Goal: Task Accomplishment & Management: Complete application form

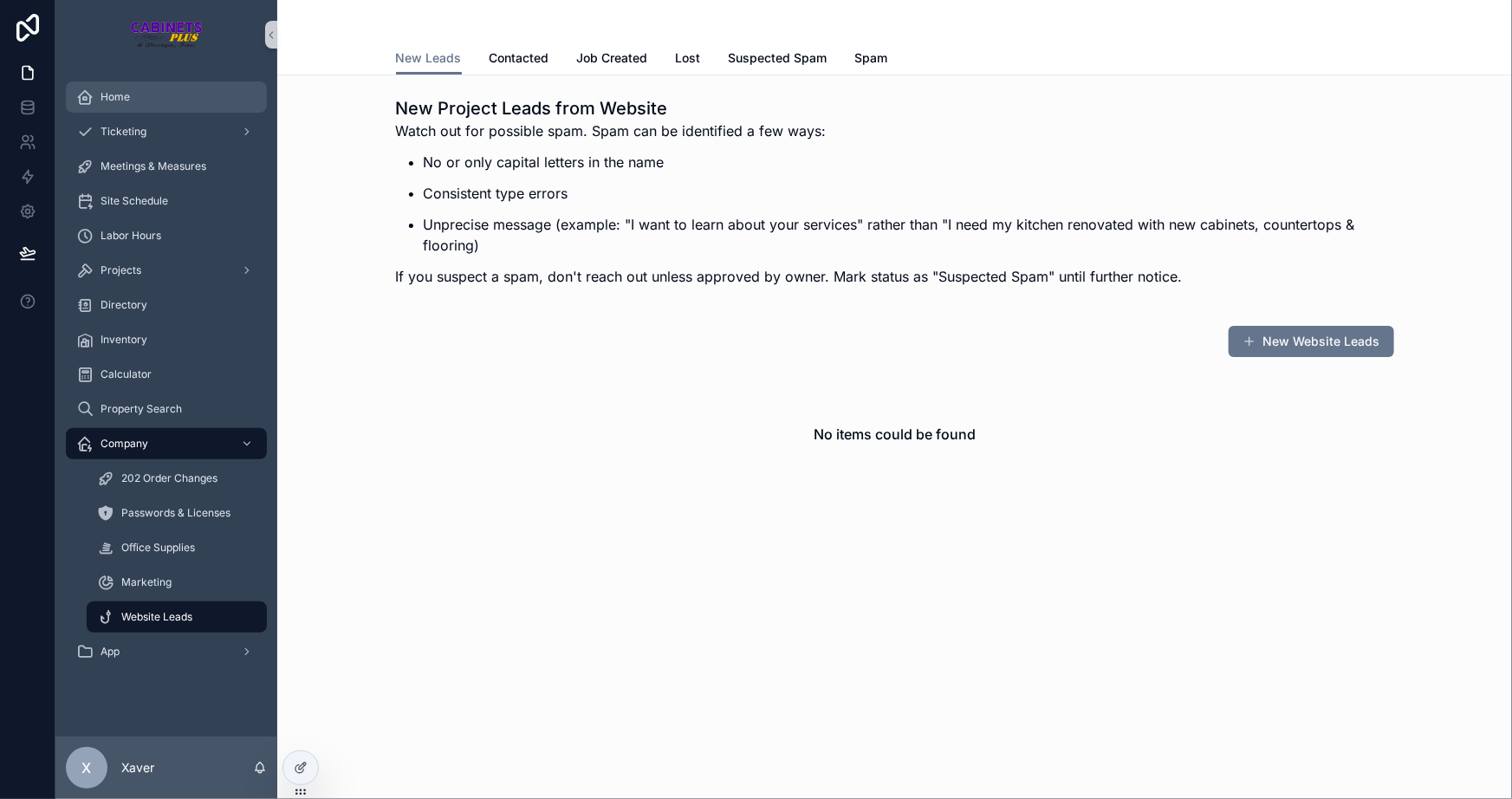
click at [141, 81] on link "Home" at bounding box center [167, 96] width 201 height 31
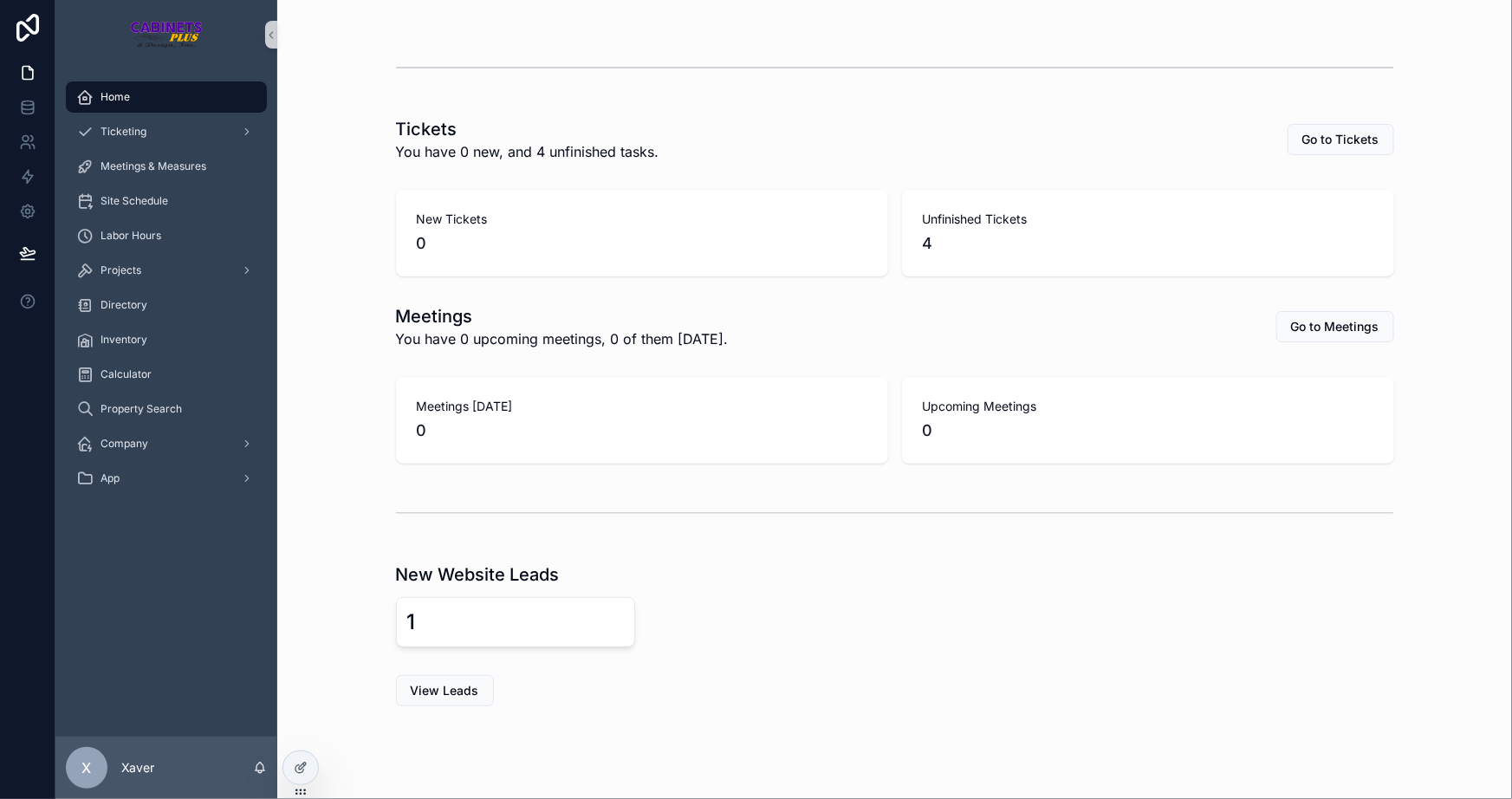
scroll to position [418, 0]
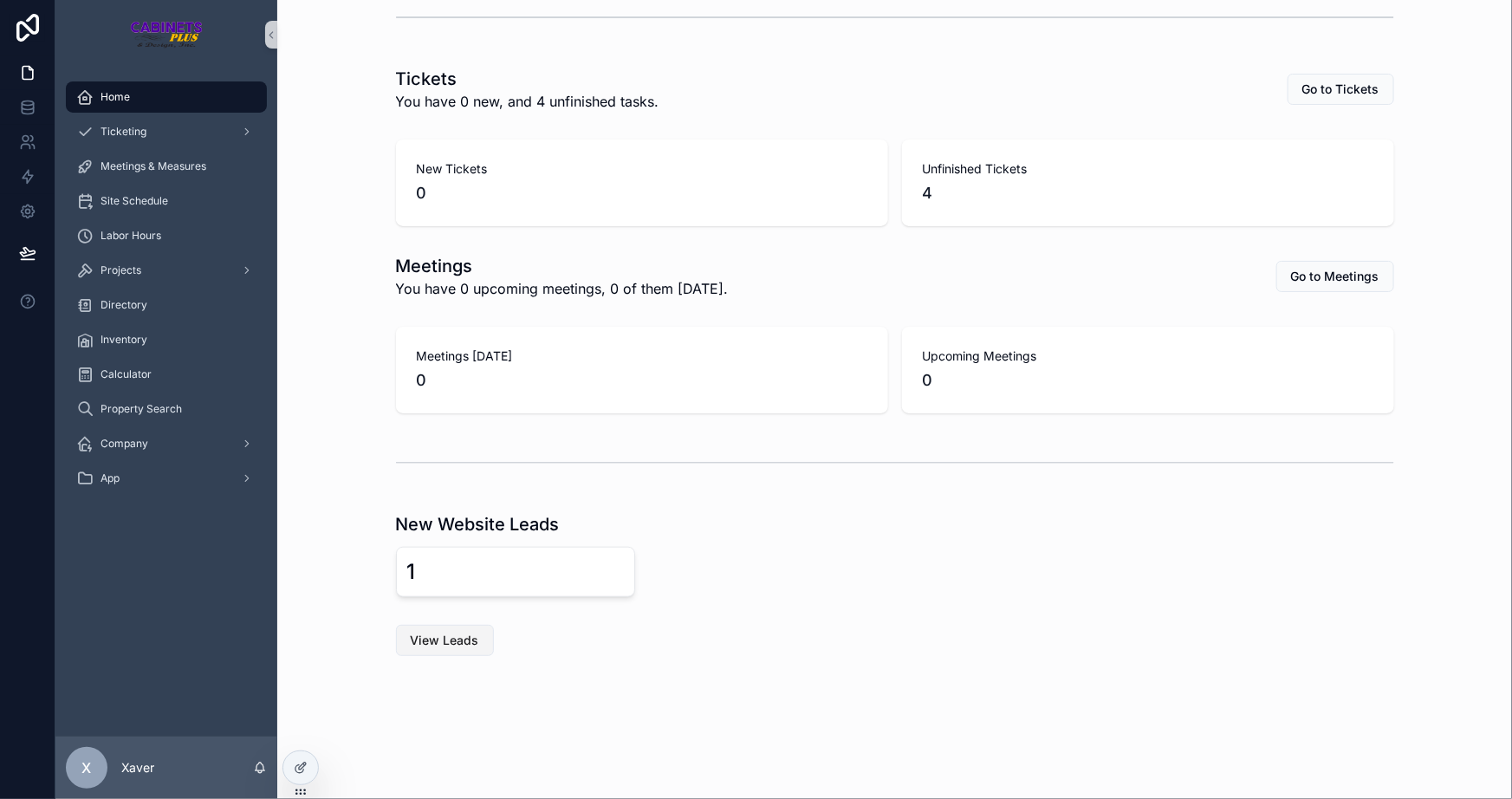
click at [438, 625] on button "View Leads" at bounding box center [445, 640] width 98 height 31
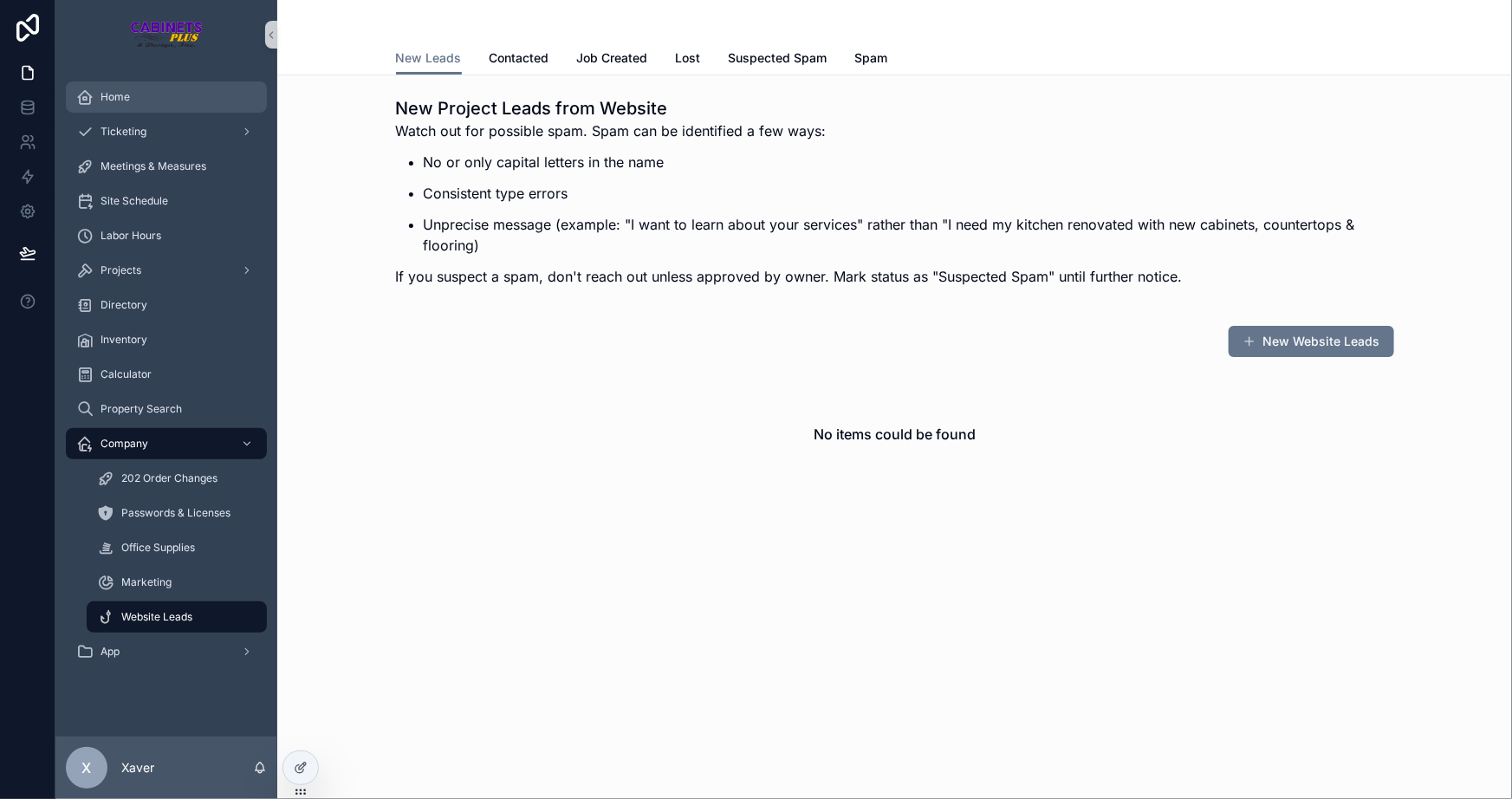
click at [131, 94] on div "Home" at bounding box center [166, 97] width 180 height 28
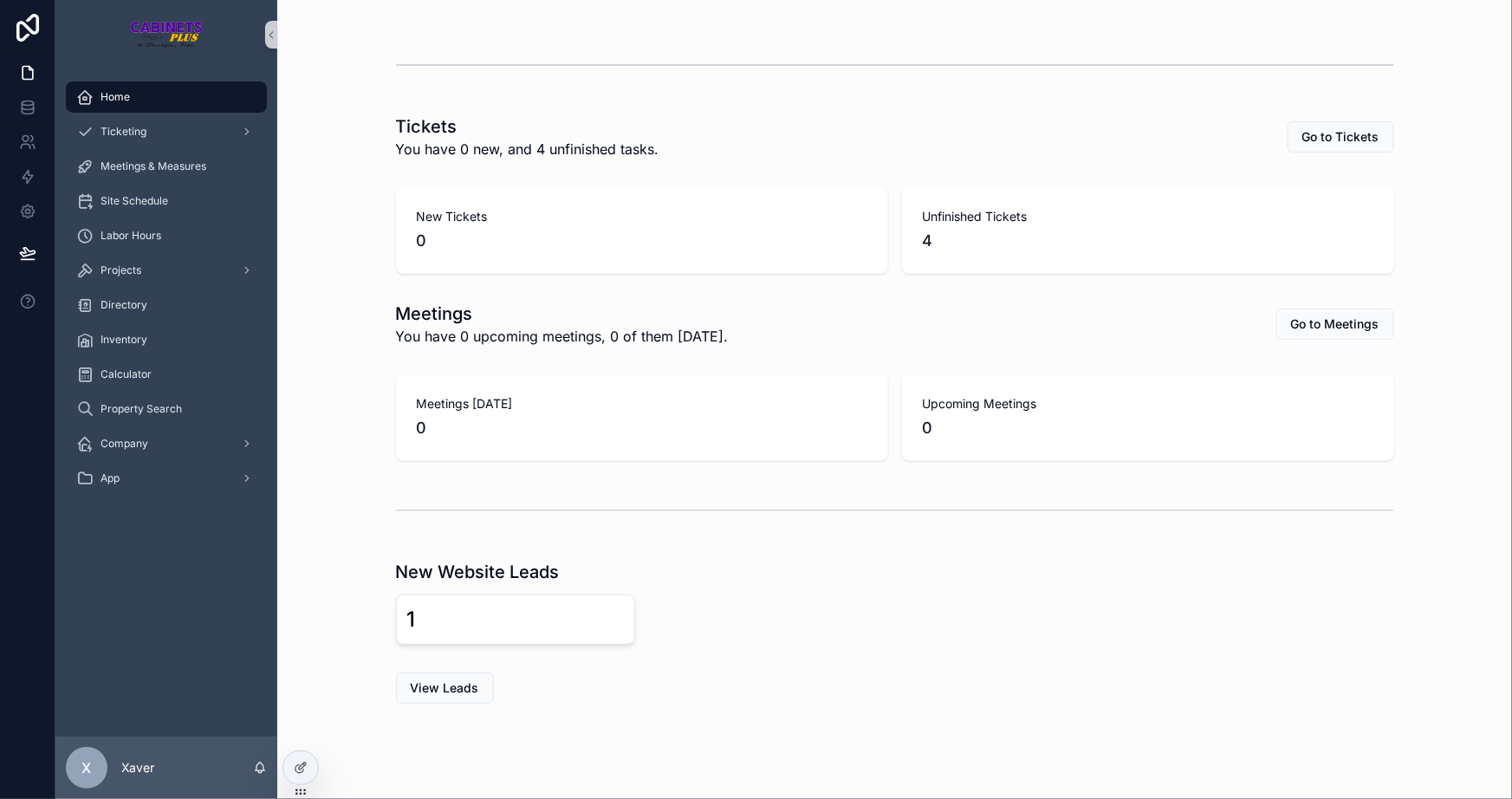
scroll to position [418, 0]
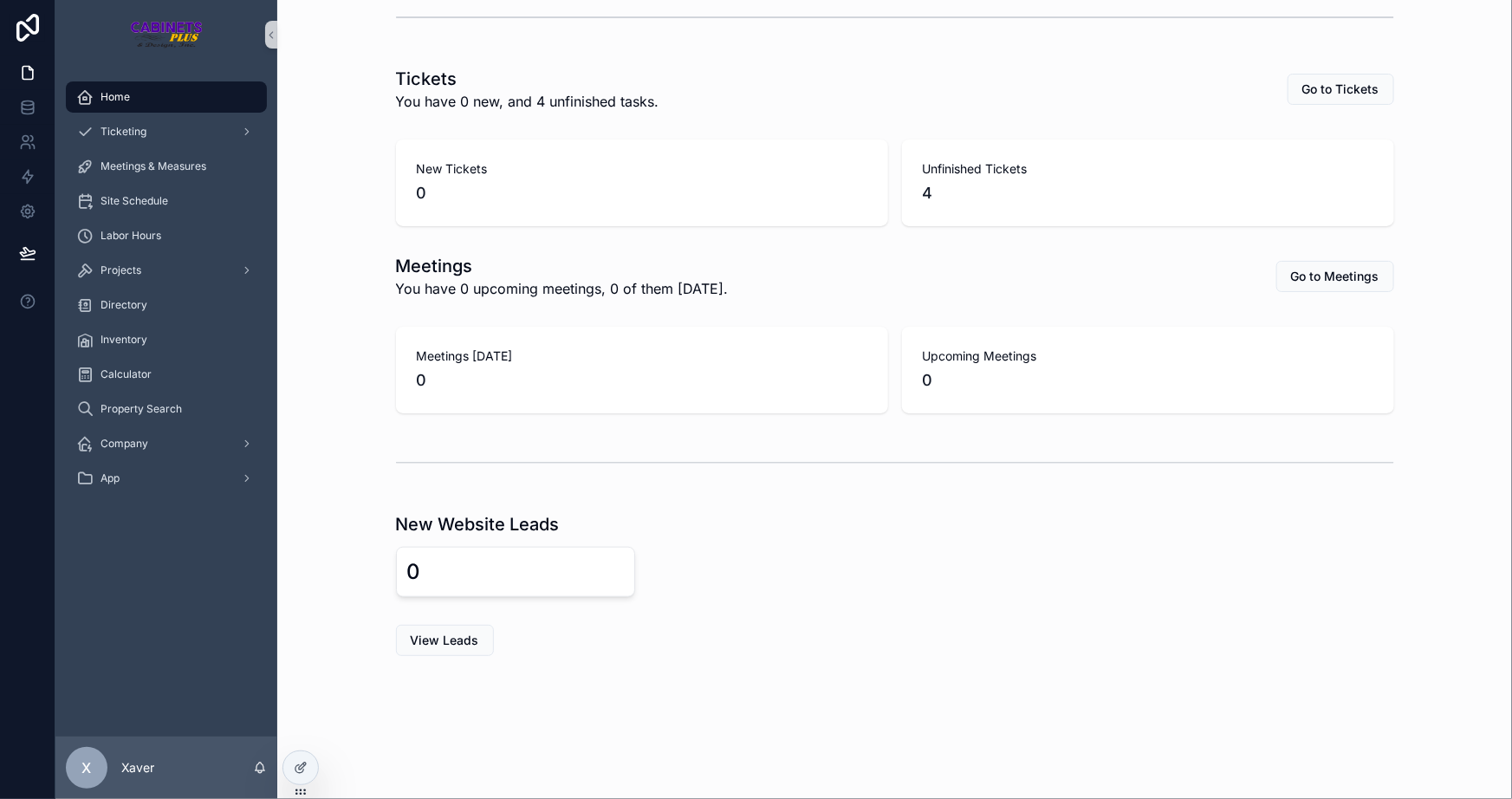
click at [581, 558] on div "0" at bounding box center [516, 572] width 216 height 28
click at [830, 562] on div "0" at bounding box center [895, 572] width 998 height 50
click at [131, 258] on div "Projects" at bounding box center [166, 270] width 180 height 28
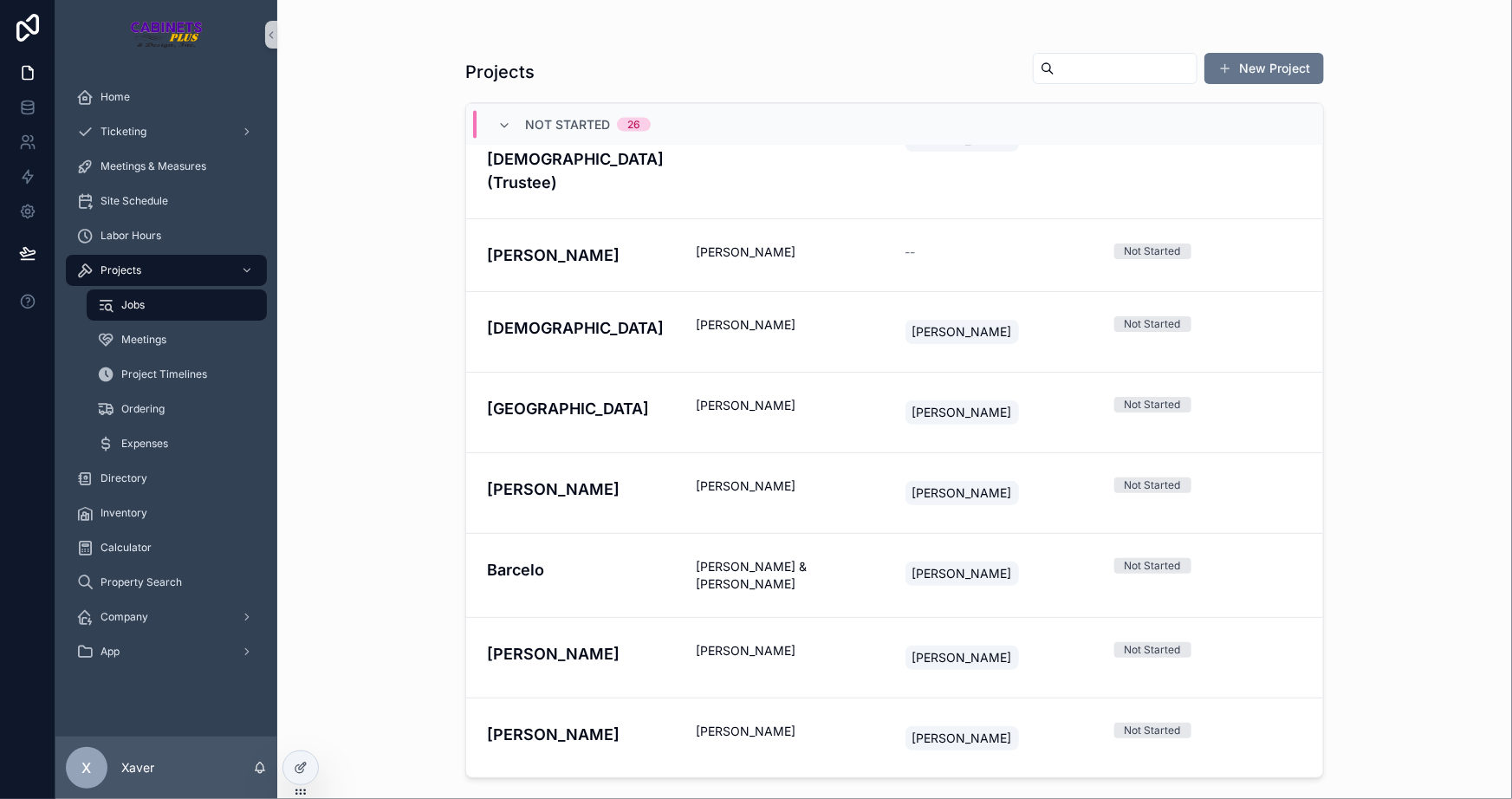
scroll to position [1695, 0]
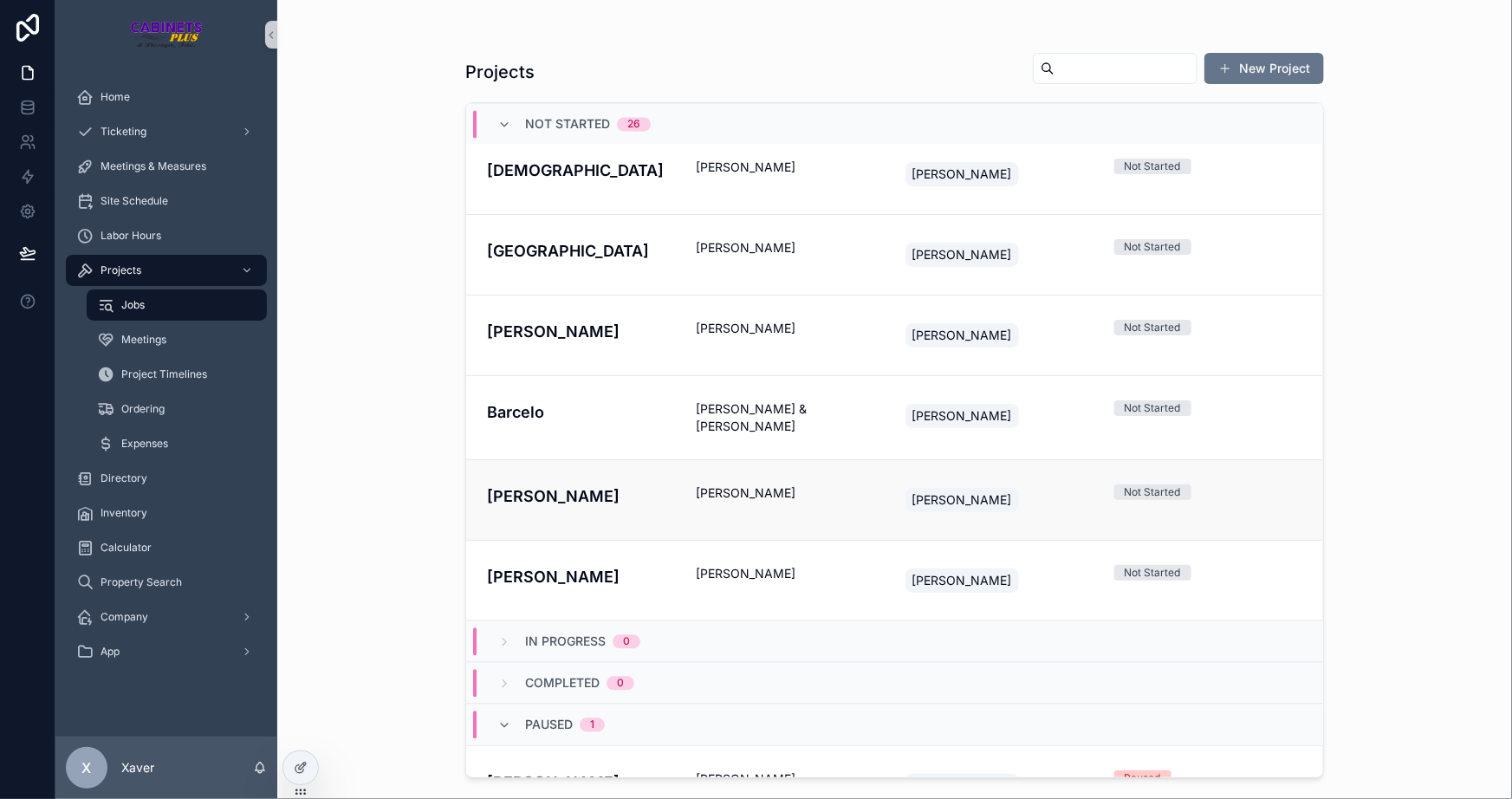
click at [643, 484] on h4 "[PERSON_NAME]" at bounding box center [581, 495] width 188 height 23
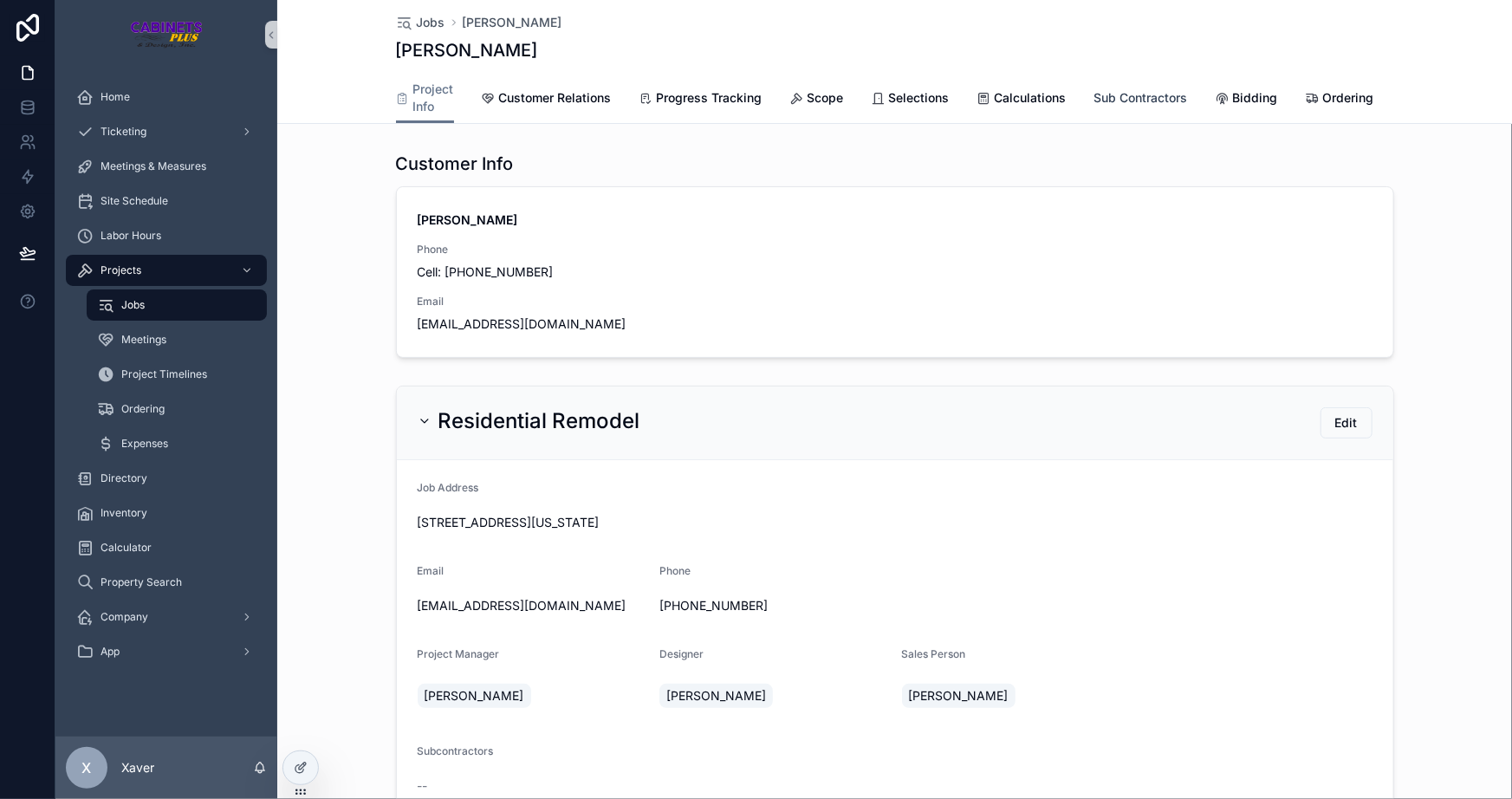
click at [1103, 94] on span "Sub Contractors" at bounding box center [1142, 98] width 93 height 18
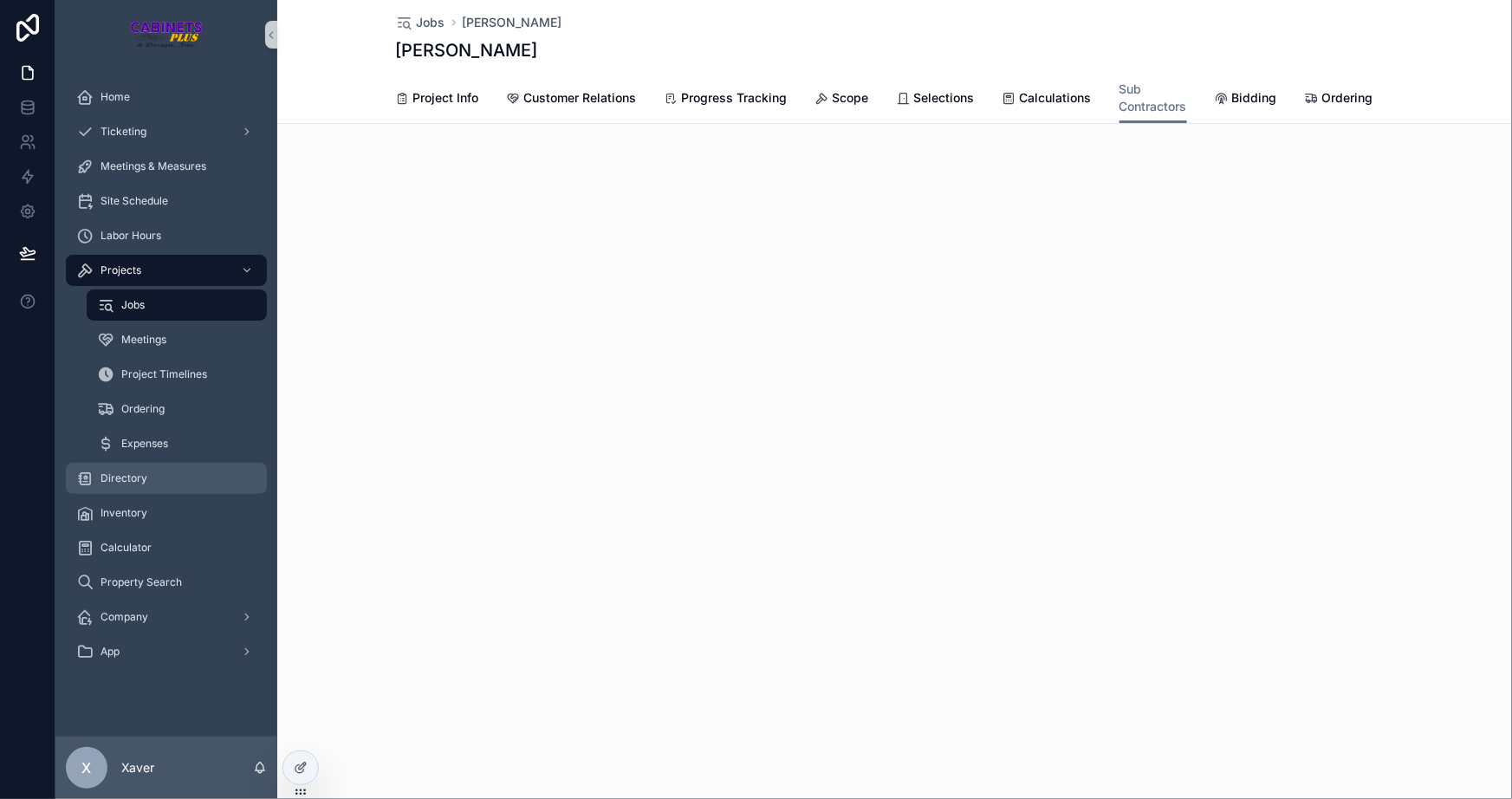
click at [141, 465] on div "Directory" at bounding box center [166, 478] width 180 height 28
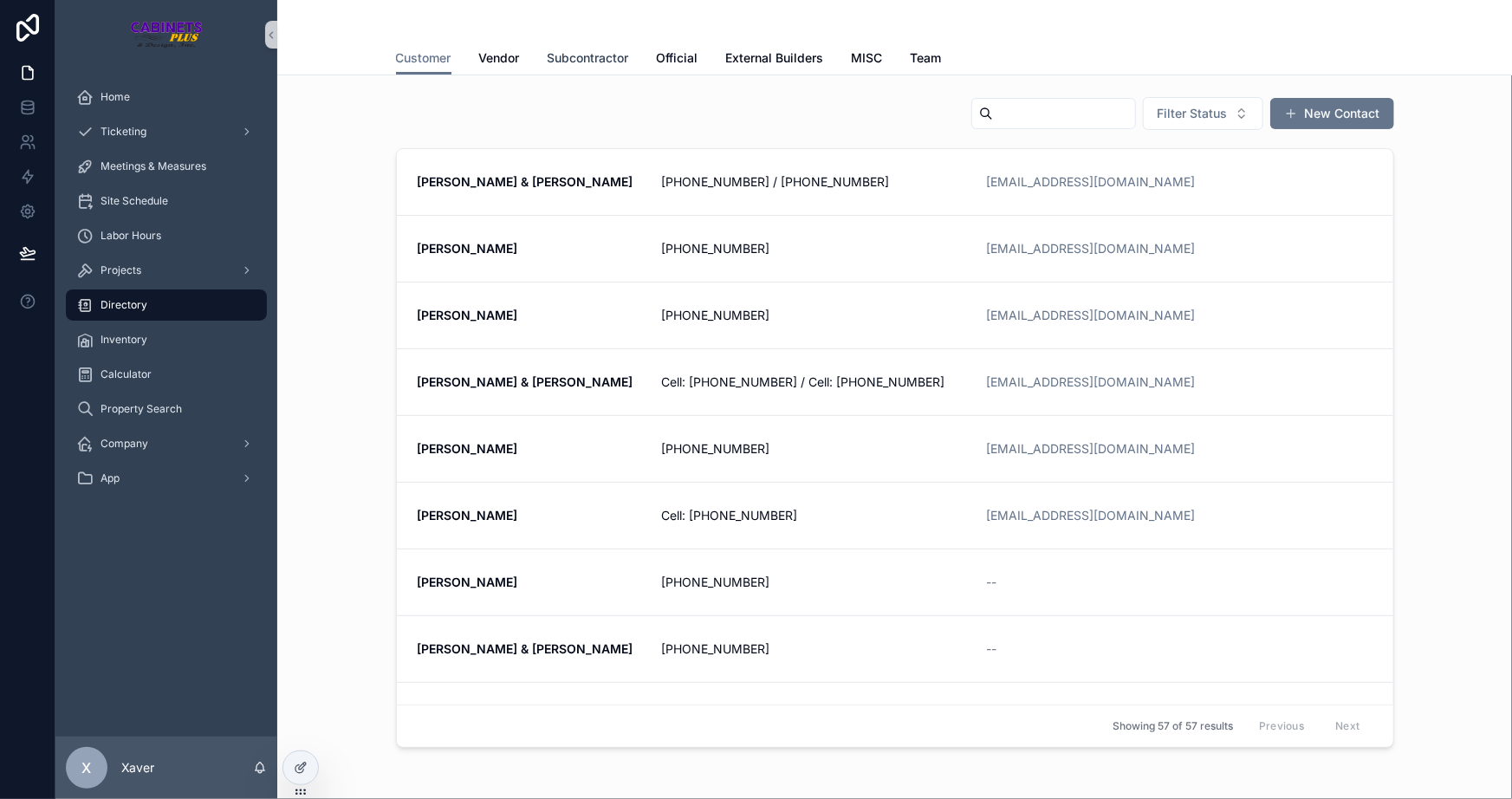
click at [587, 48] on link "Subcontractor" at bounding box center [588, 60] width 81 height 34
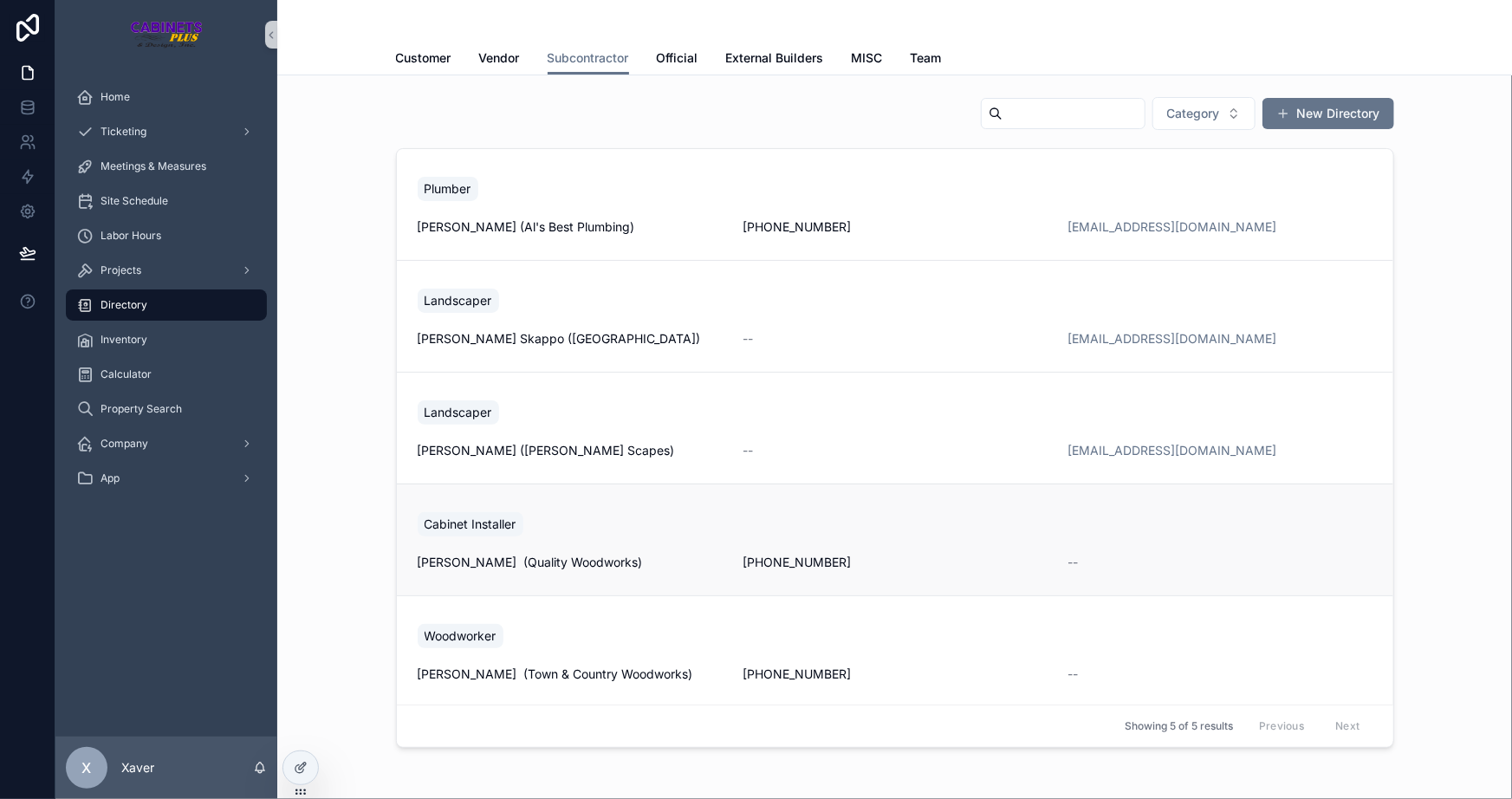
click at [653, 544] on div "Cabinet Installer [PERSON_NAME] (Quality Woodworks) [PHONE_NUMBER] --" at bounding box center [895, 539] width 955 height 62
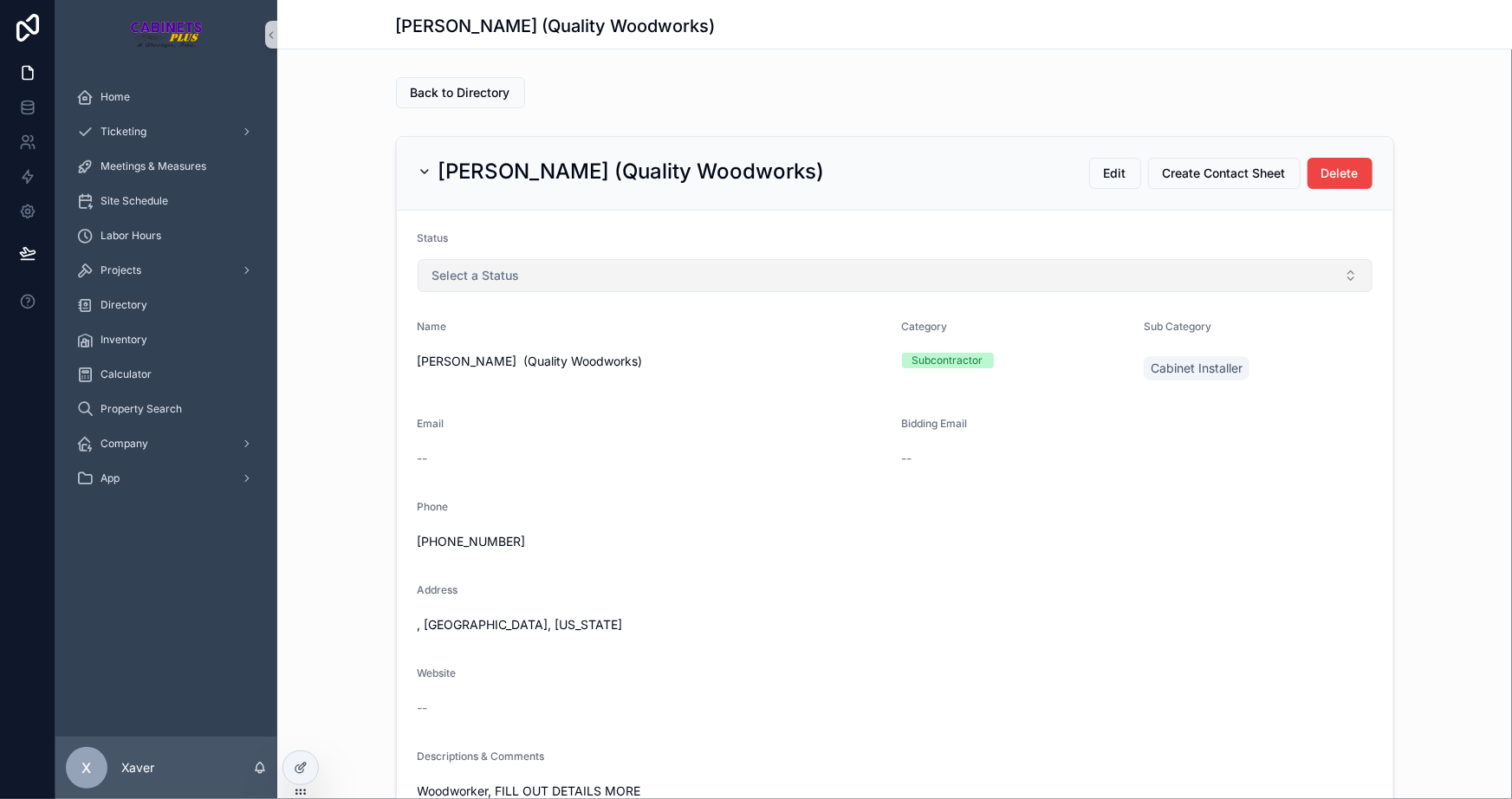
click at [886, 269] on button "Select a Status" at bounding box center [895, 275] width 955 height 33
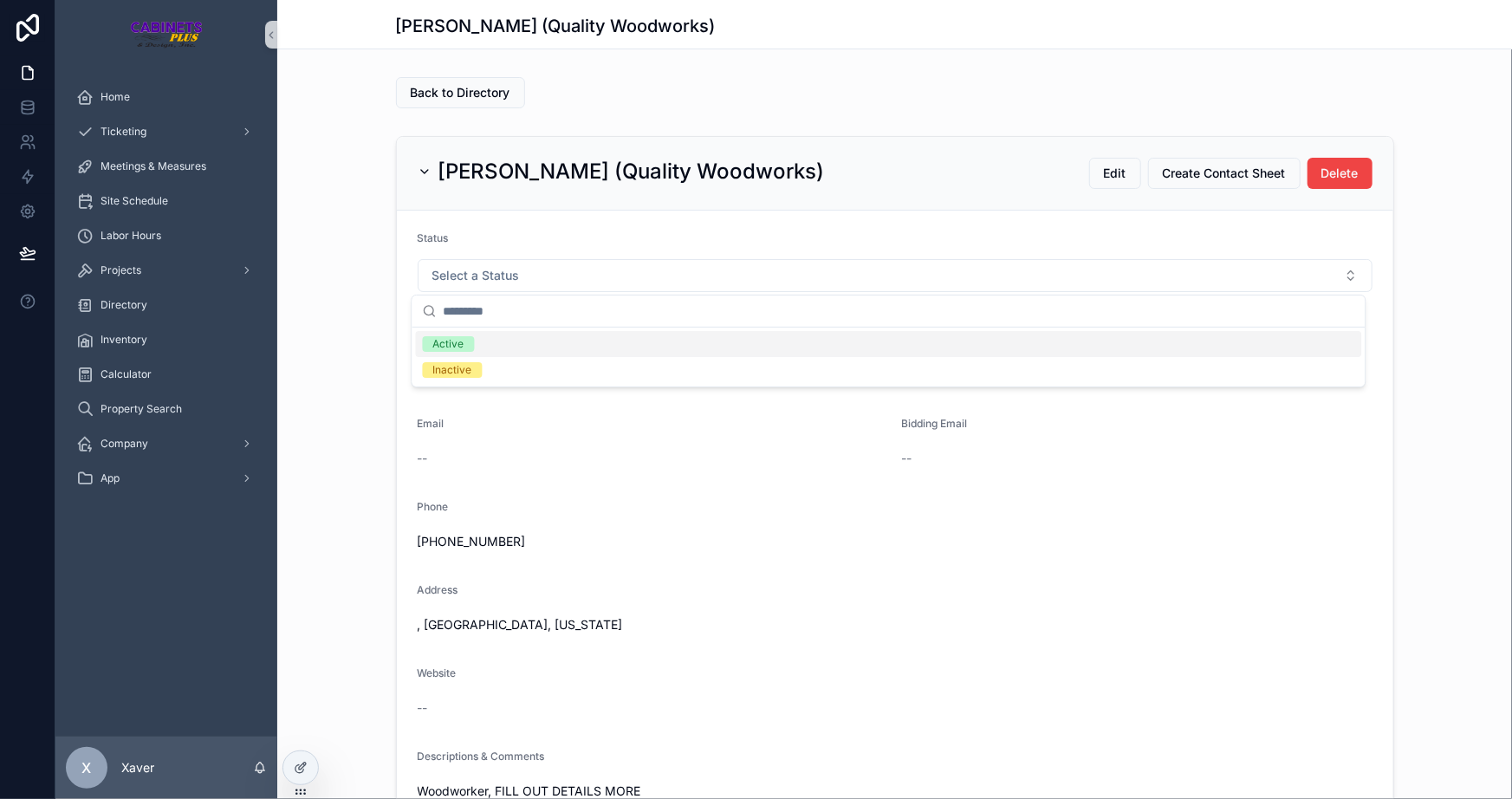
click at [339, 258] on div "[PERSON_NAME] (Quality Woodworks) Edit Create Contact Sheet Delete Status Selec…" at bounding box center [895, 605] width 1235 height 954
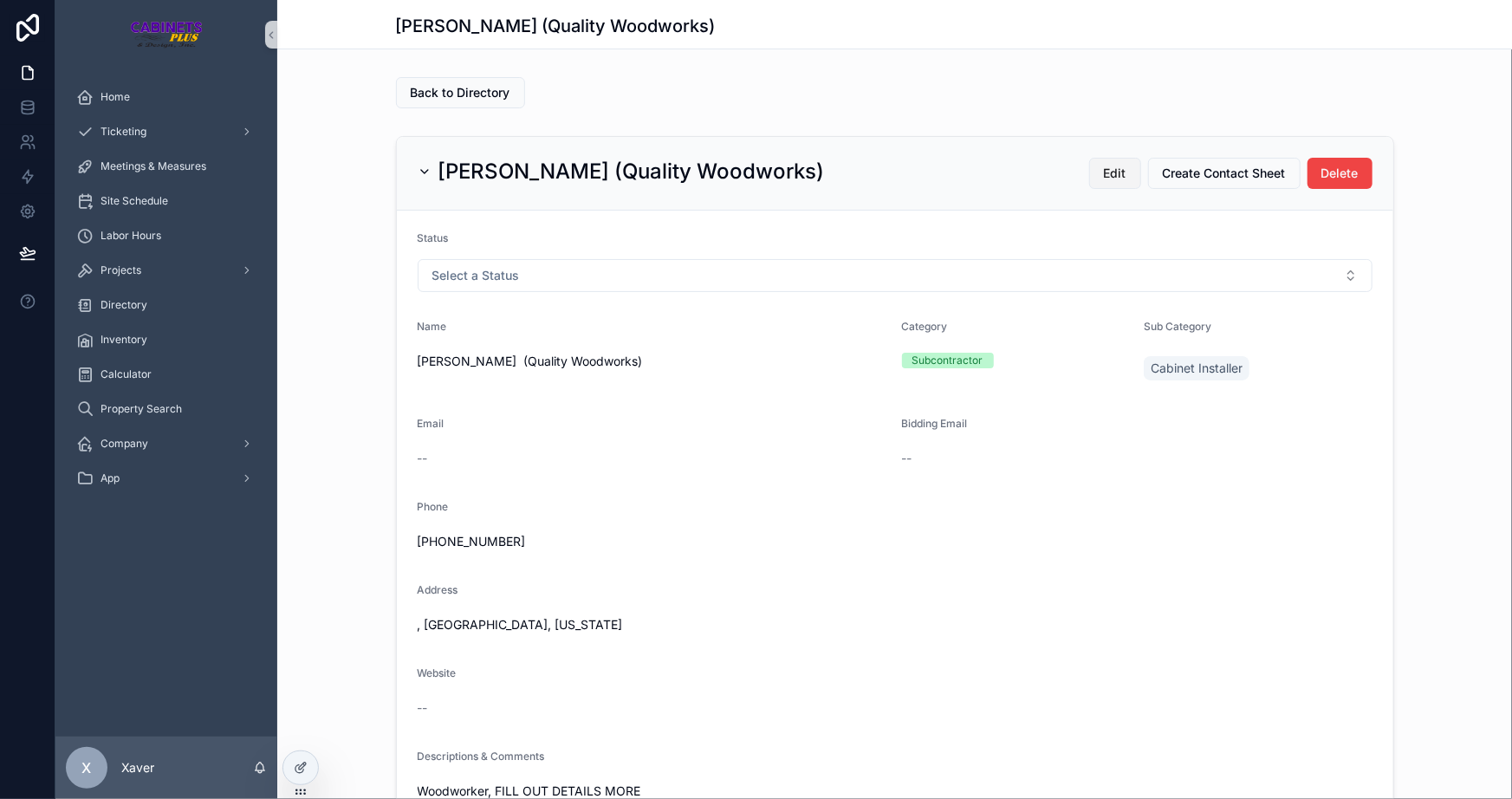
click at [1114, 169] on span "Edit" at bounding box center [1116, 173] width 22 height 18
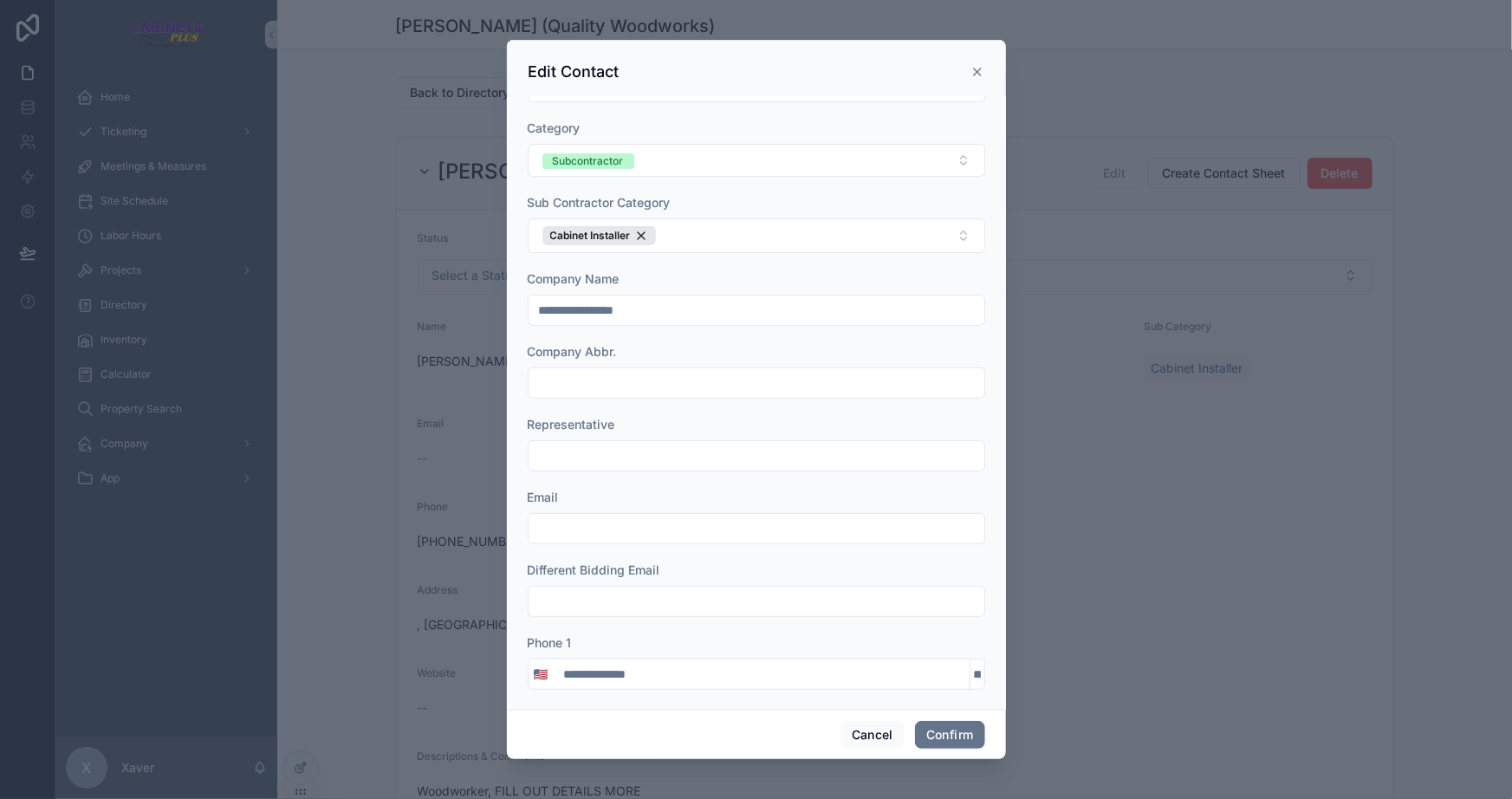
scroll to position [157, 0]
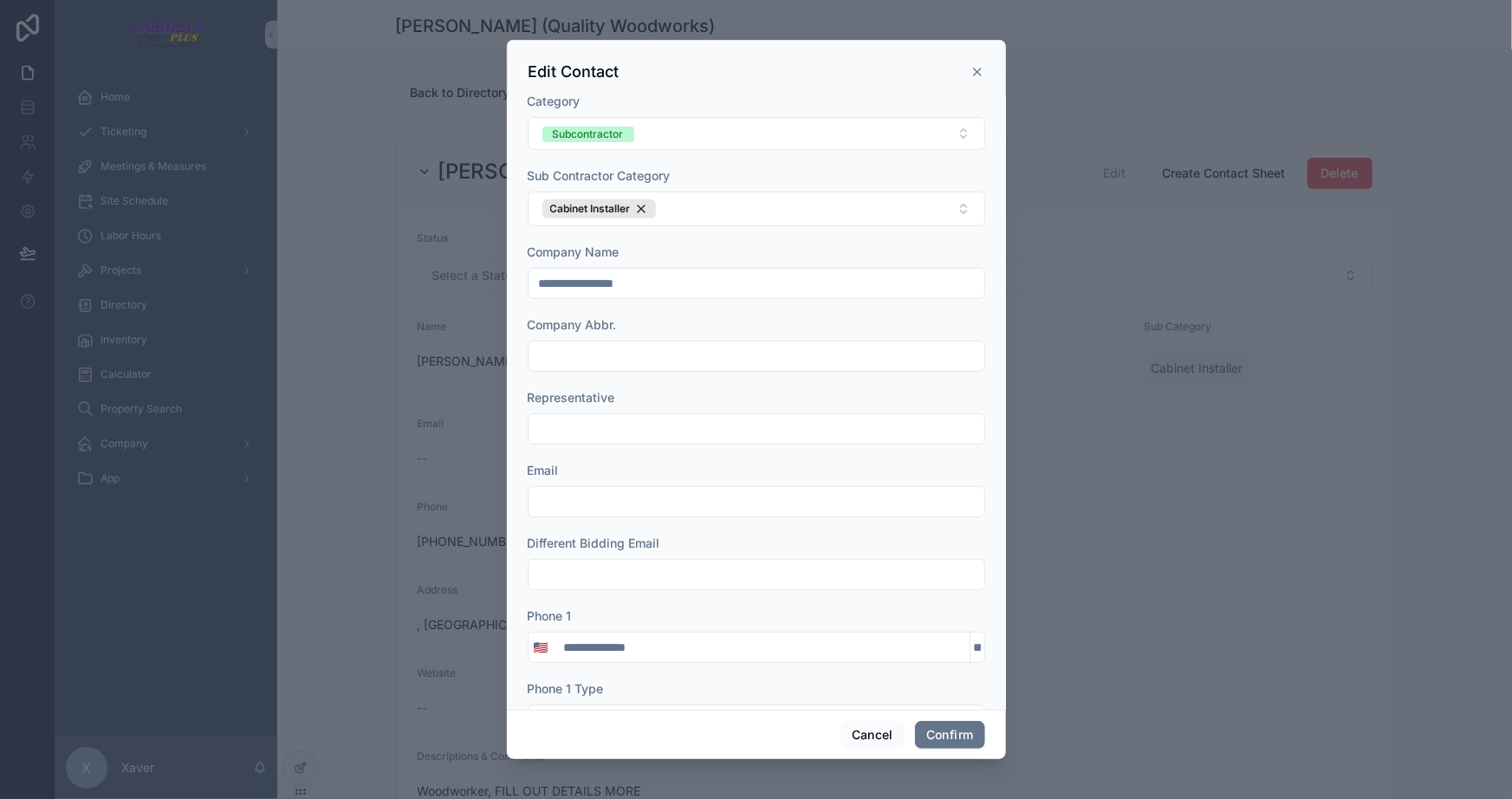
click at [719, 650] on input "**********" at bounding box center [762, 647] width 416 height 24
type input "**********"
click at [968, 739] on button "Confirm" at bounding box center [950, 735] width 69 height 28
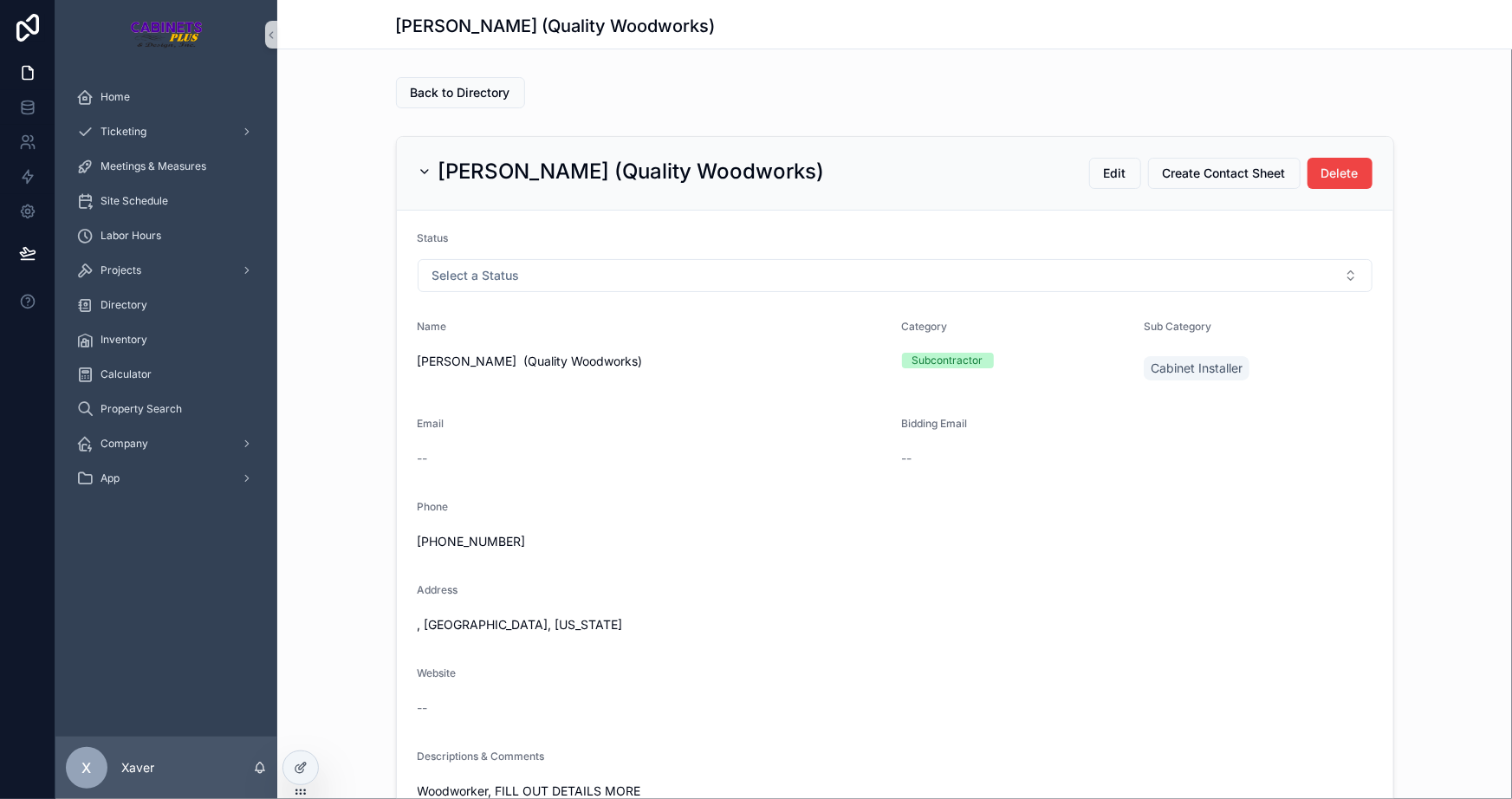
click at [163, 674] on div "Home Ticketing Meetings & Measures Site Schedule Labor Hours Projects Directory…" at bounding box center [166, 402] width 222 height 667
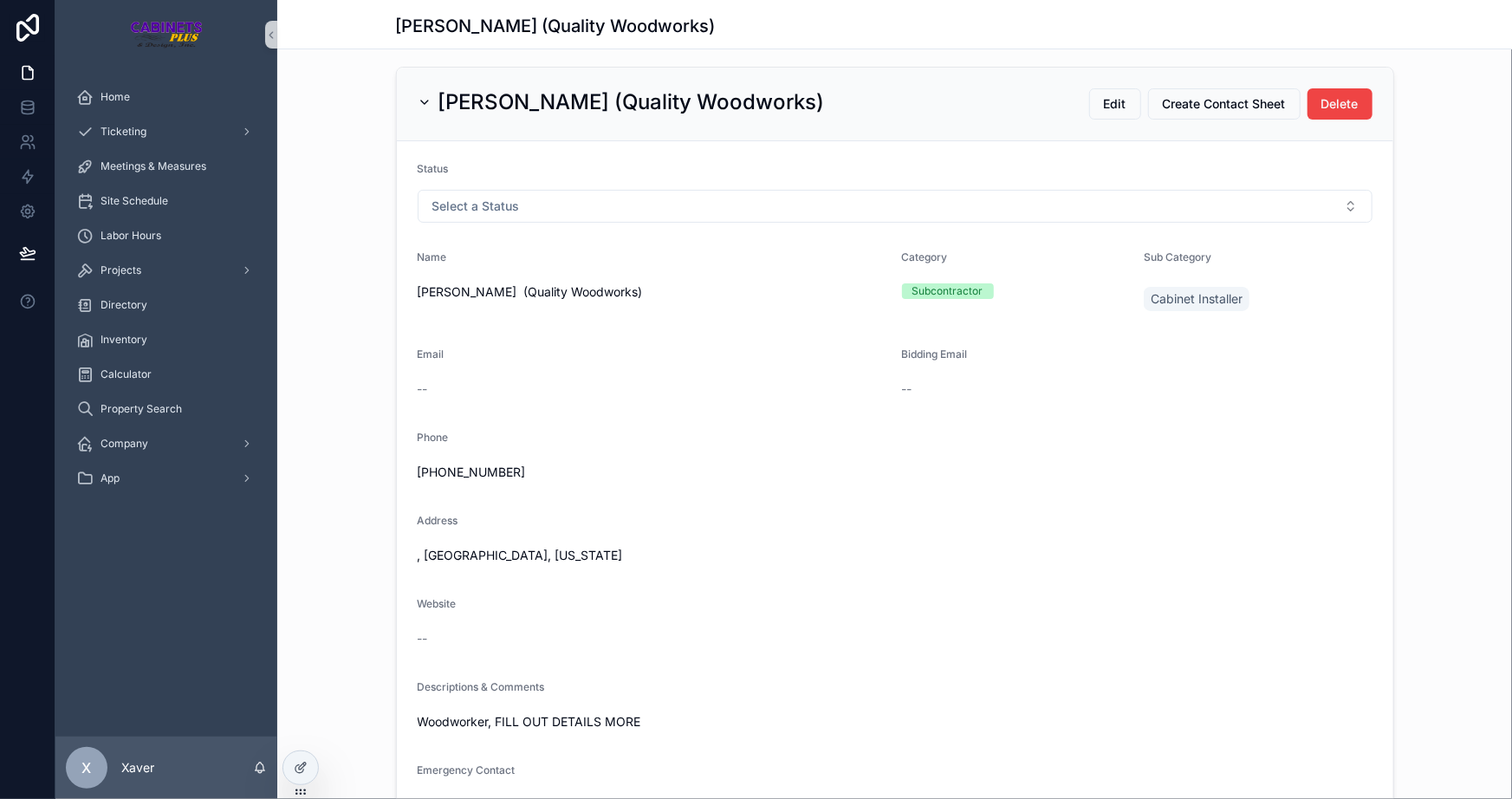
scroll to position [0, 0]
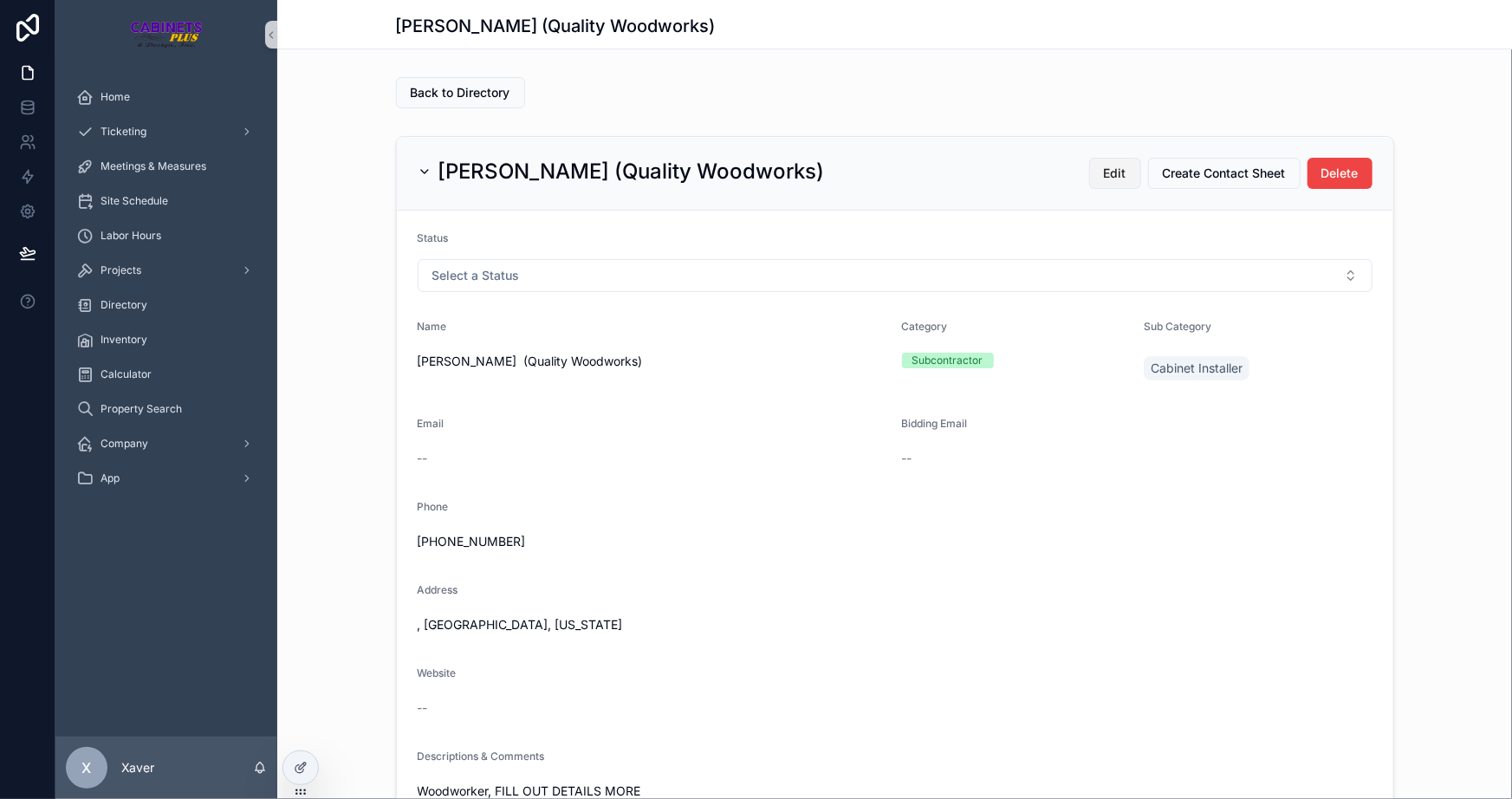
click at [1118, 165] on span "Edit" at bounding box center [1116, 173] width 22 height 18
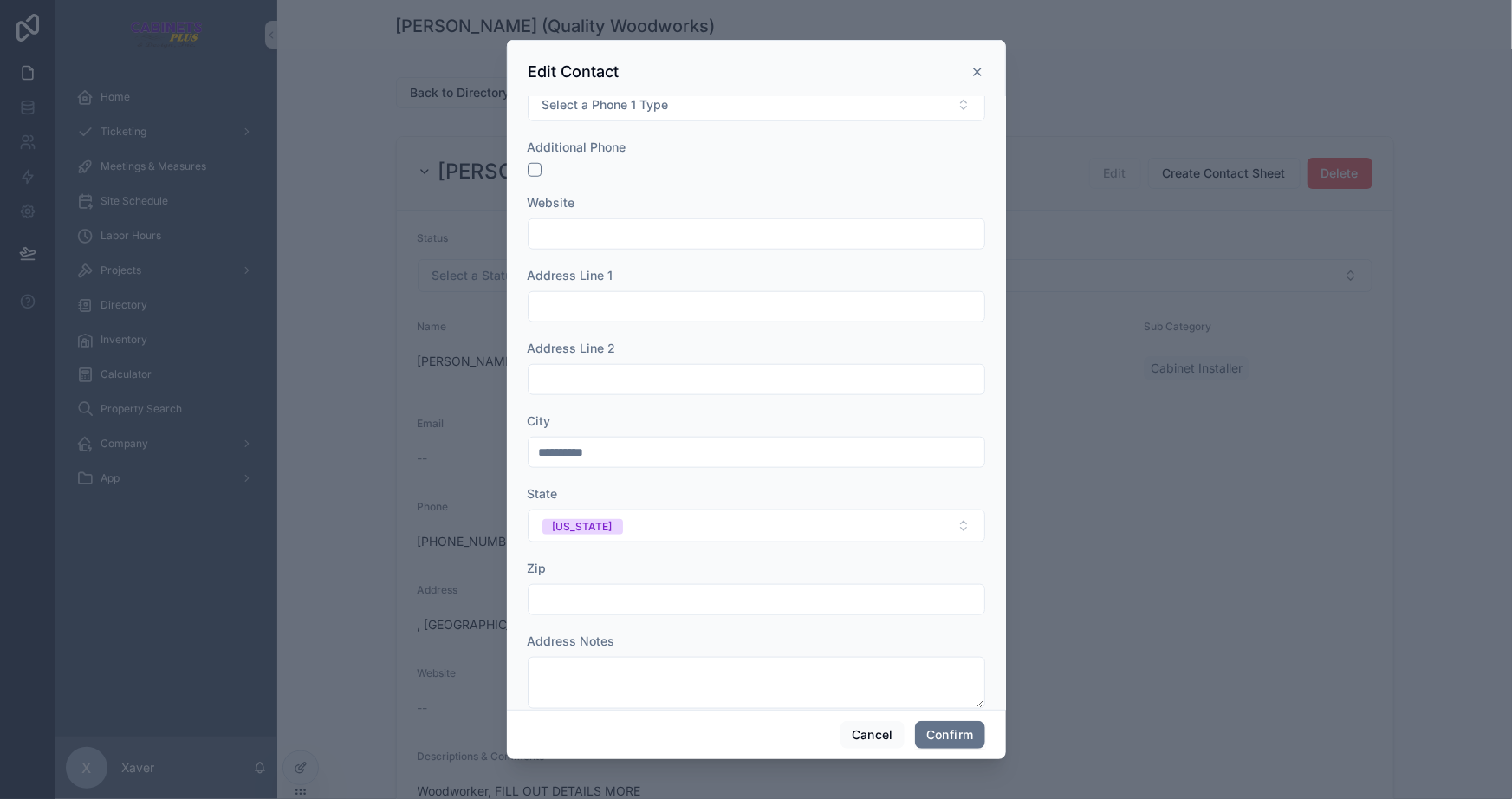
scroll to position [788, 0]
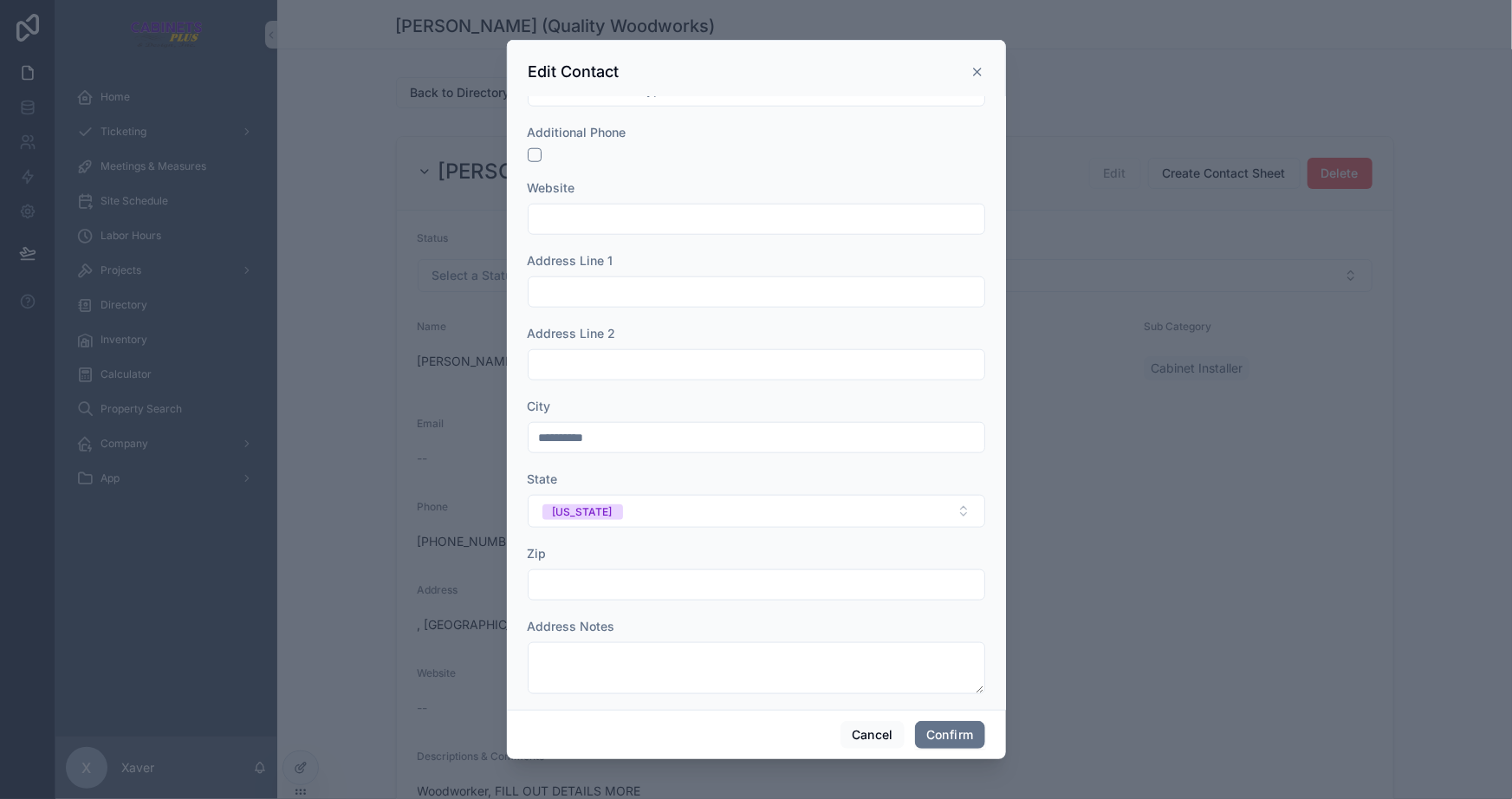
click at [642, 434] on input "**********" at bounding box center [756, 437] width 456 height 24
type input "****"
click at [621, 585] on input "text" at bounding box center [756, 585] width 456 height 24
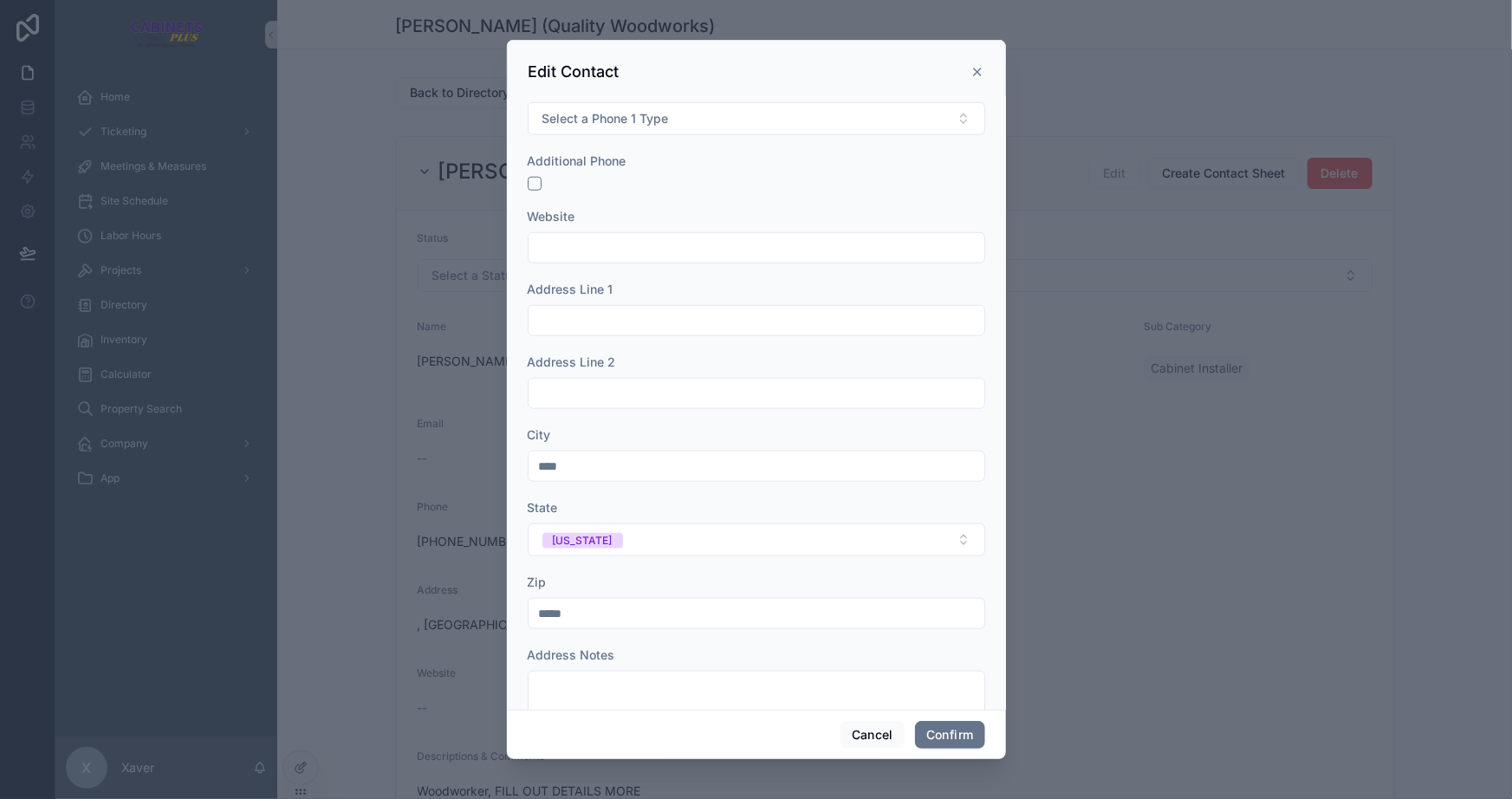
scroll to position [709, 0]
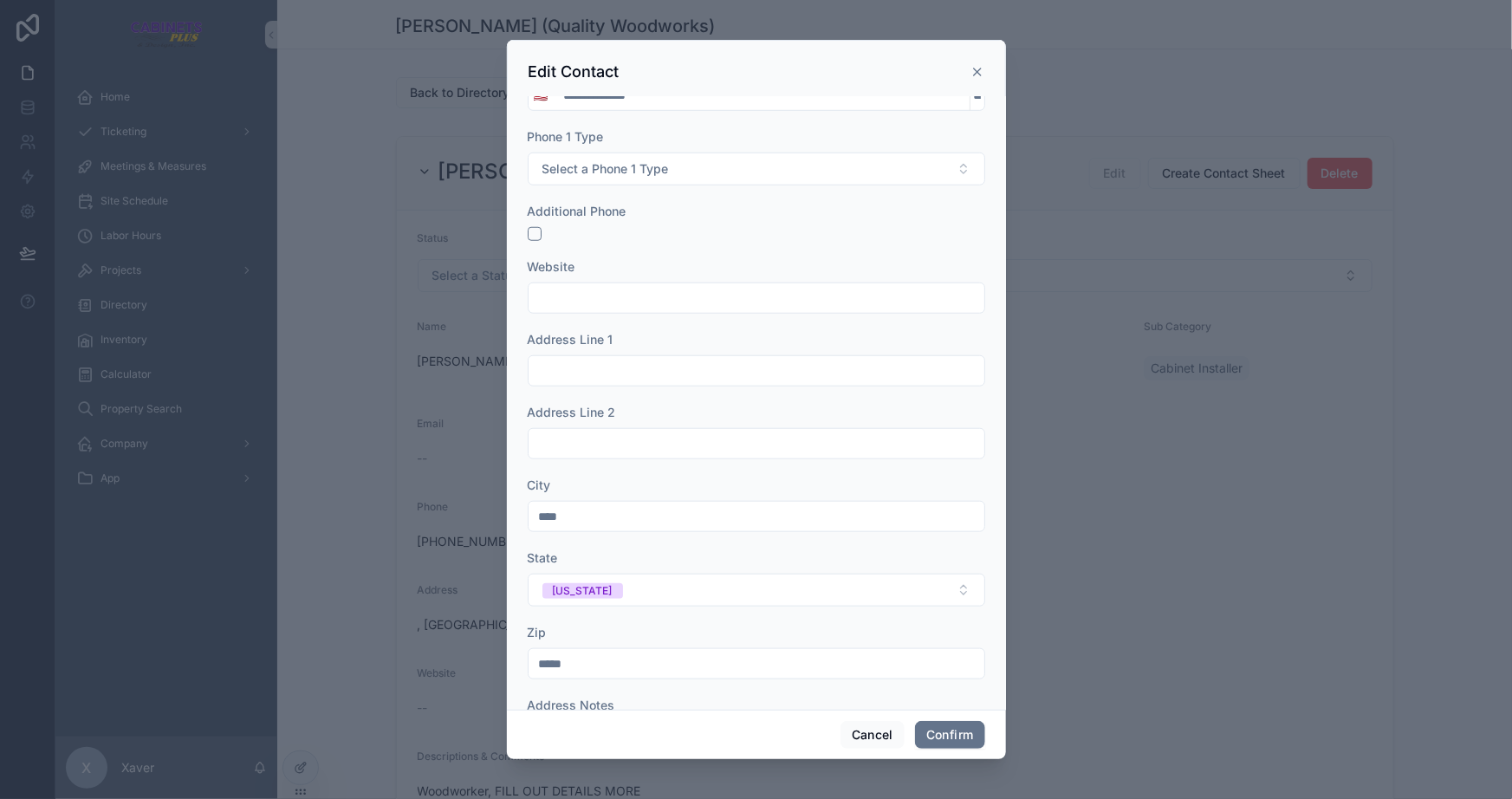
type input "*****"
click at [608, 366] on input "text" at bounding box center [756, 371] width 456 height 24
click at [659, 400] on form "**********" at bounding box center [756, 284] width 458 height 1780
click at [646, 371] on input "**********" at bounding box center [756, 371] width 456 height 24
type input "**********"
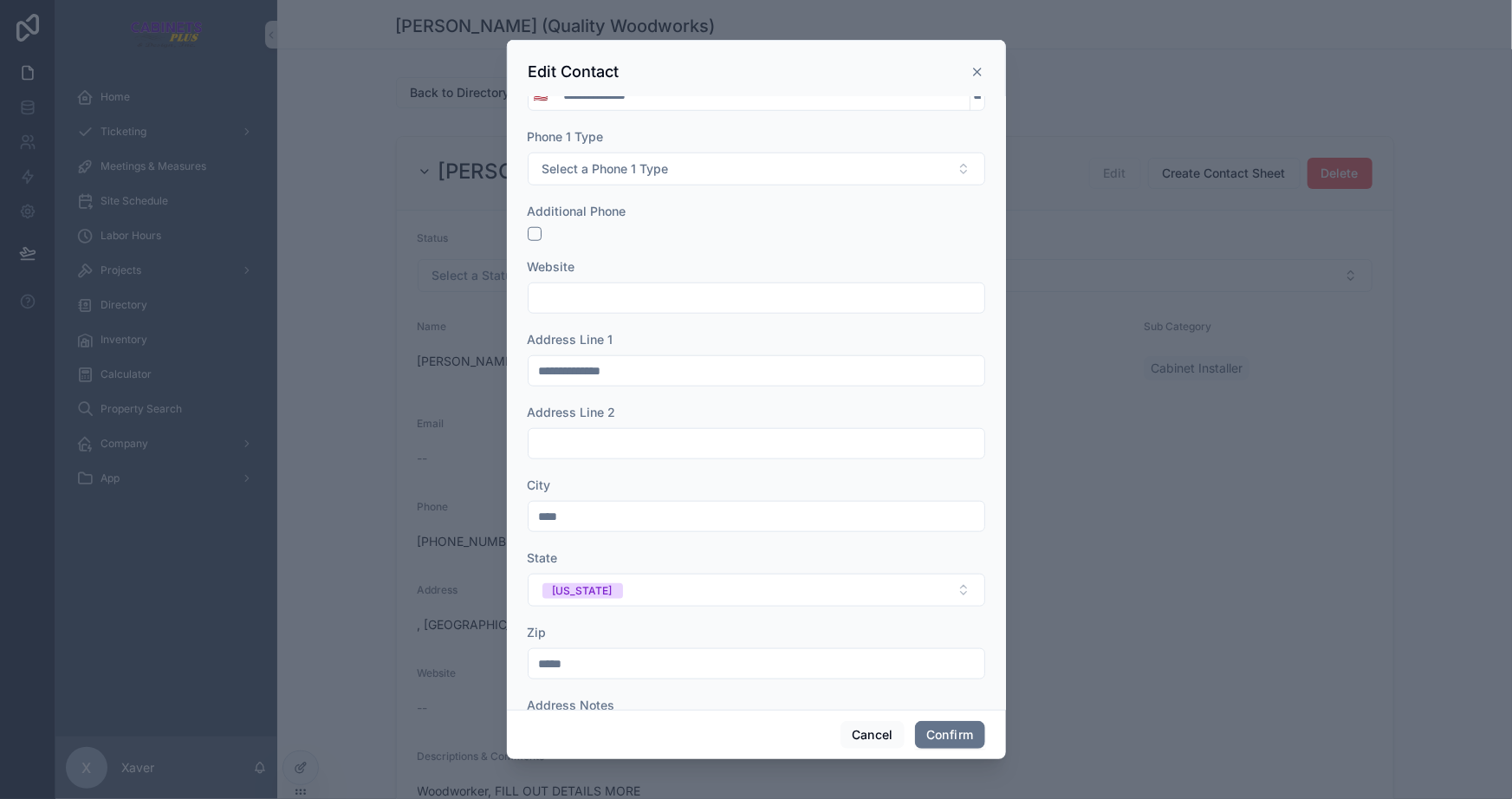
click at [659, 412] on div "Address Line 2" at bounding box center [756, 412] width 458 height 18
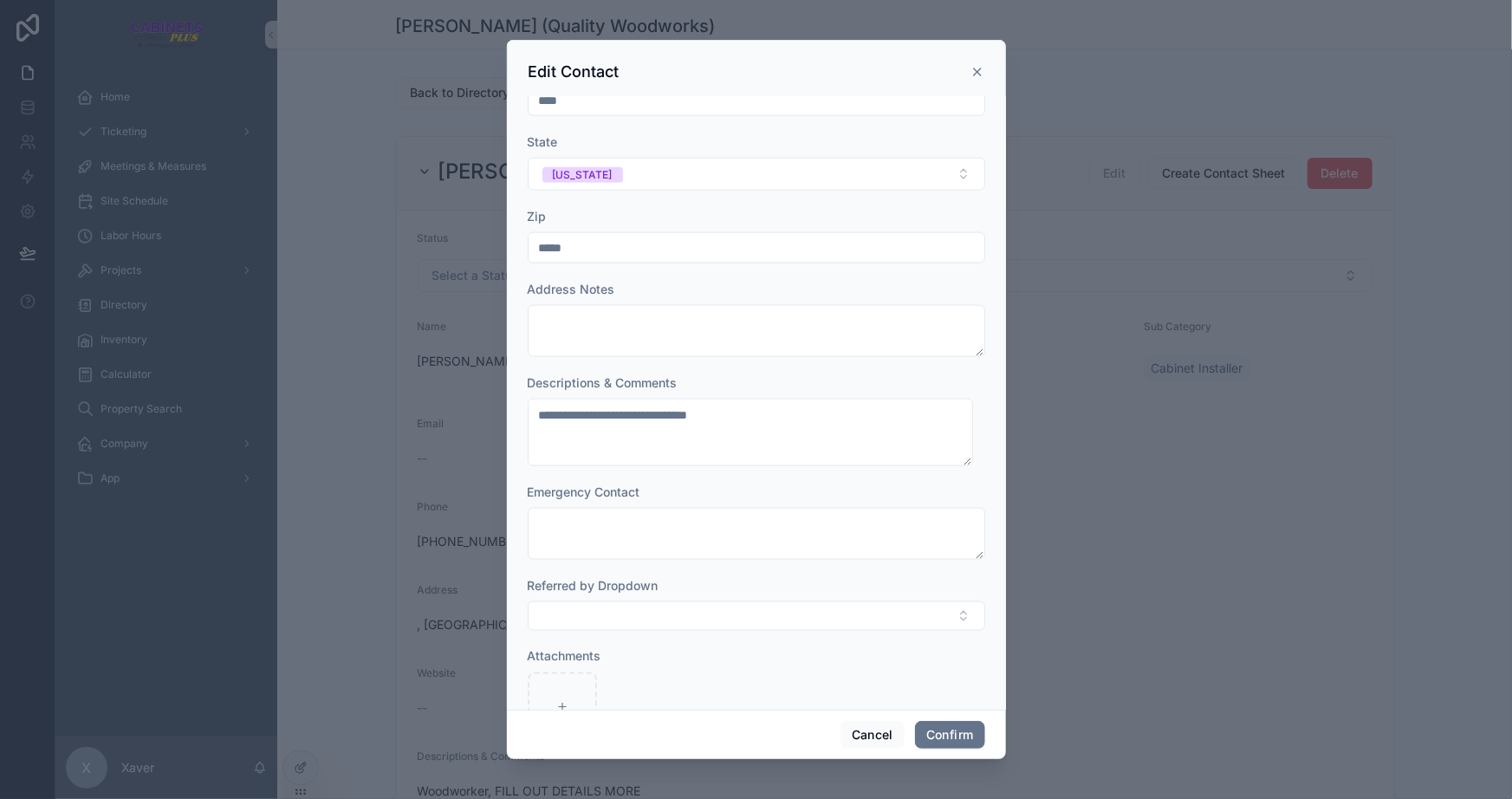
scroll to position [1186, 0]
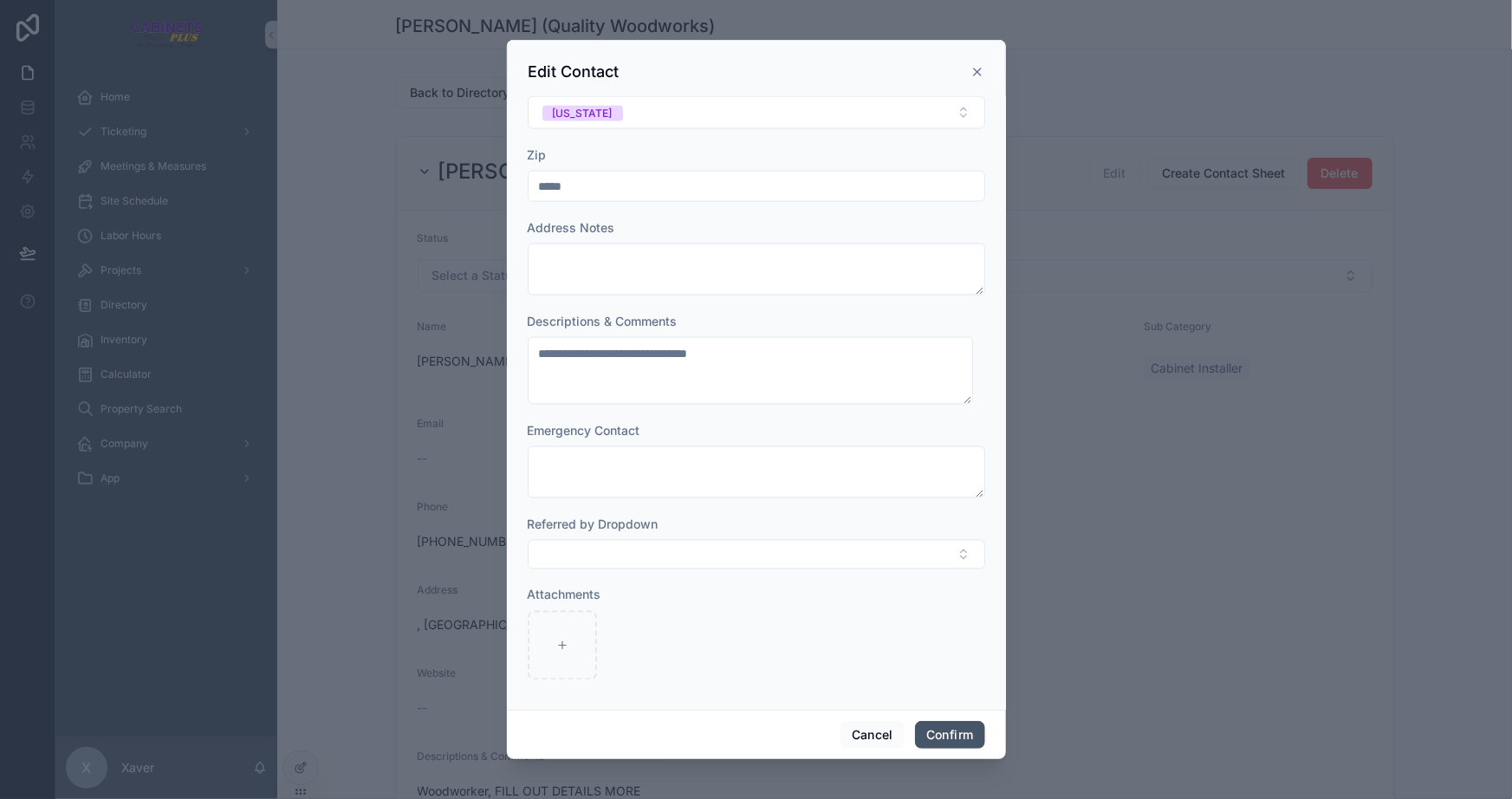
click at [953, 737] on button "Confirm" at bounding box center [950, 735] width 69 height 28
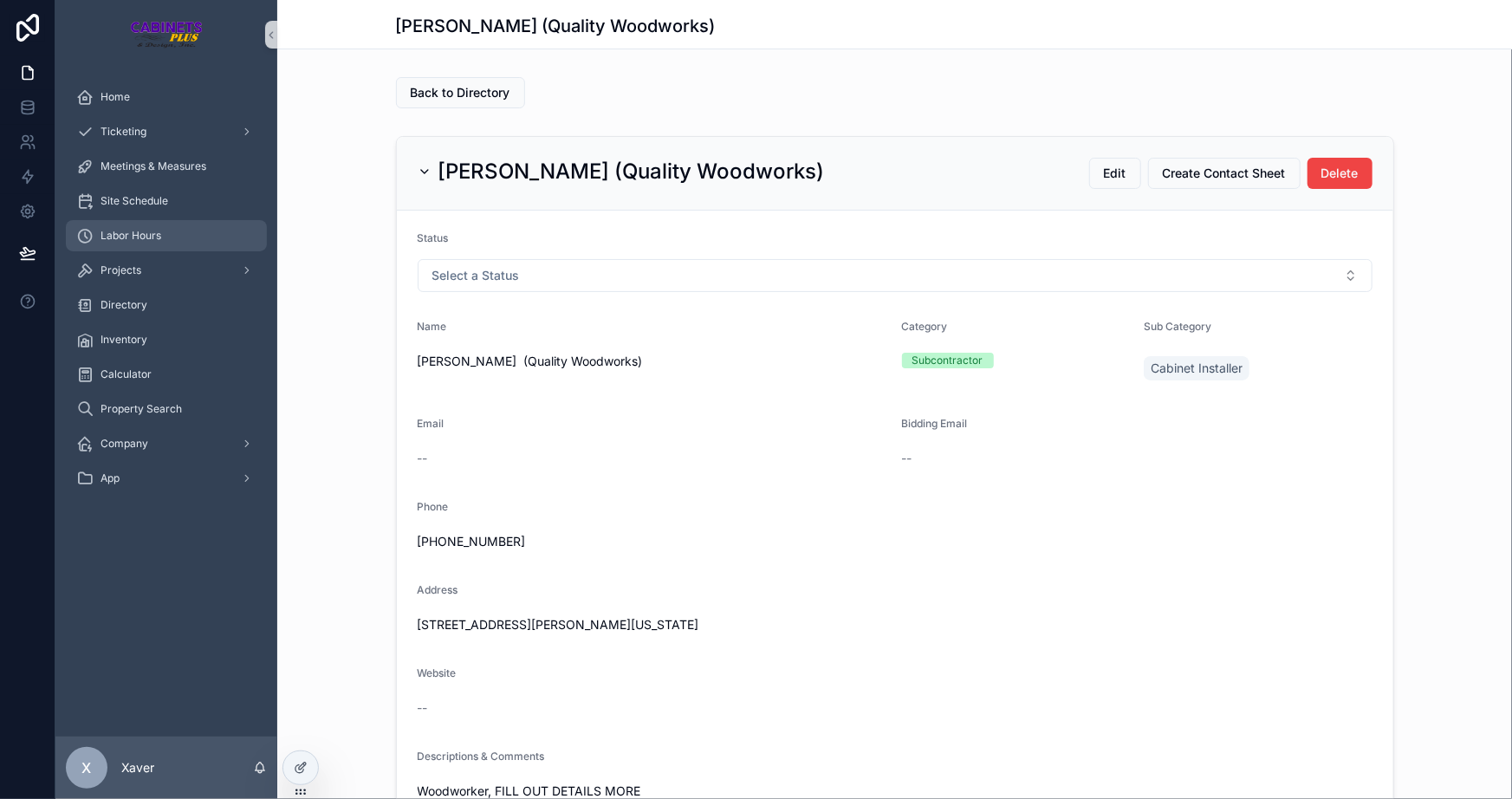
click at [147, 251] on link "Labor Hours" at bounding box center [167, 235] width 201 height 31
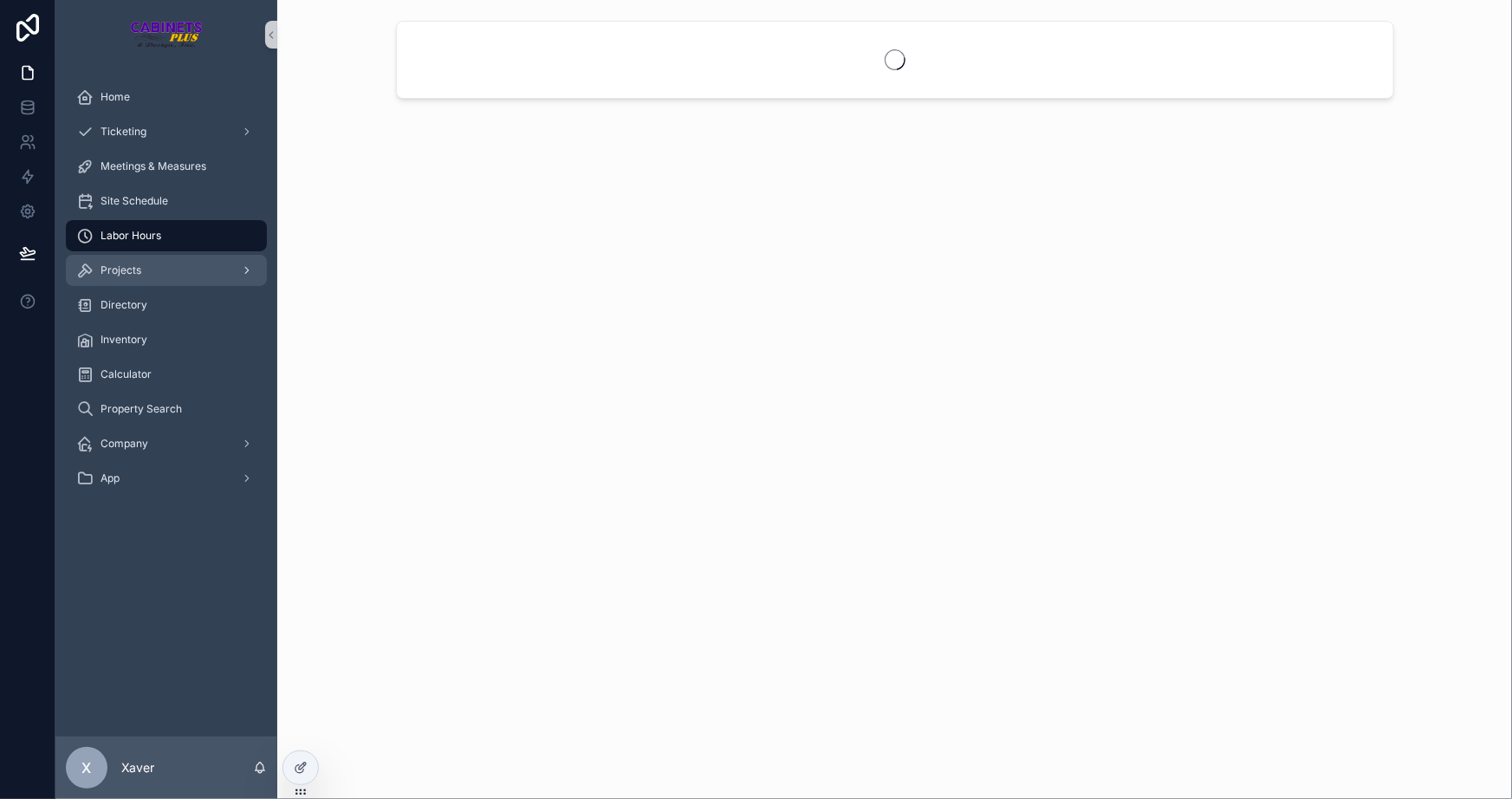
click at [152, 258] on div "Projects" at bounding box center [166, 270] width 180 height 28
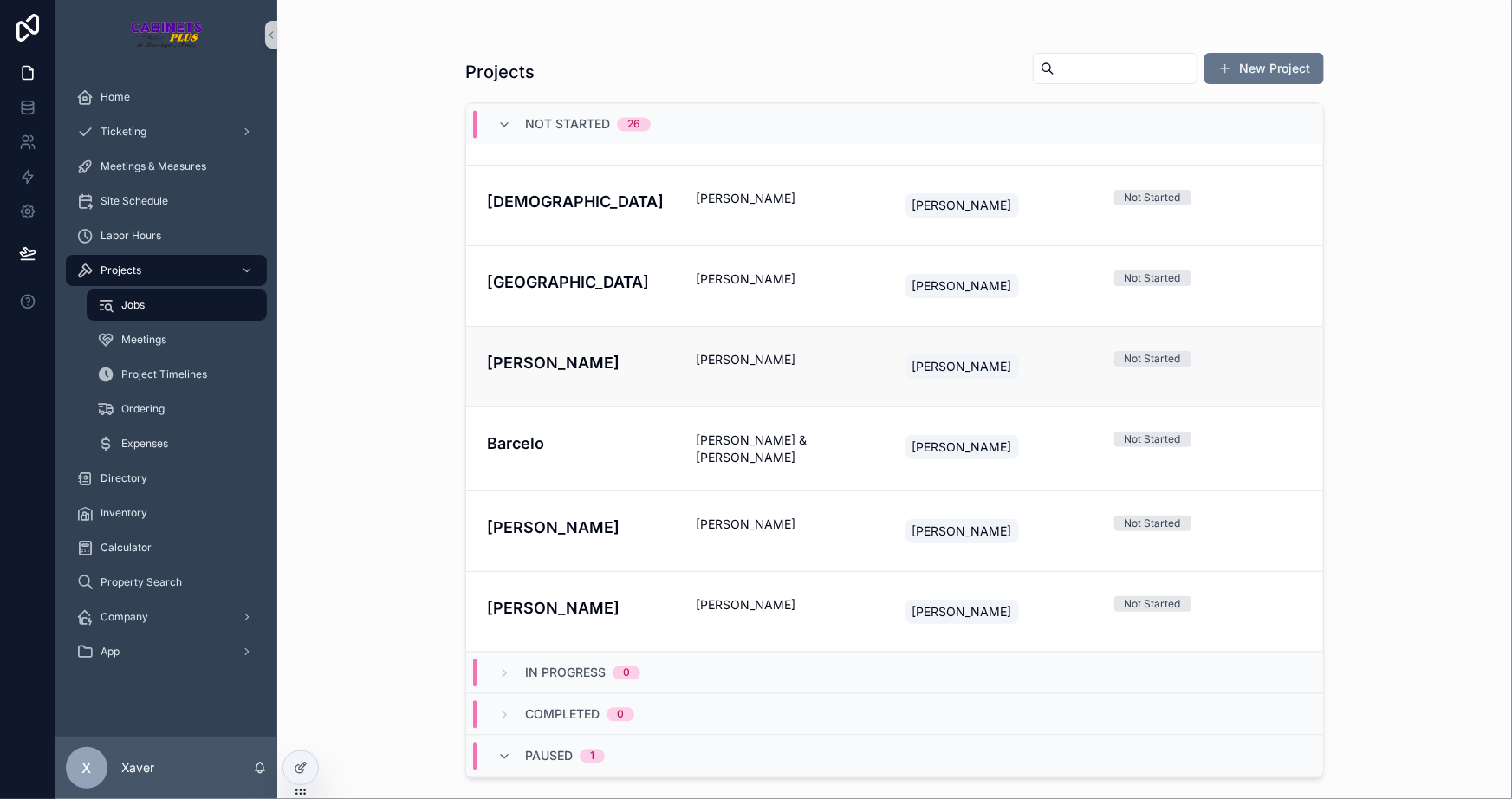
scroll to position [1695, 0]
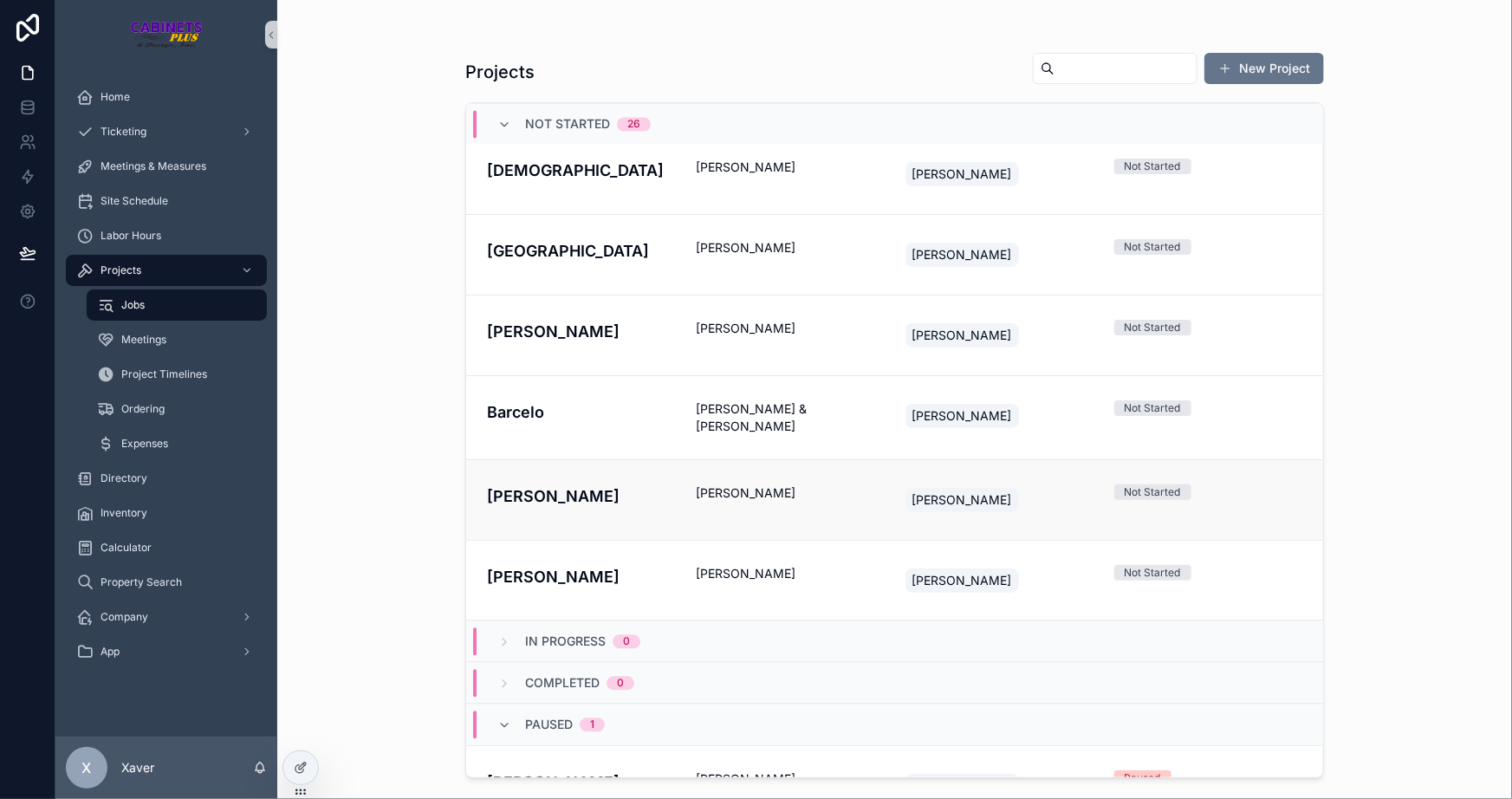
click at [636, 484] on div "[PERSON_NAME]" at bounding box center [581, 499] width 188 height 31
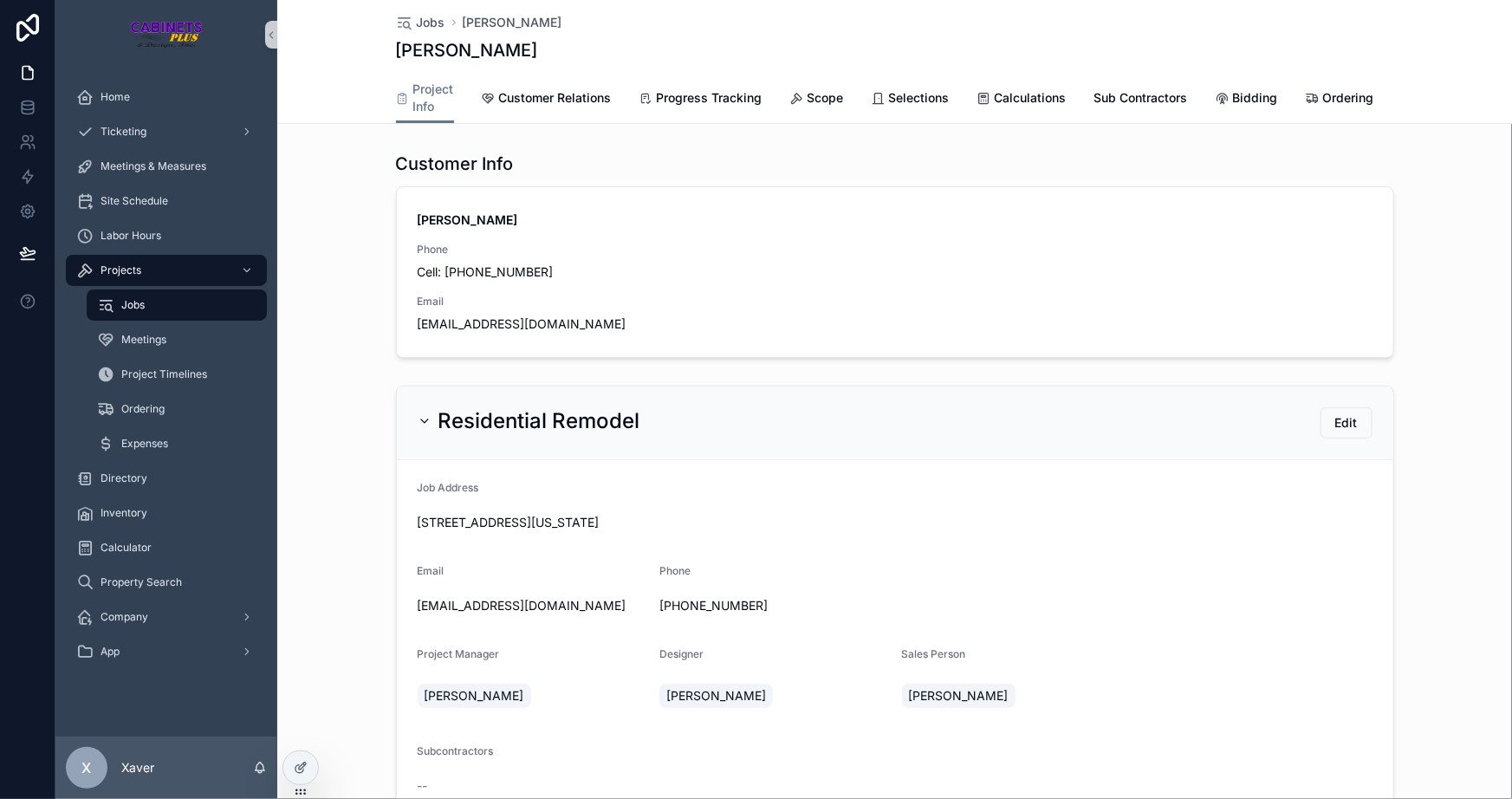
click at [121, 298] on span "Jobs" at bounding box center [132, 305] width 23 height 14
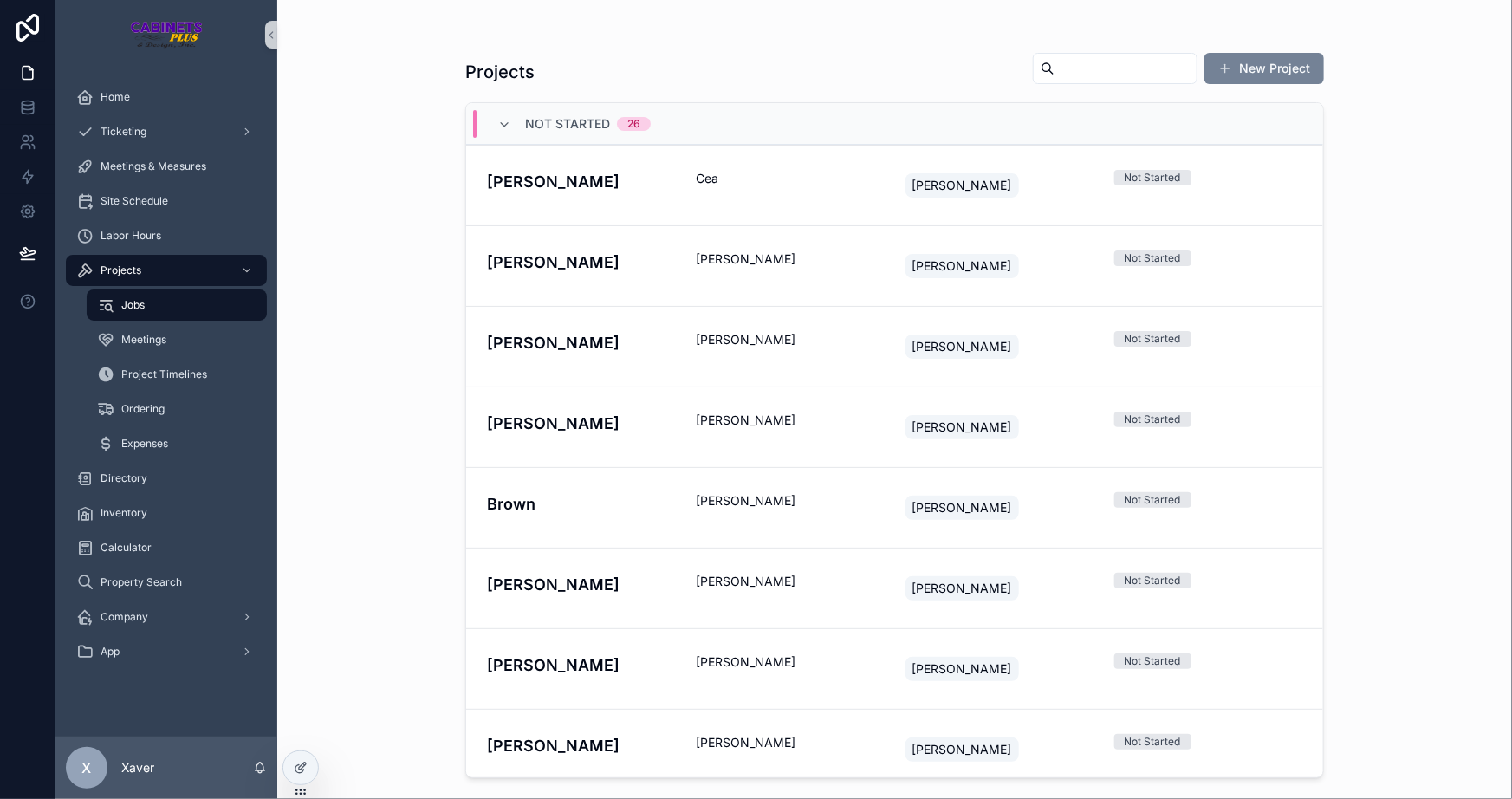
click at [1280, 66] on button "New Project" at bounding box center [1265, 68] width 119 height 31
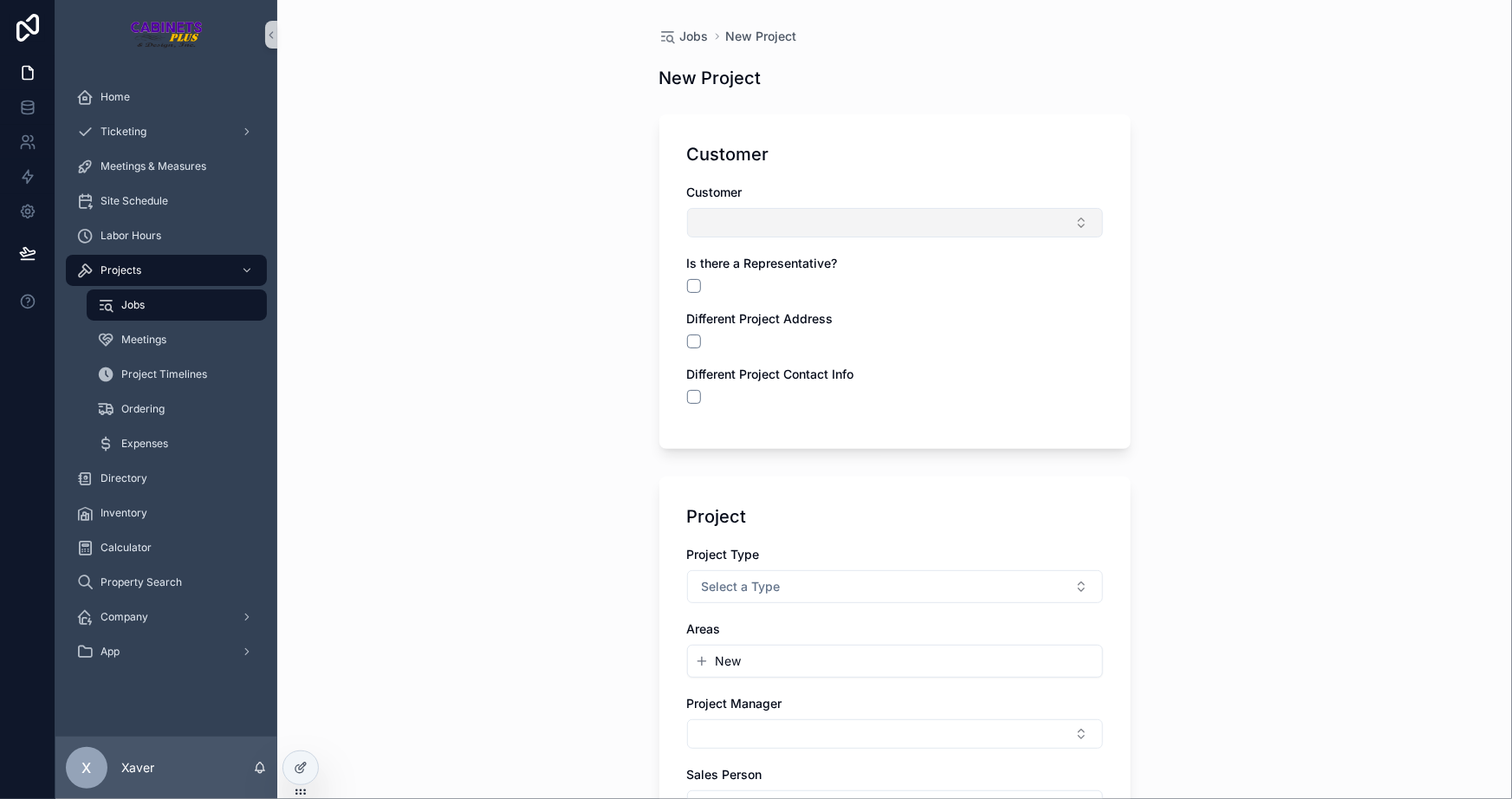
click at [762, 220] on button "Select Button" at bounding box center [895, 223] width 416 height 30
click at [716, 284] on span "New" at bounding box center [722, 290] width 26 height 18
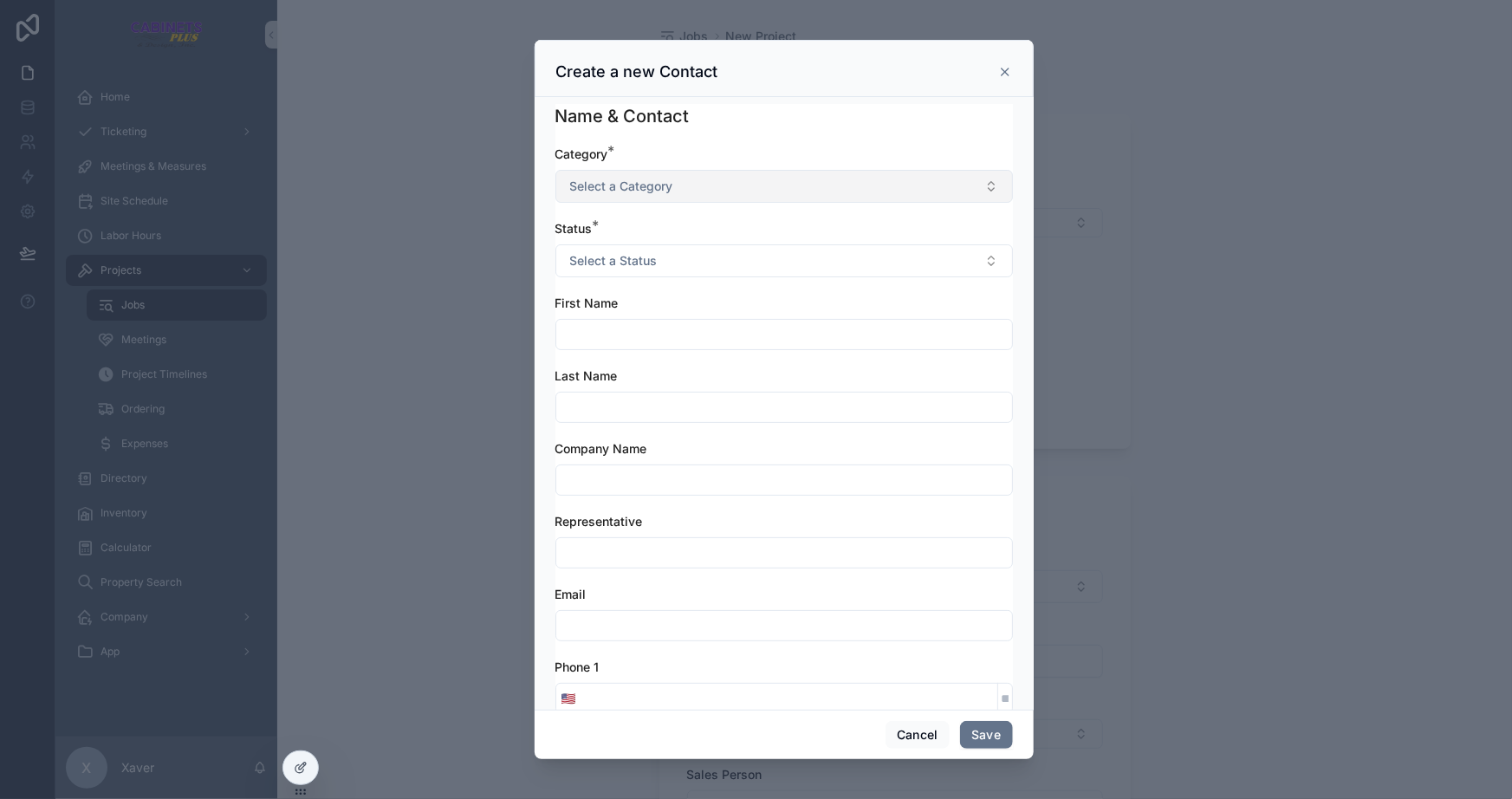
click at [633, 194] on button "Select a Category" at bounding box center [784, 186] width 458 height 33
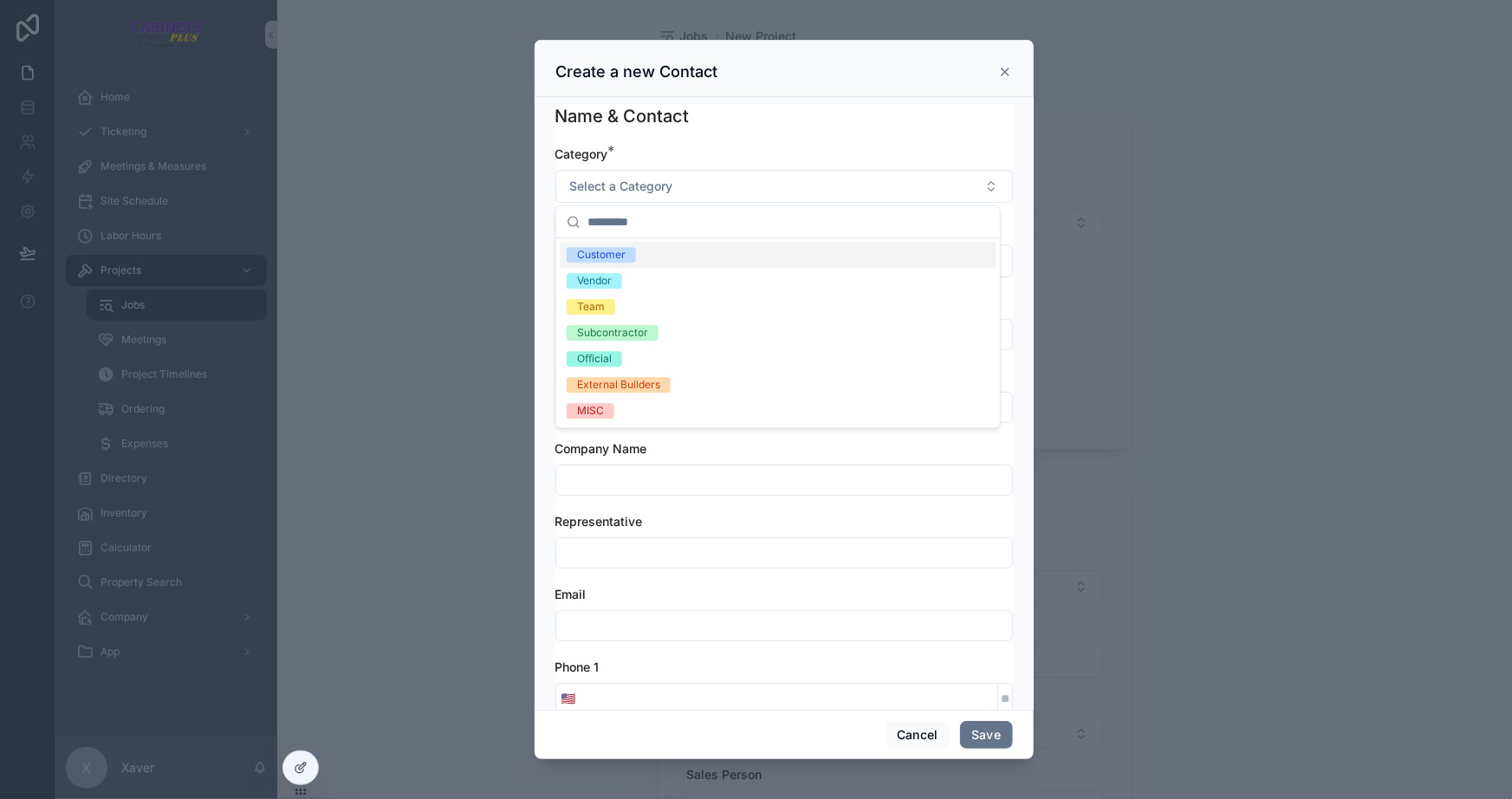
click at [601, 251] on div "Customer" at bounding box center [602, 255] width 49 height 16
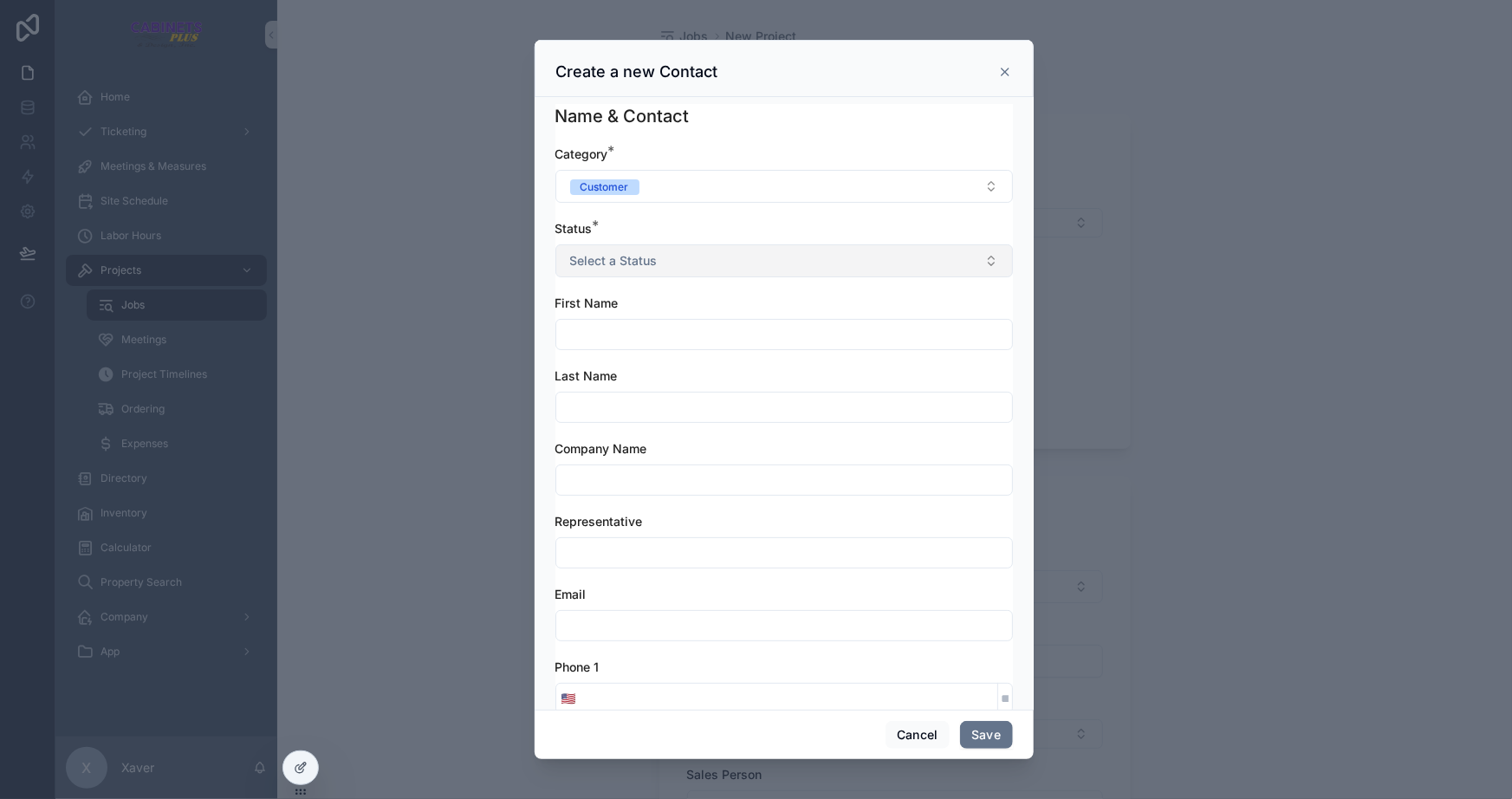
click at [608, 255] on span "Select a Status" at bounding box center [614, 260] width 88 height 18
click at [581, 326] on div "Active" at bounding box center [592, 330] width 31 height 16
click at [623, 332] on input "scrollable content" at bounding box center [784, 335] width 456 height 24
type input "******"
click at [753, 400] on input "*******" at bounding box center [784, 407] width 456 height 24
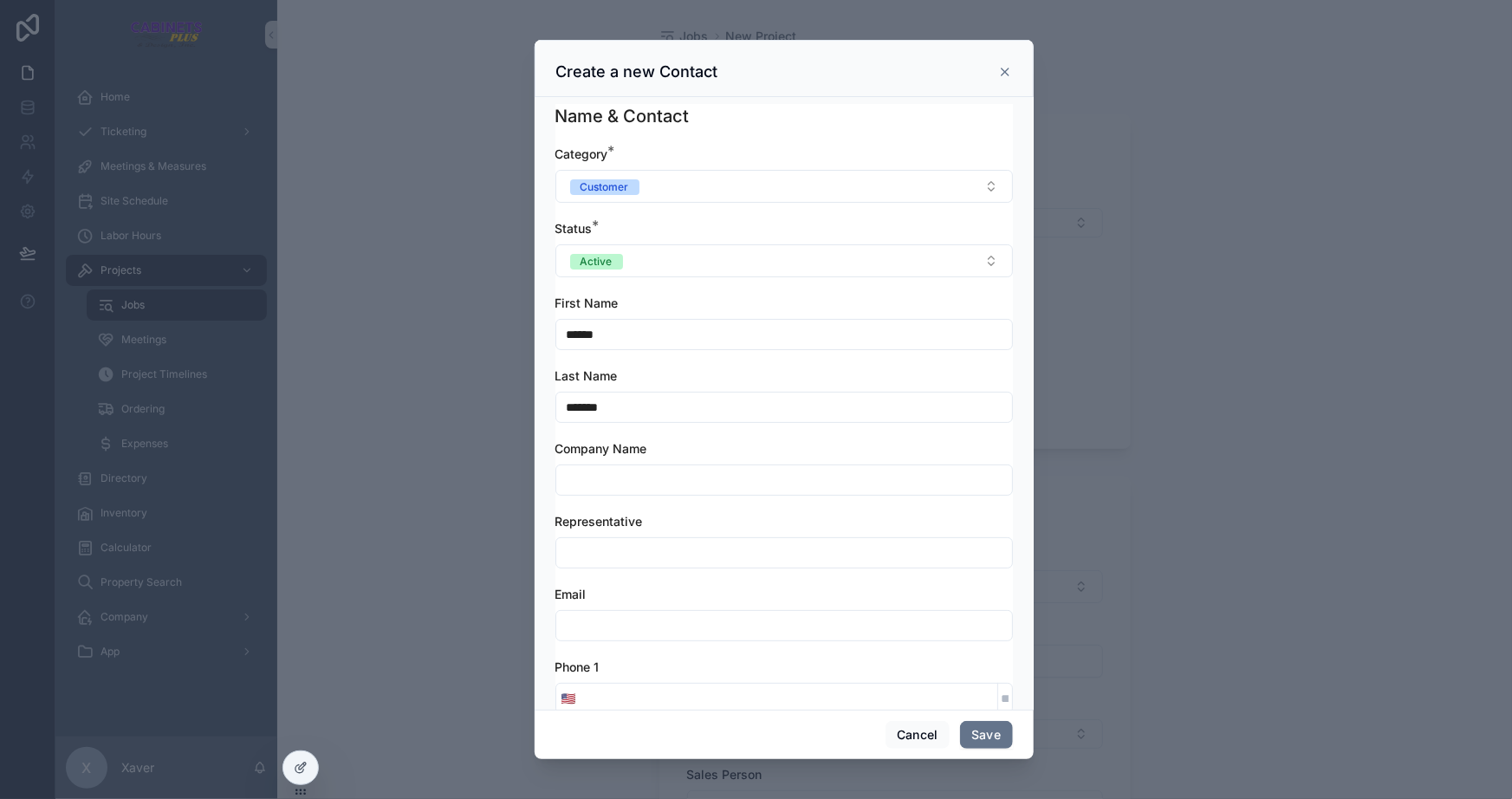
type input "*******"
click at [673, 544] on input "scrollable content" at bounding box center [784, 553] width 456 height 24
click at [650, 603] on div "Email" at bounding box center [784, 613] width 458 height 55
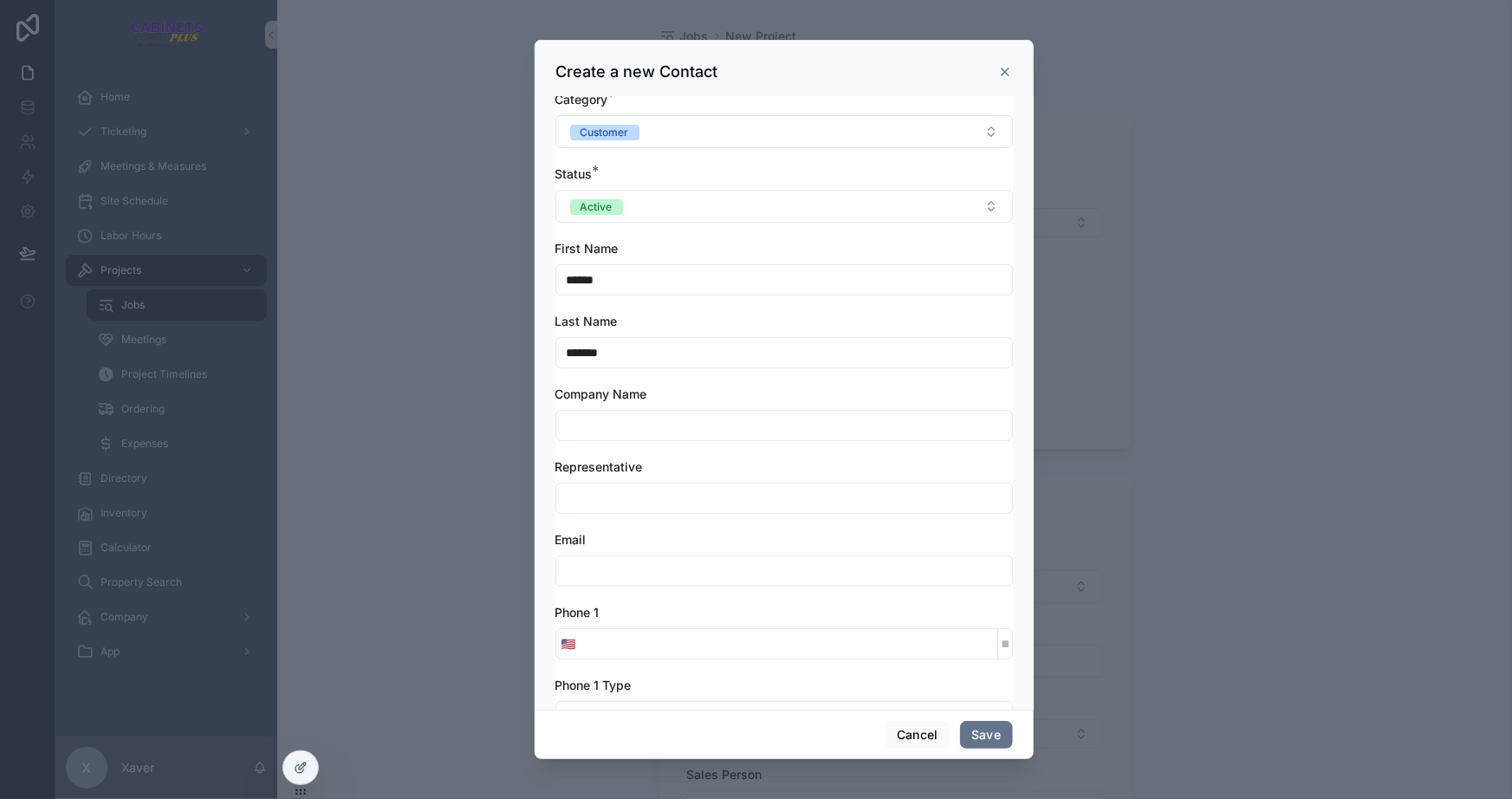
scroll to position [78, 0]
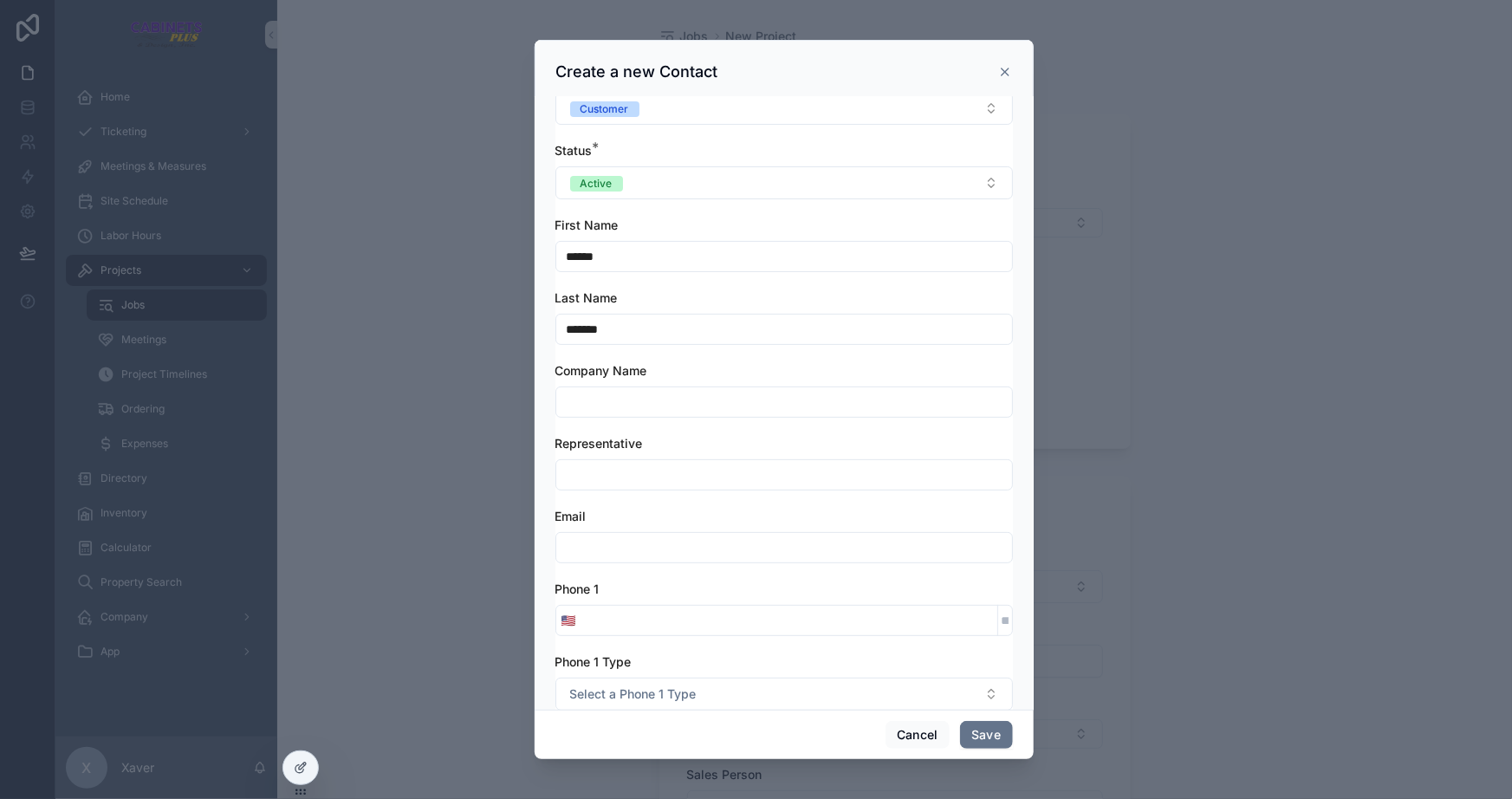
click at [615, 614] on input "scrollable content" at bounding box center [790, 620] width 416 height 24
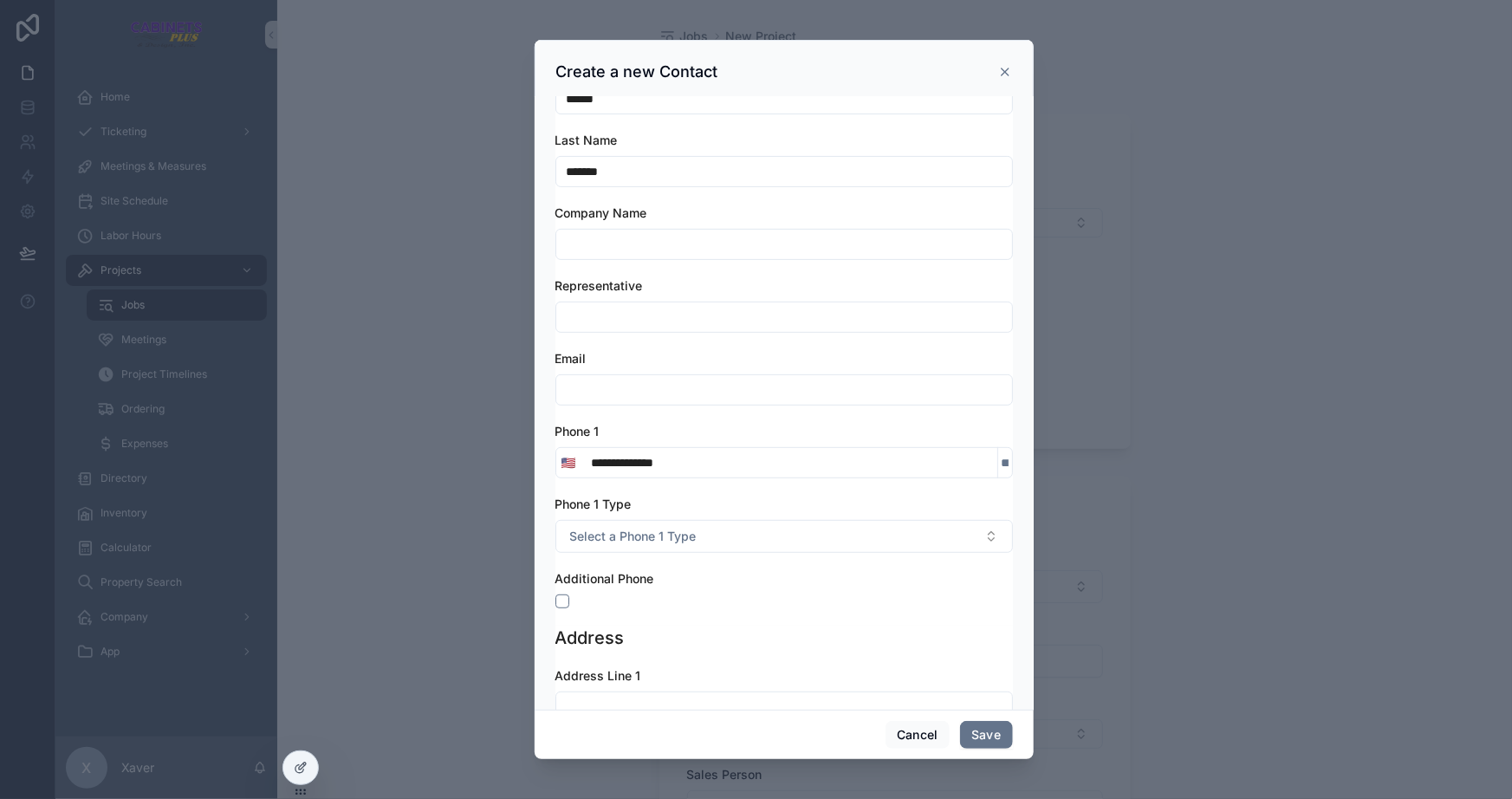
scroll to position [314, 0]
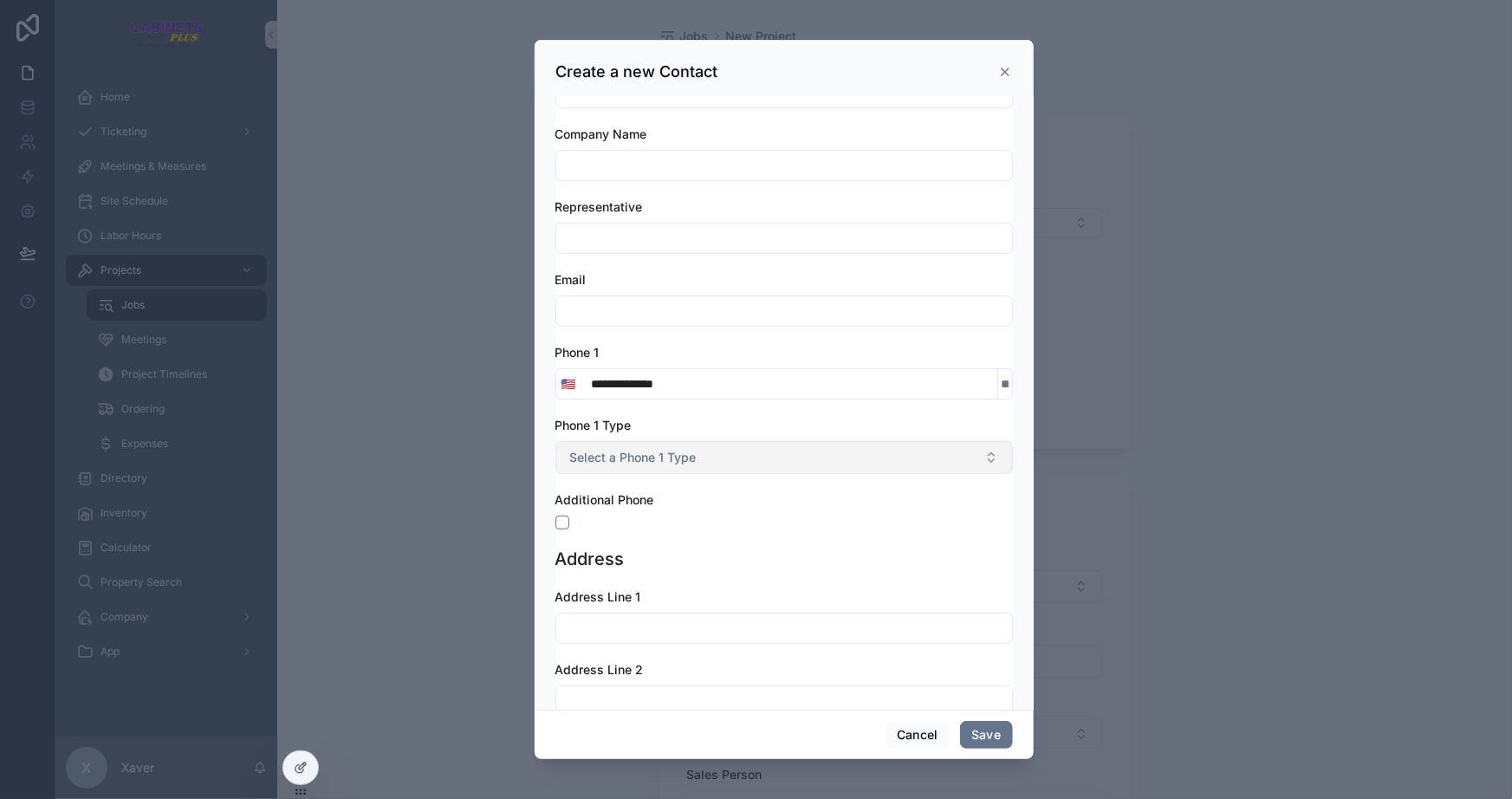
type input "**********"
click at [696, 455] on button "Select a Phone 1 Type" at bounding box center [784, 457] width 458 height 33
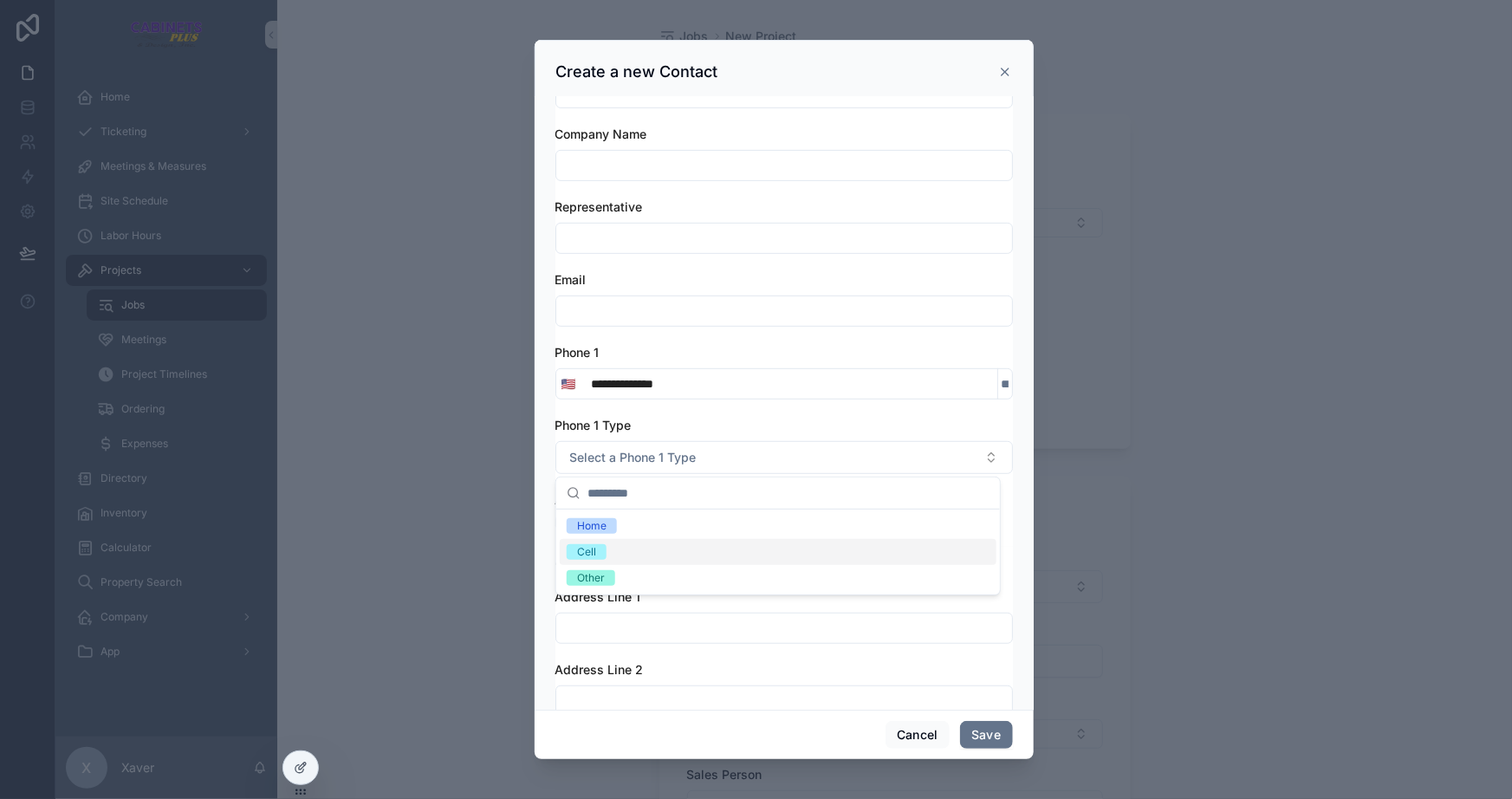
click at [595, 550] on div "Cell" at bounding box center [587, 552] width 19 height 16
click at [559, 521] on button "scrollable content" at bounding box center [562, 522] width 14 height 14
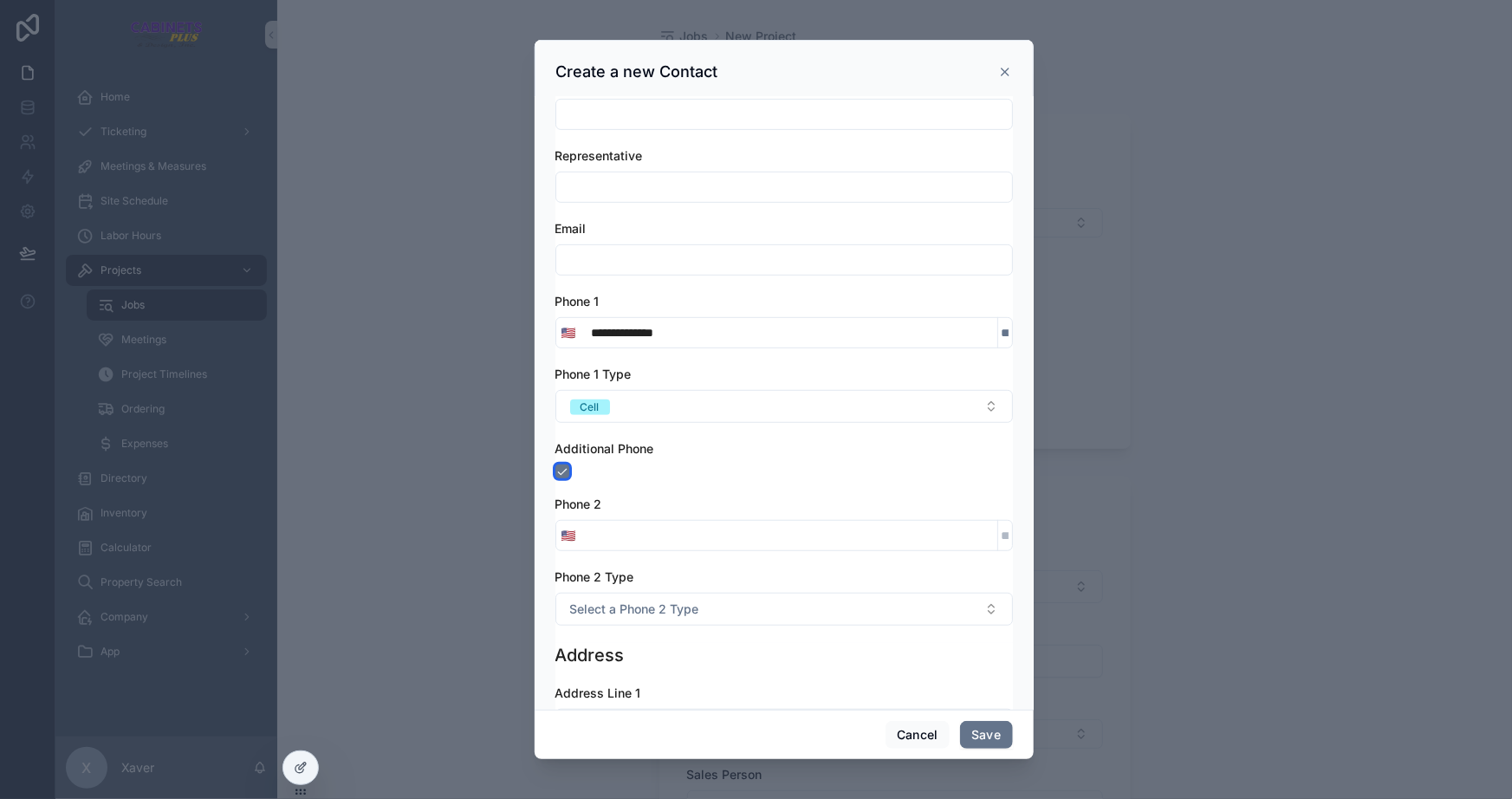
scroll to position [393, 0]
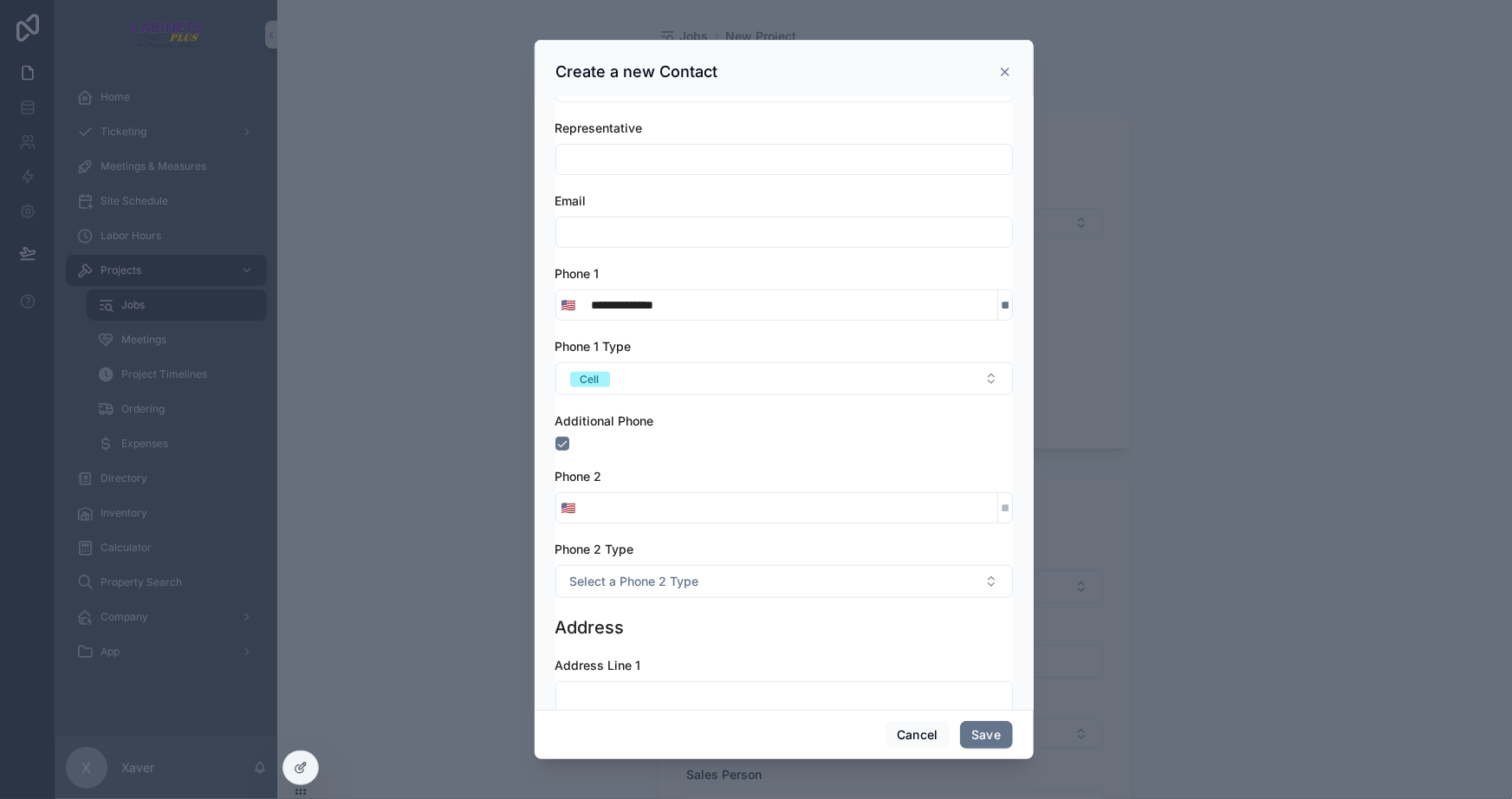
click at [603, 507] on input "scrollable content" at bounding box center [790, 508] width 416 height 24
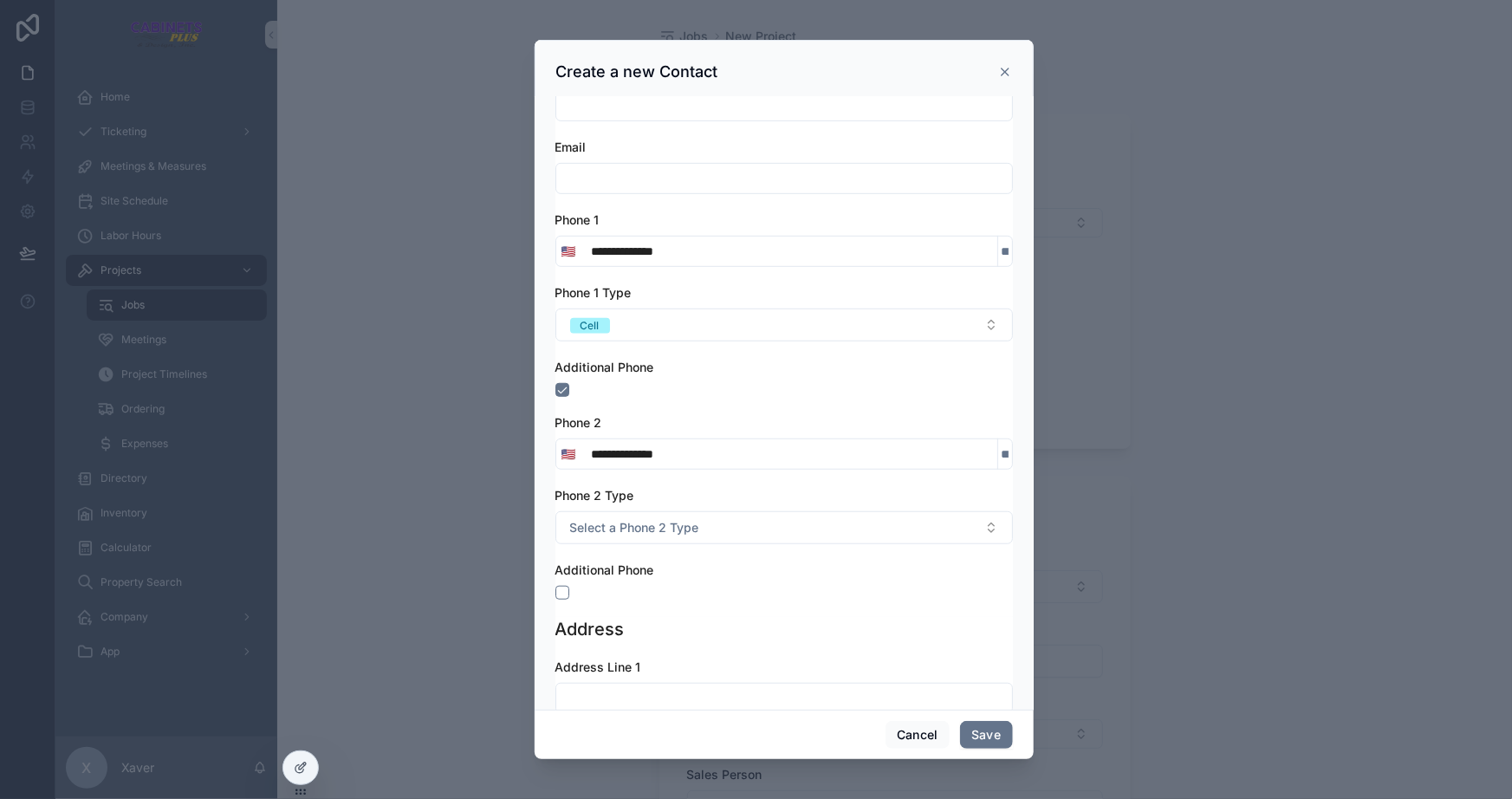
scroll to position [472, 0]
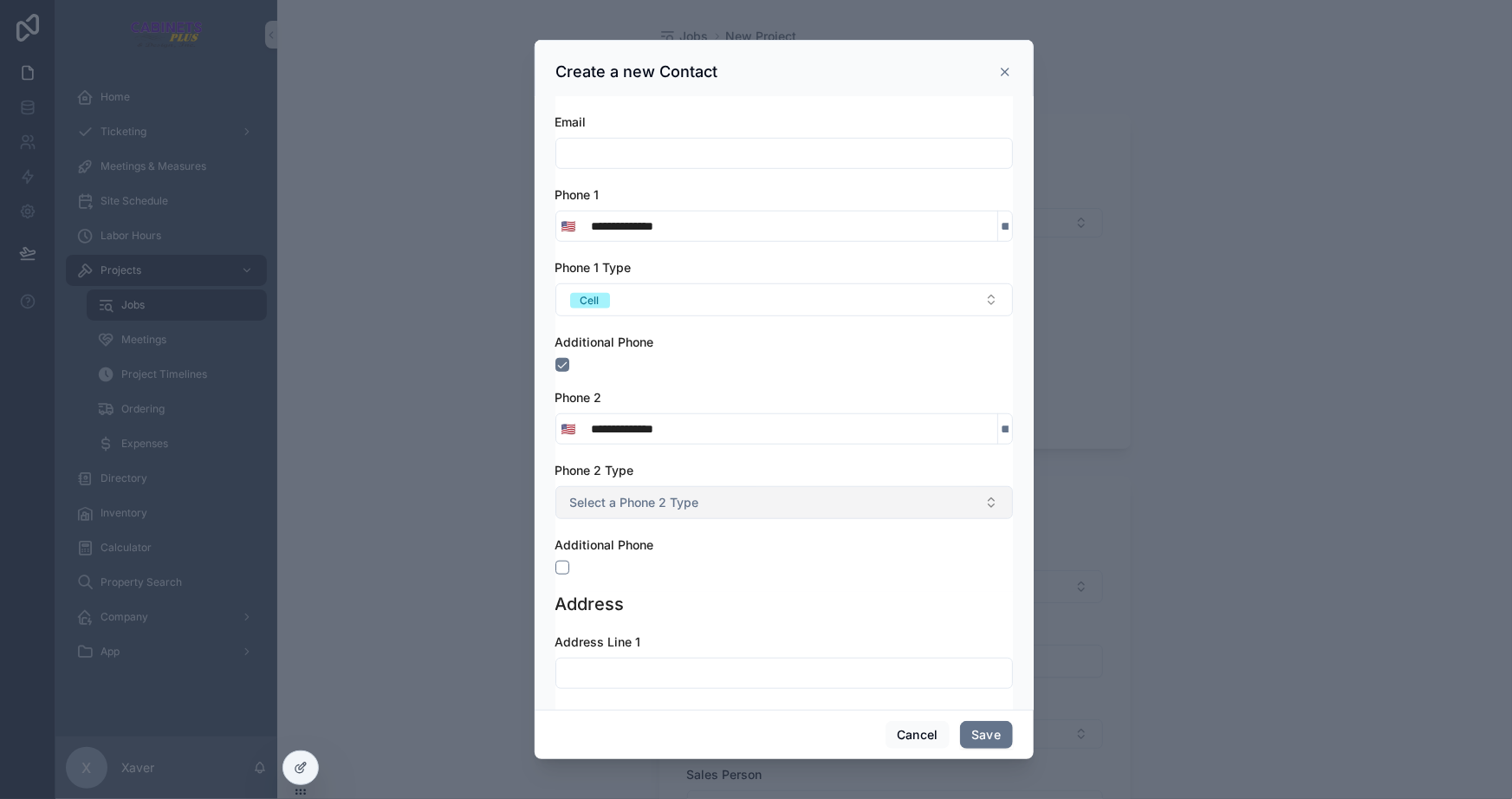
type input "**********"
click at [691, 508] on span "Select a Phone 2 Type" at bounding box center [634, 503] width 129 height 18
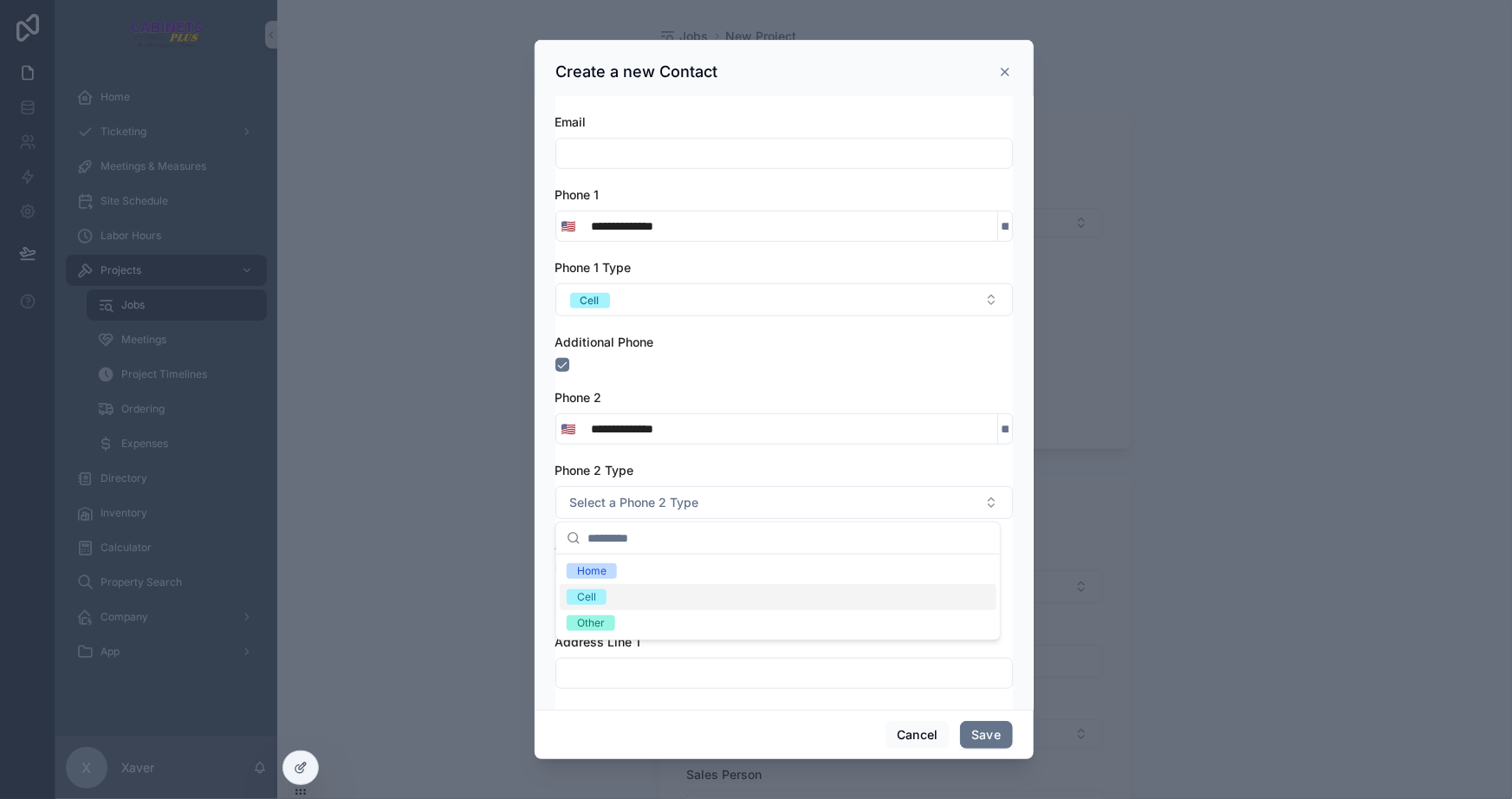
click at [594, 596] on div "Cell" at bounding box center [587, 597] width 19 height 16
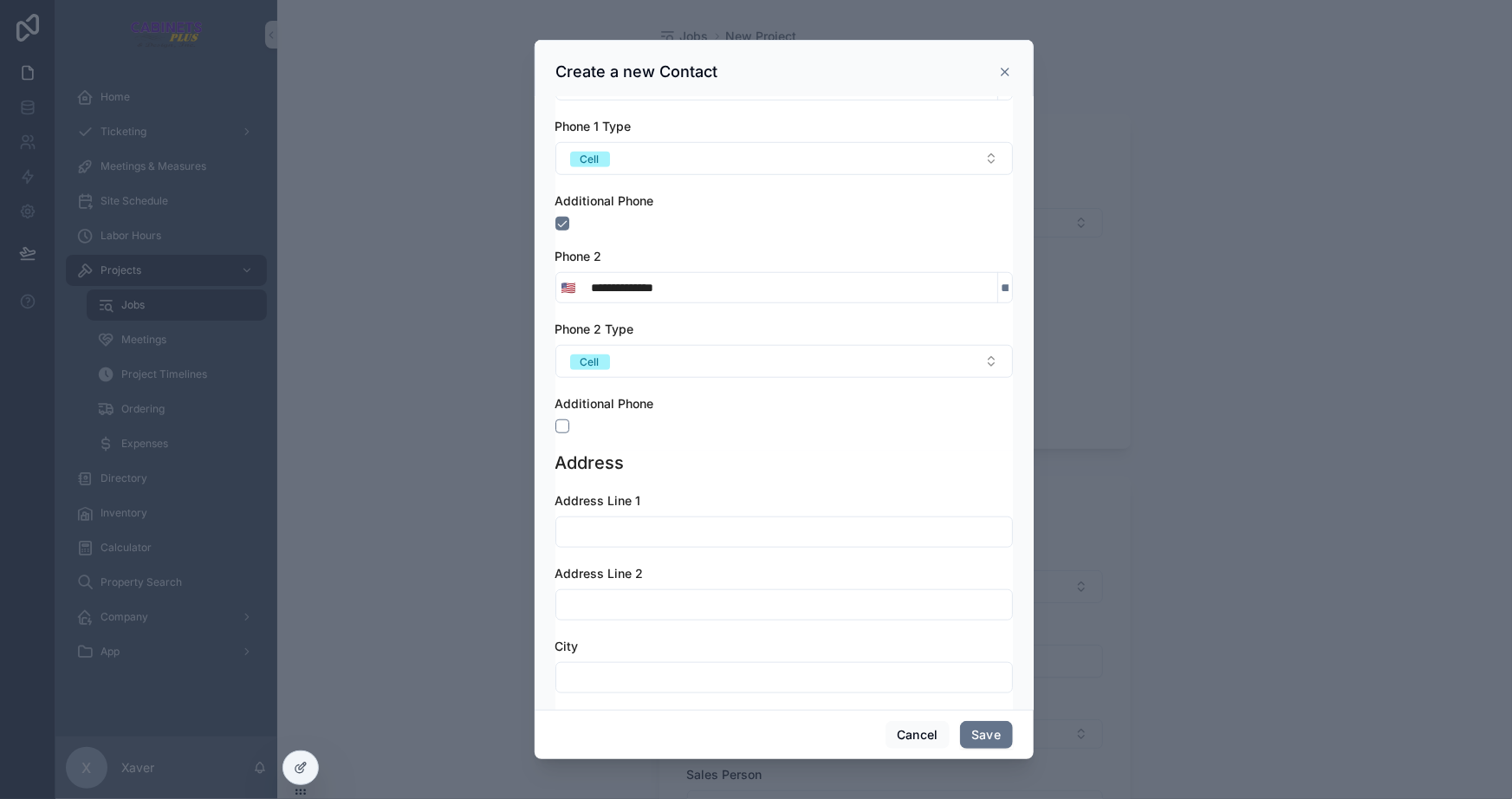
scroll to position [709, 0]
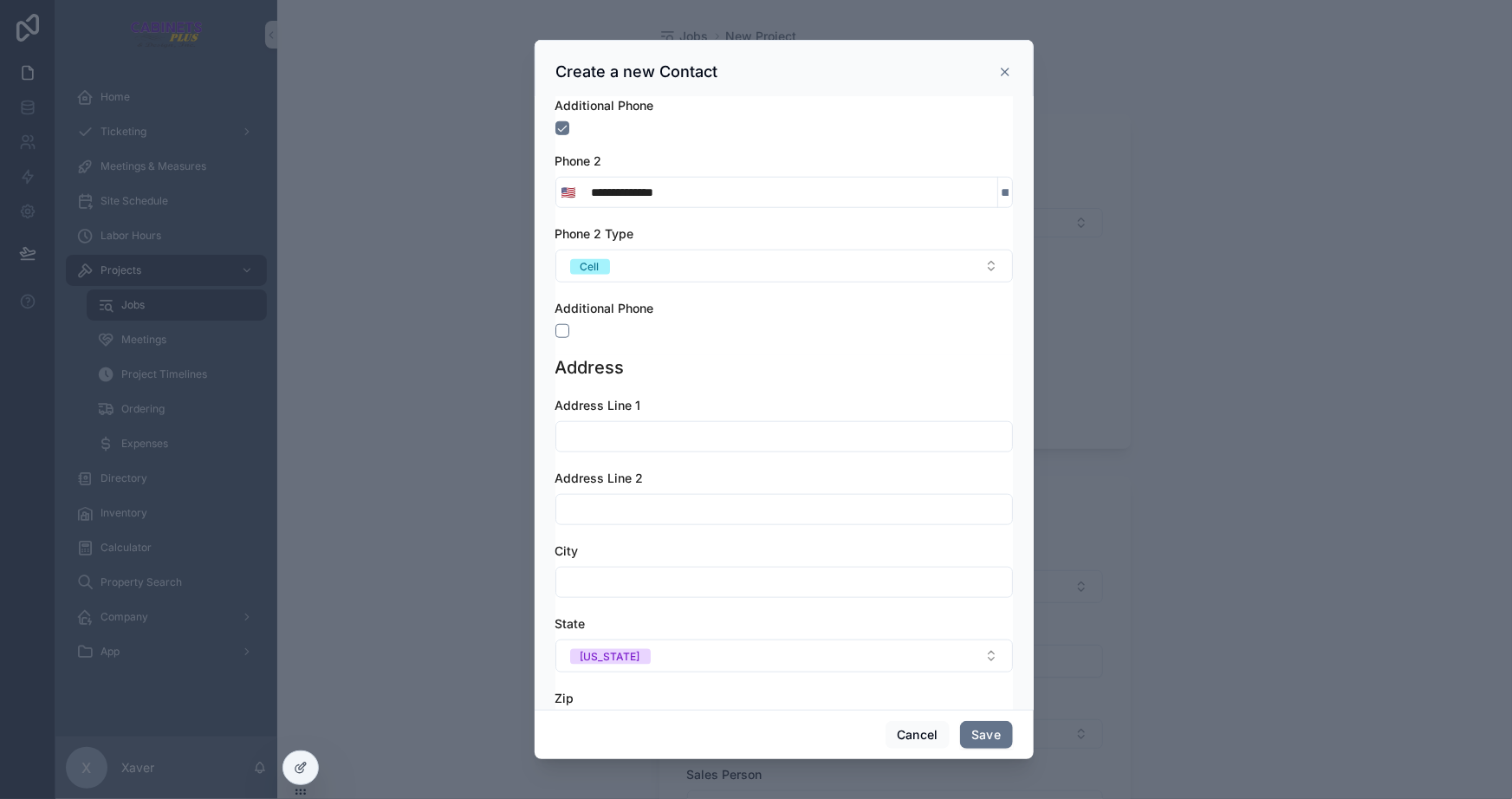
click at [623, 424] on input "scrollable content" at bounding box center [784, 436] width 456 height 24
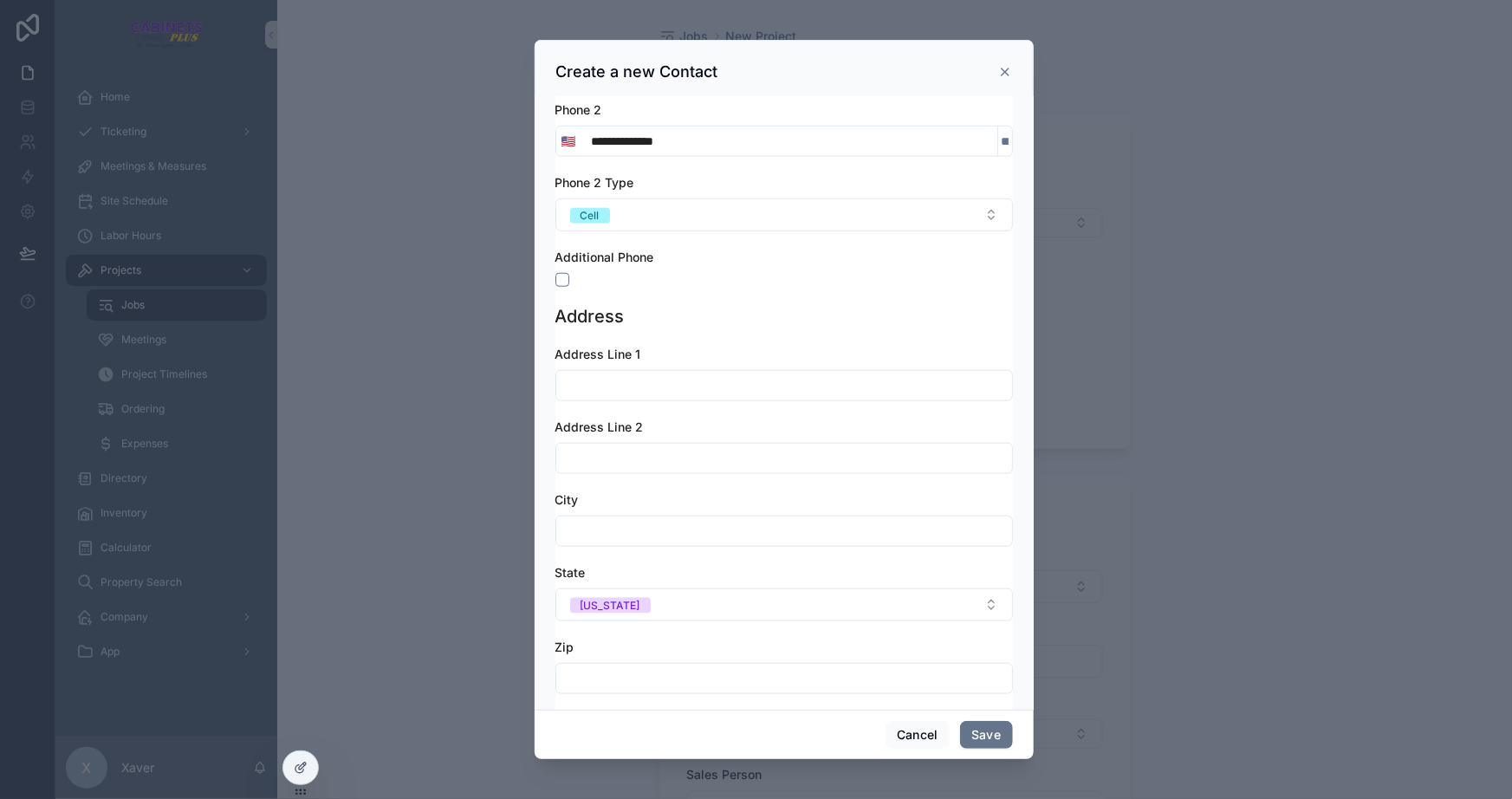
scroll to position [788, 0]
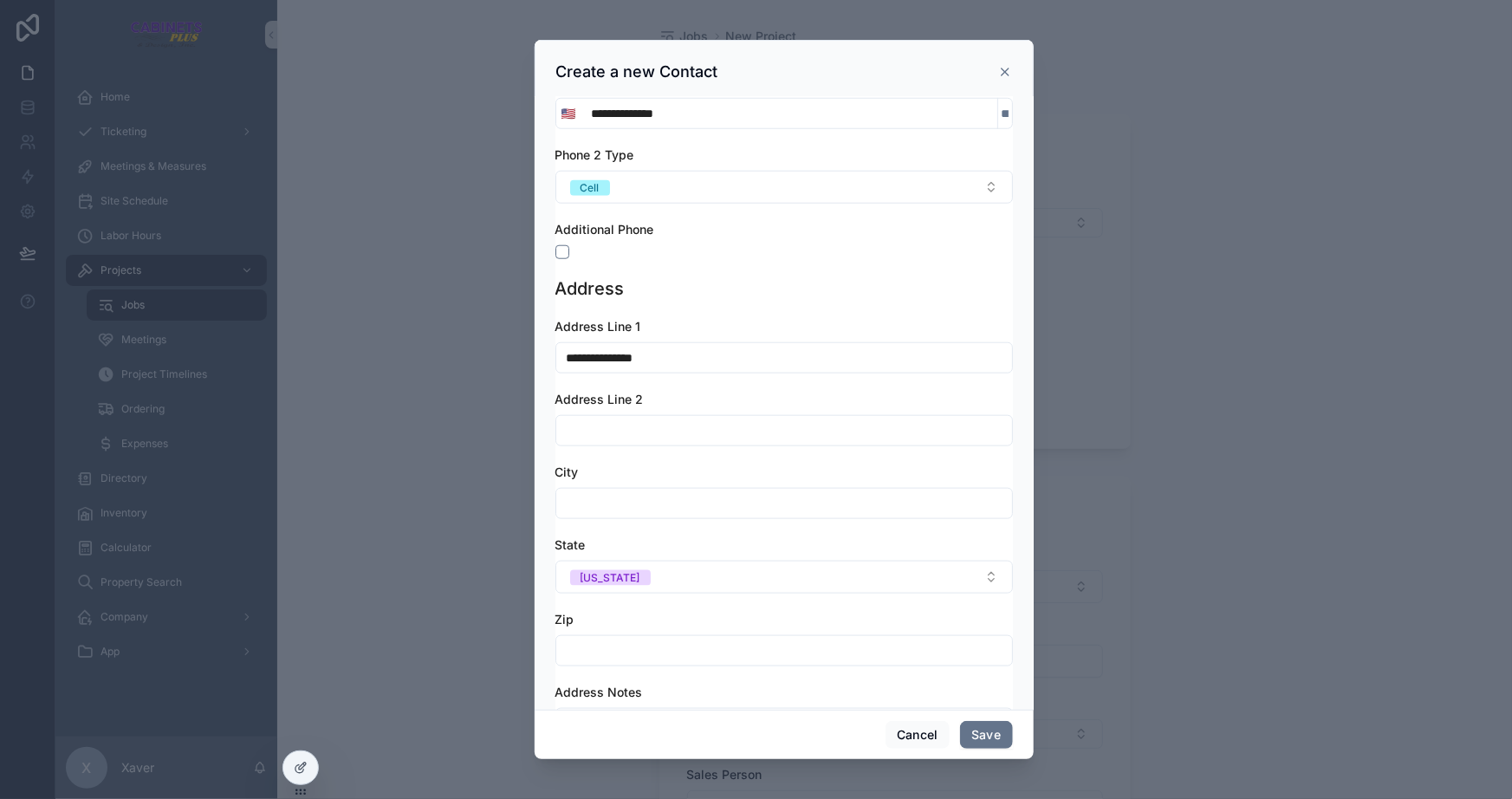
type input "**********"
type input "*********"
type input "*****"
click at [664, 607] on div "**********" at bounding box center [784, 547] width 458 height 459
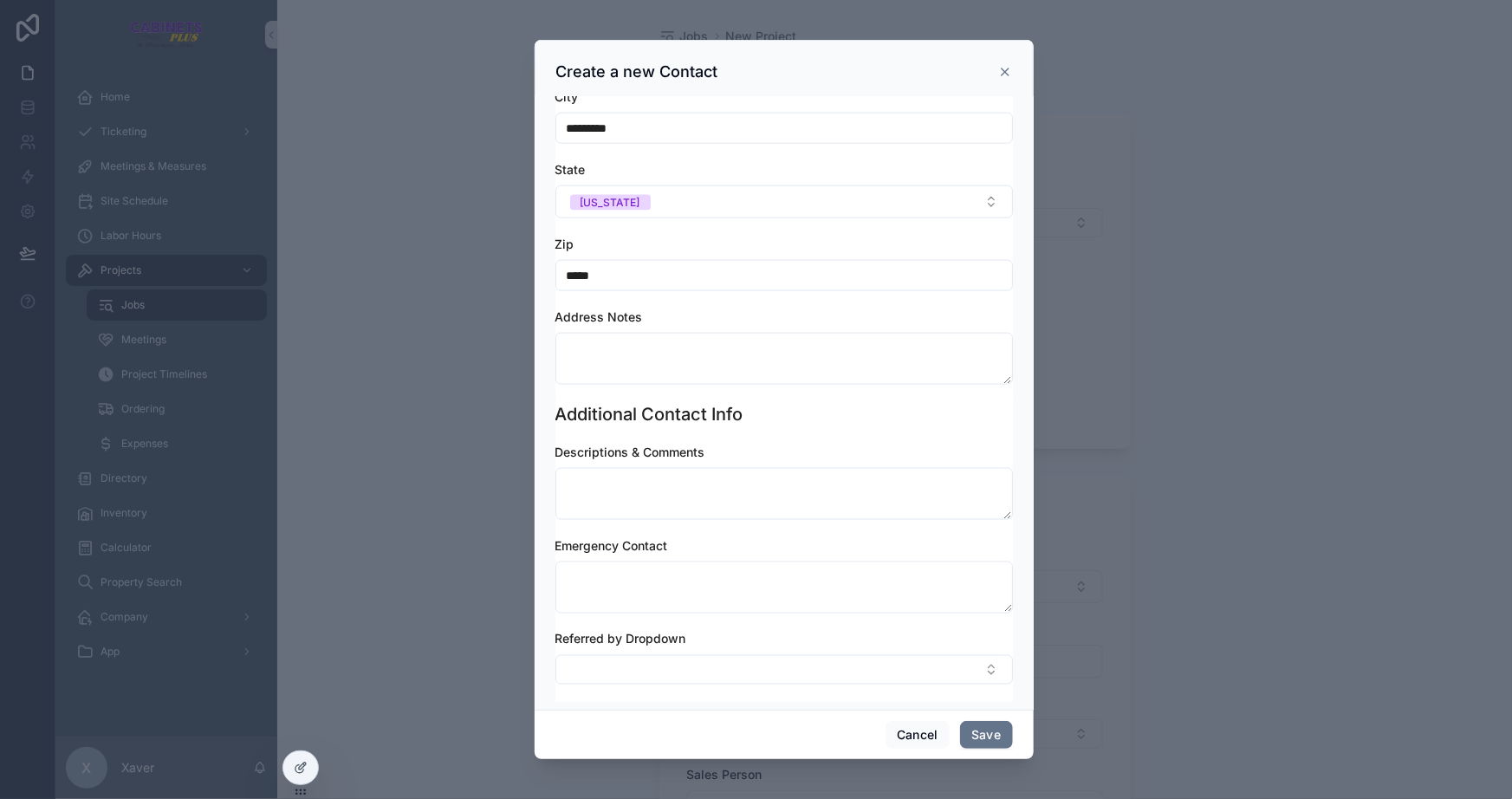
scroll to position [1167, 0]
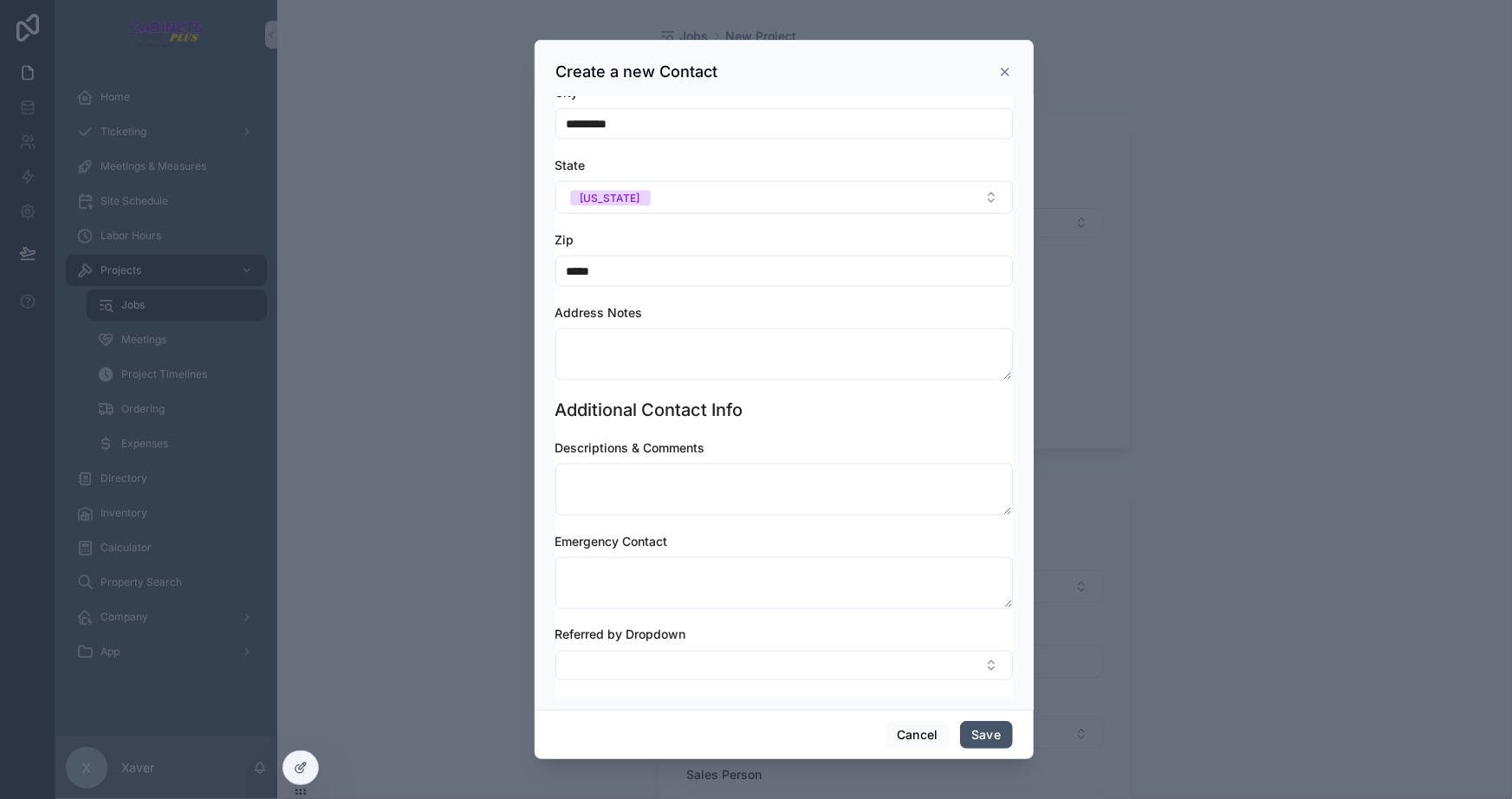
click at [984, 744] on button "Save" at bounding box center [987, 735] width 52 height 28
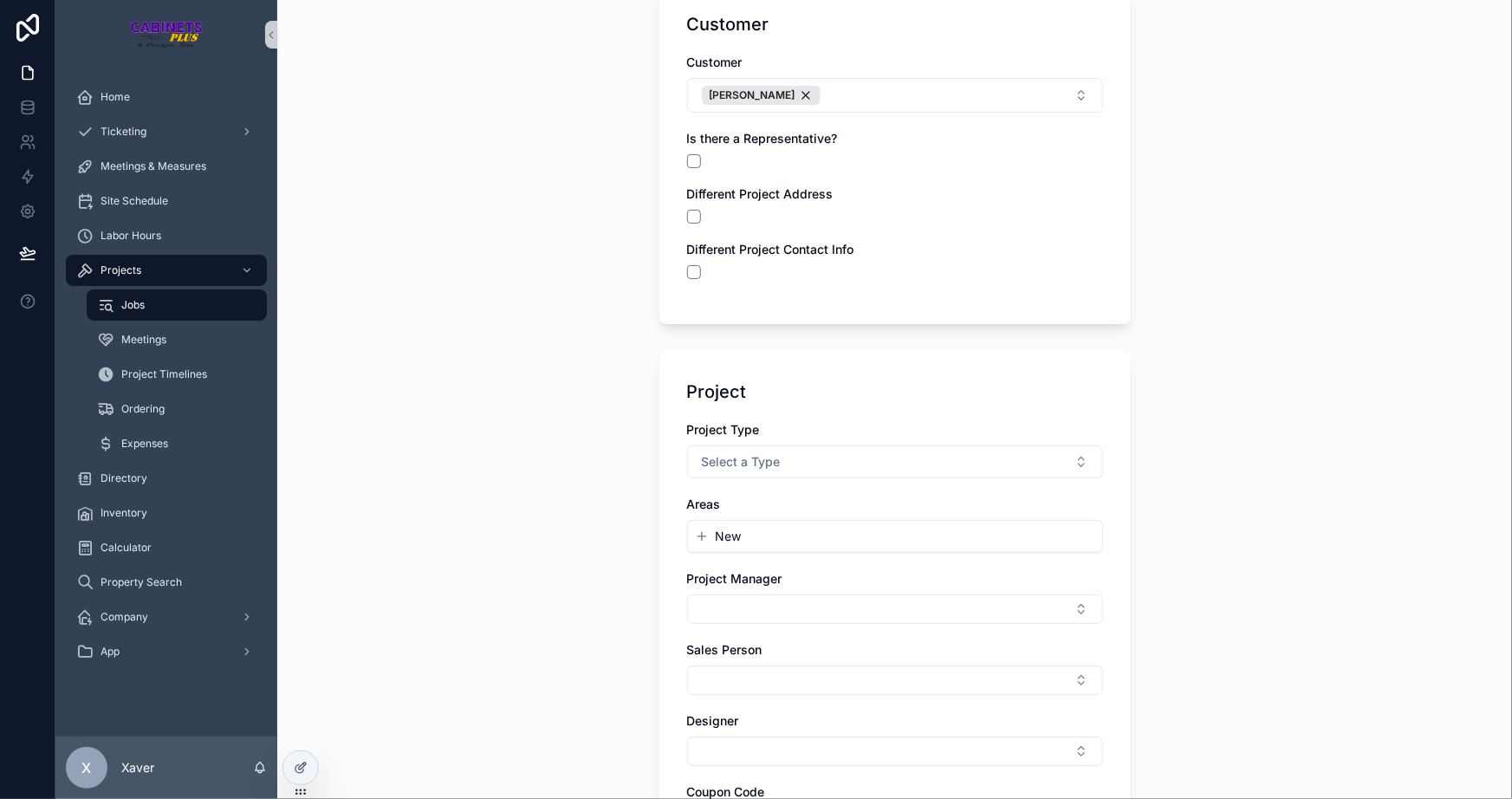
scroll to position [157, 0]
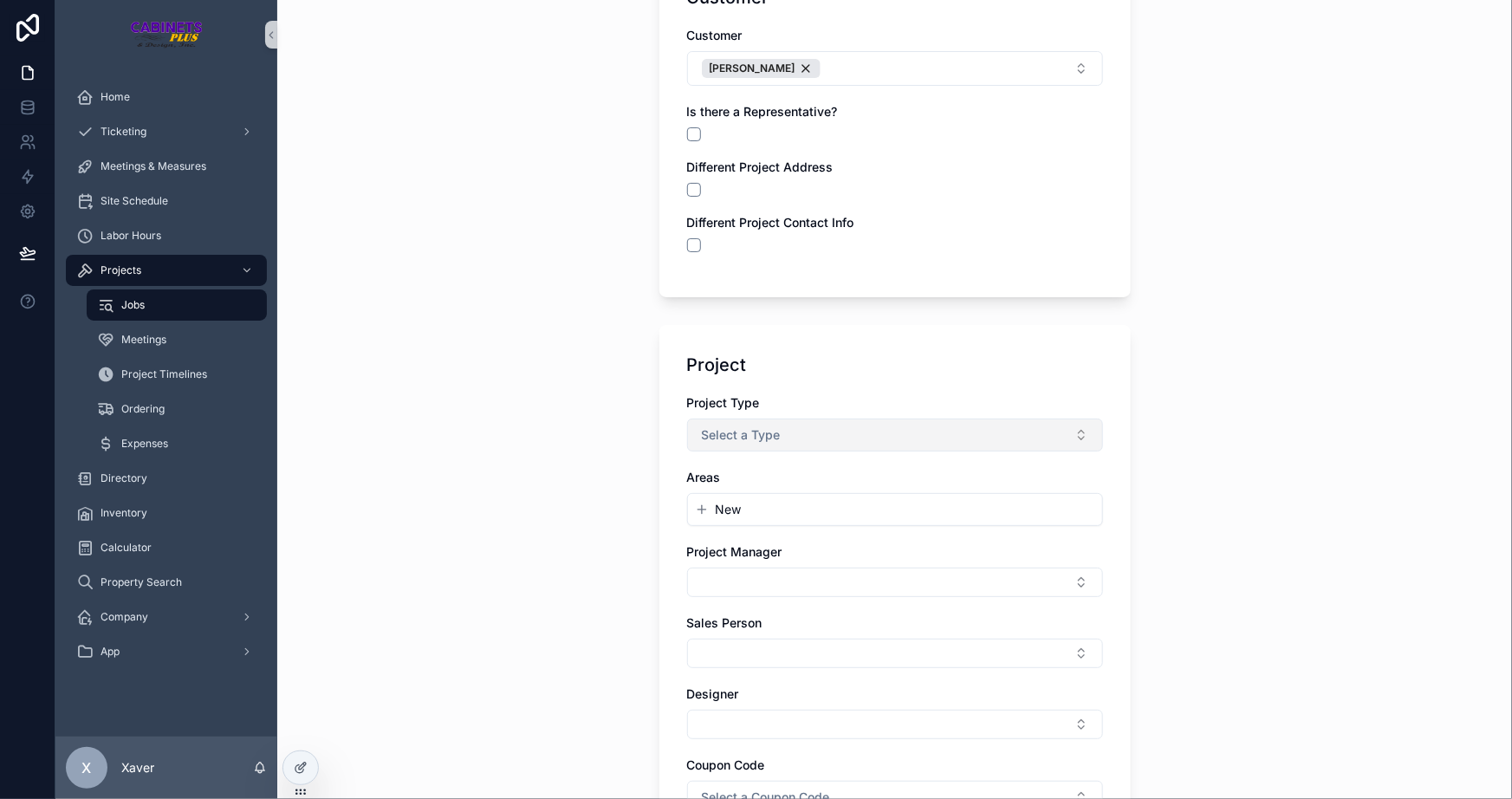
click at [799, 432] on button "Select a Type" at bounding box center [895, 434] width 416 height 33
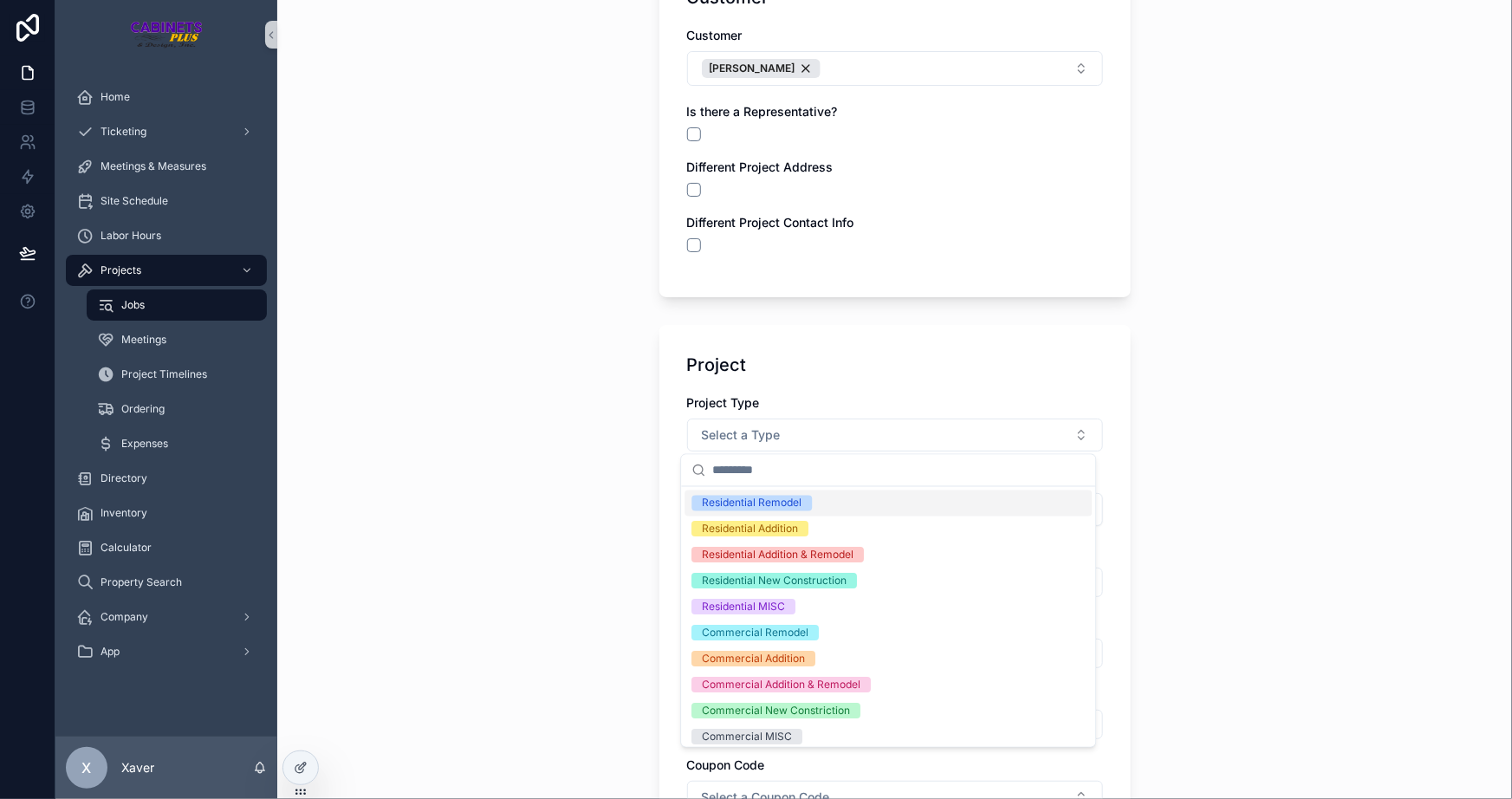
click at [715, 508] on div "Residential Remodel" at bounding box center [752, 503] width 100 height 16
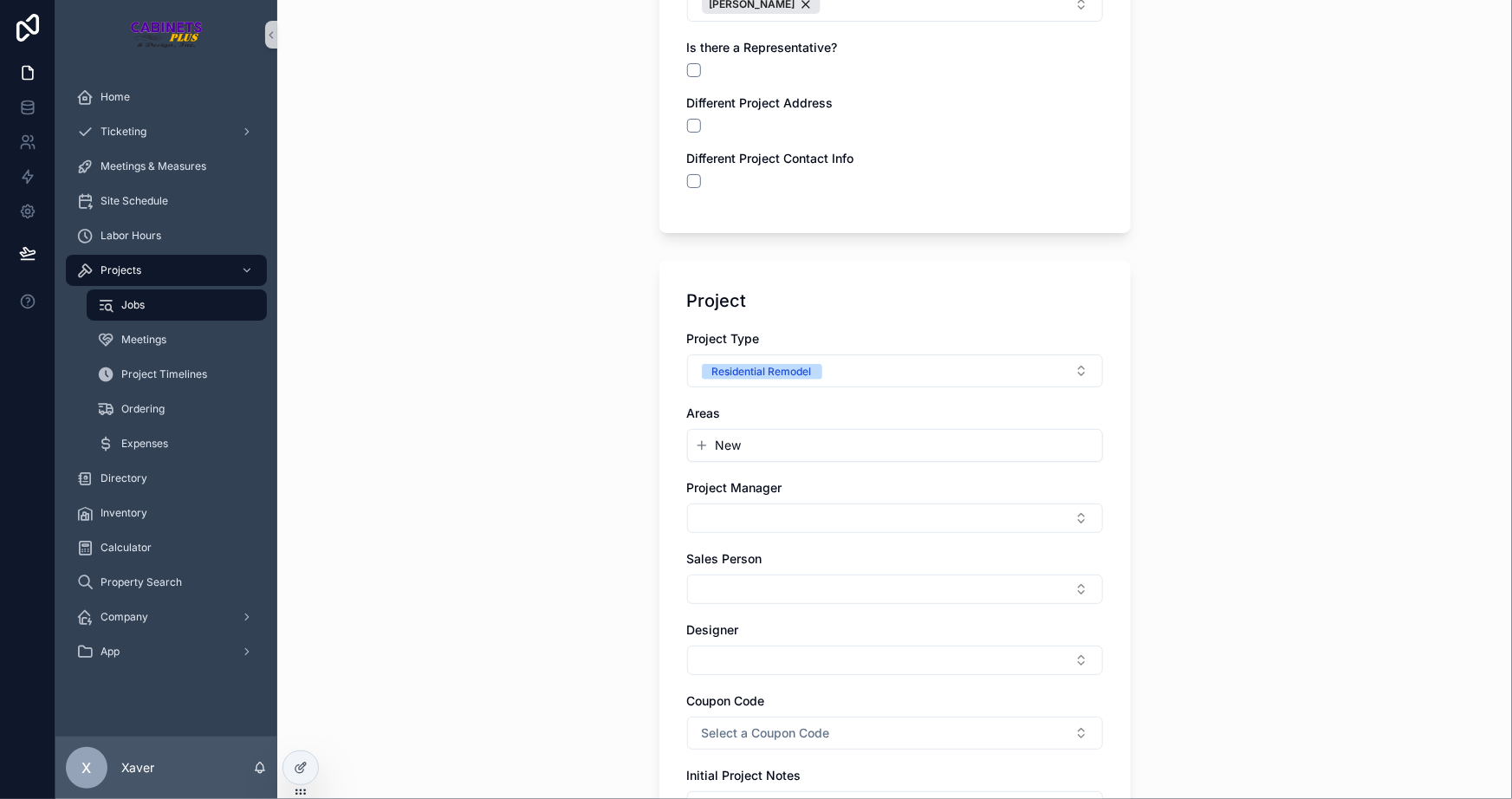
scroll to position [314, 0]
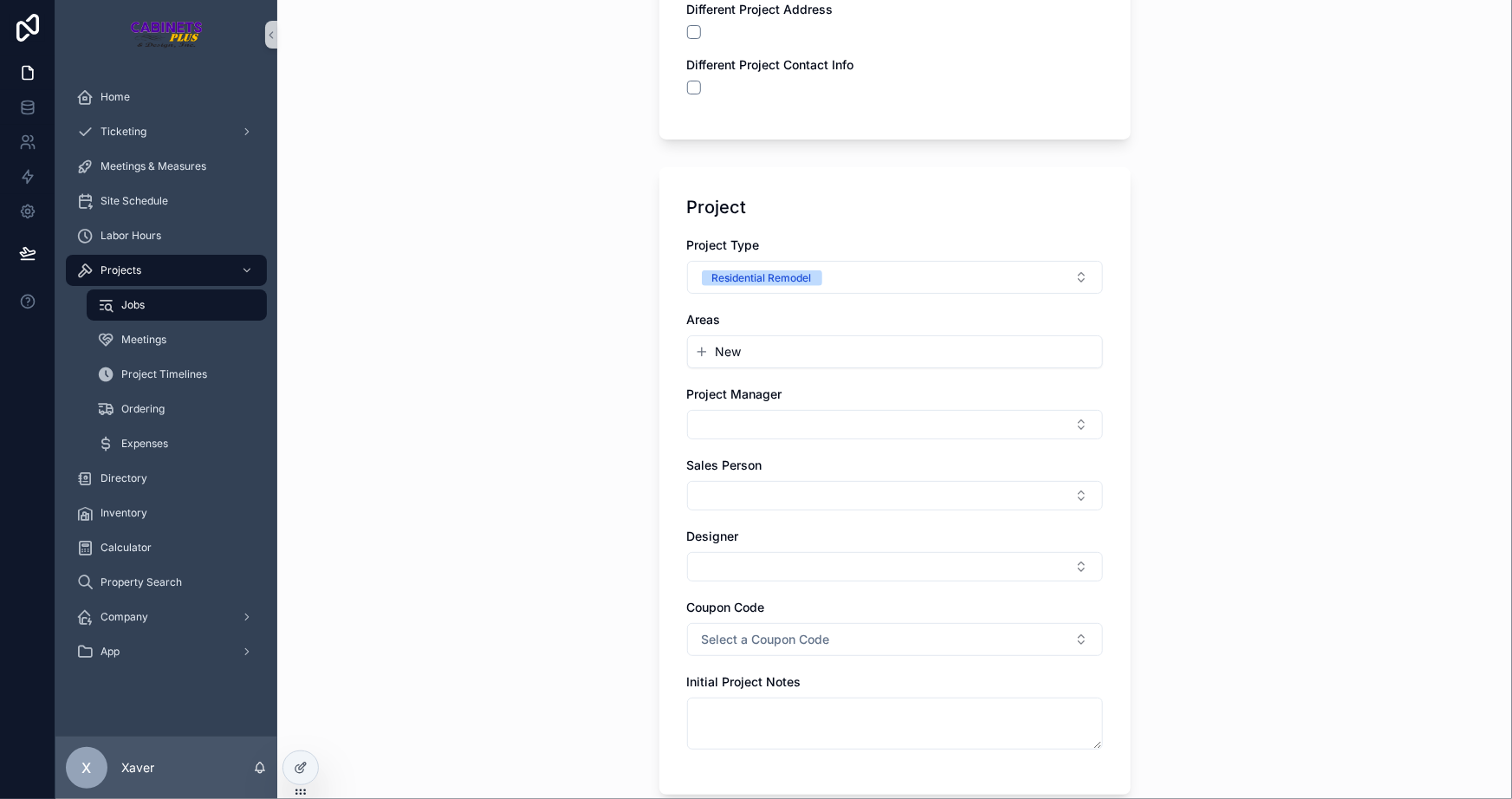
click at [724, 353] on span "New" at bounding box center [729, 351] width 26 height 18
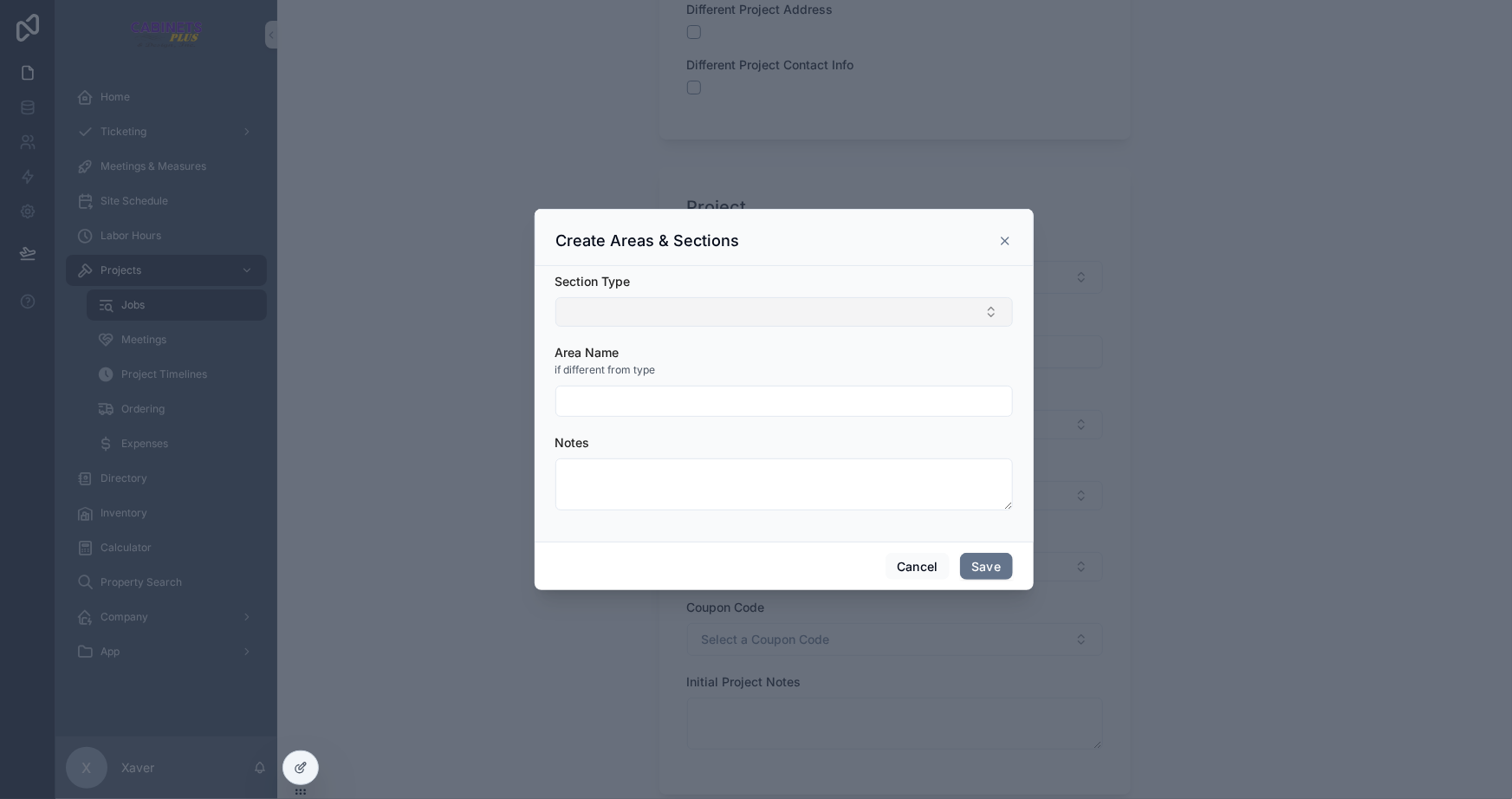
click at [622, 313] on button "Select Button" at bounding box center [784, 312] width 458 height 30
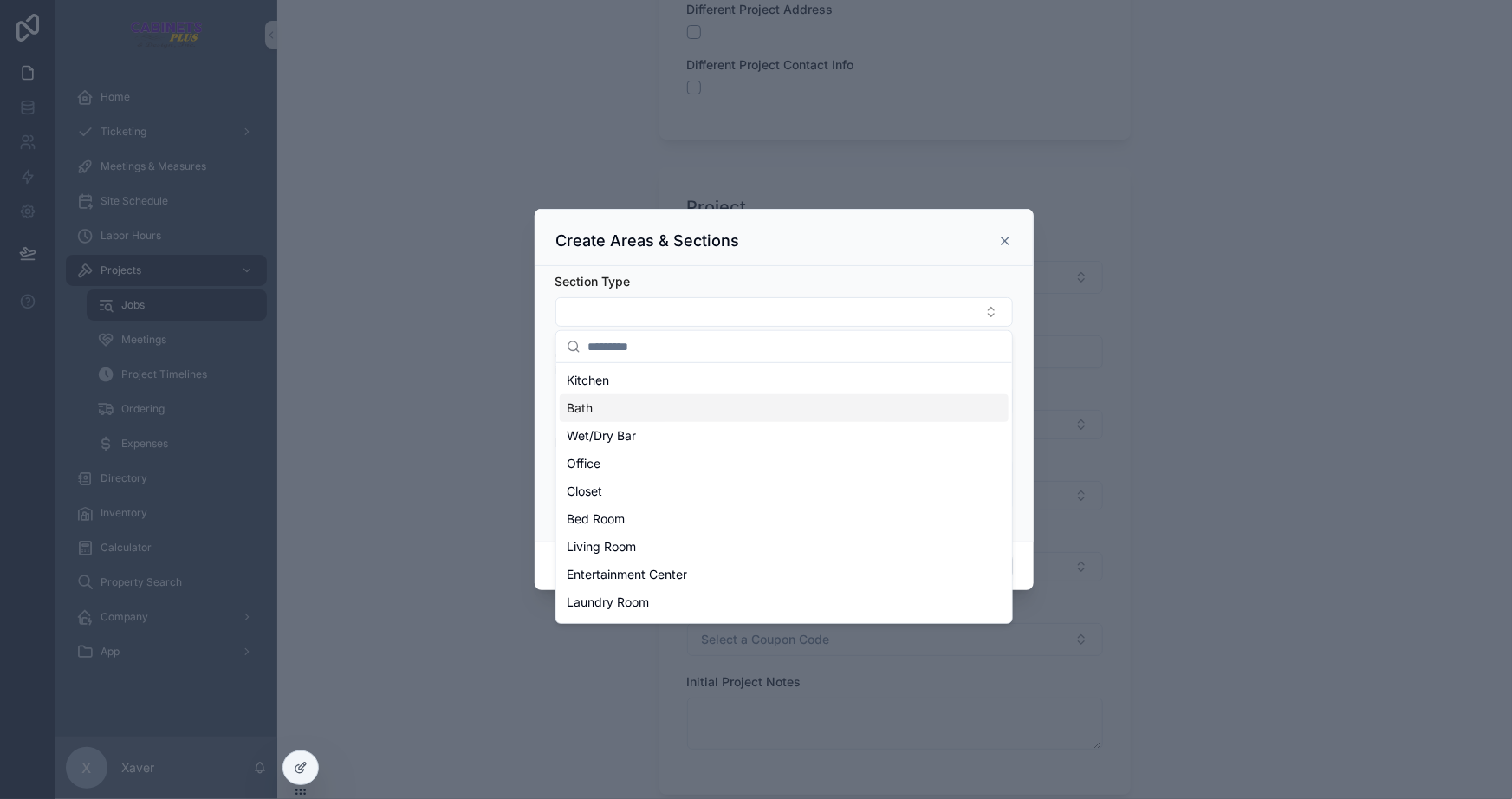
click at [600, 398] on div "Bath" at bounding box center [784, 408] width 449 height 28
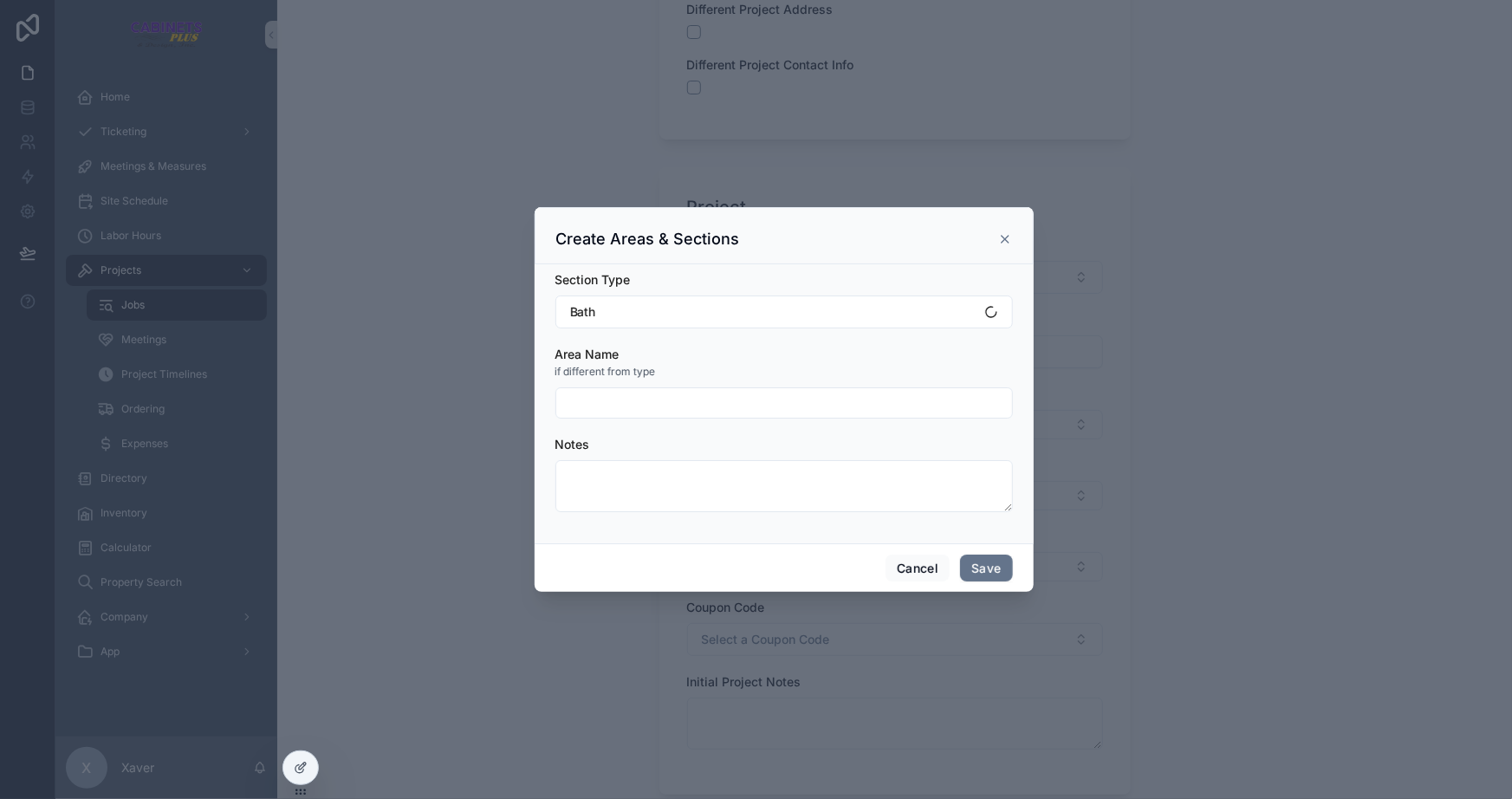
click at [624, 411] on input "scrollable content" at bounding box center [784, 403] width 456 height 24
type input "**********"
click at [660, 440] on div "Notes" at bounding box center [784, 444] width 458 height 18
click at [986, 556] on button "Save" at bounding box center [987, 569] width 52 height 28
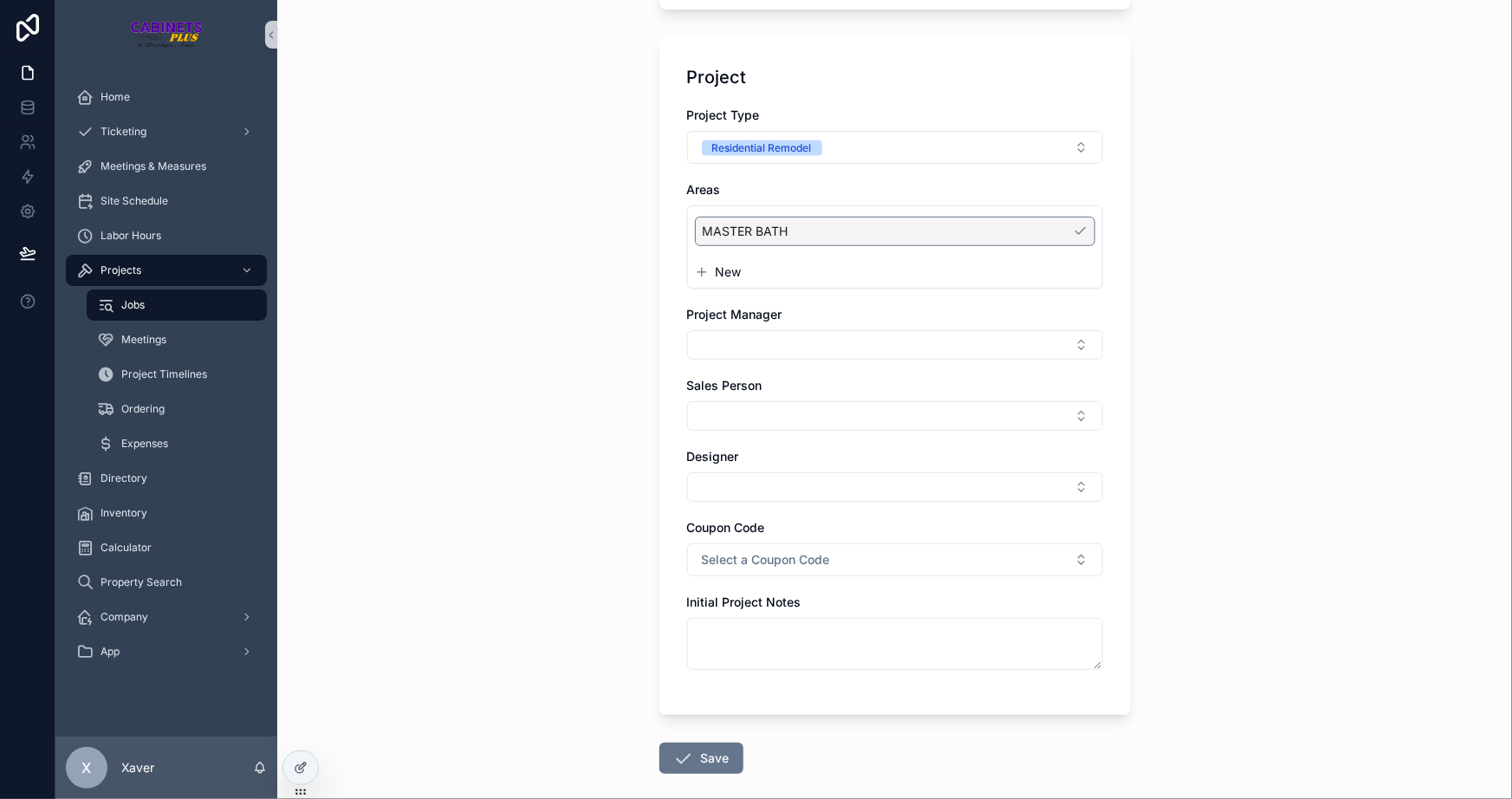
scroll to position [472, 0]
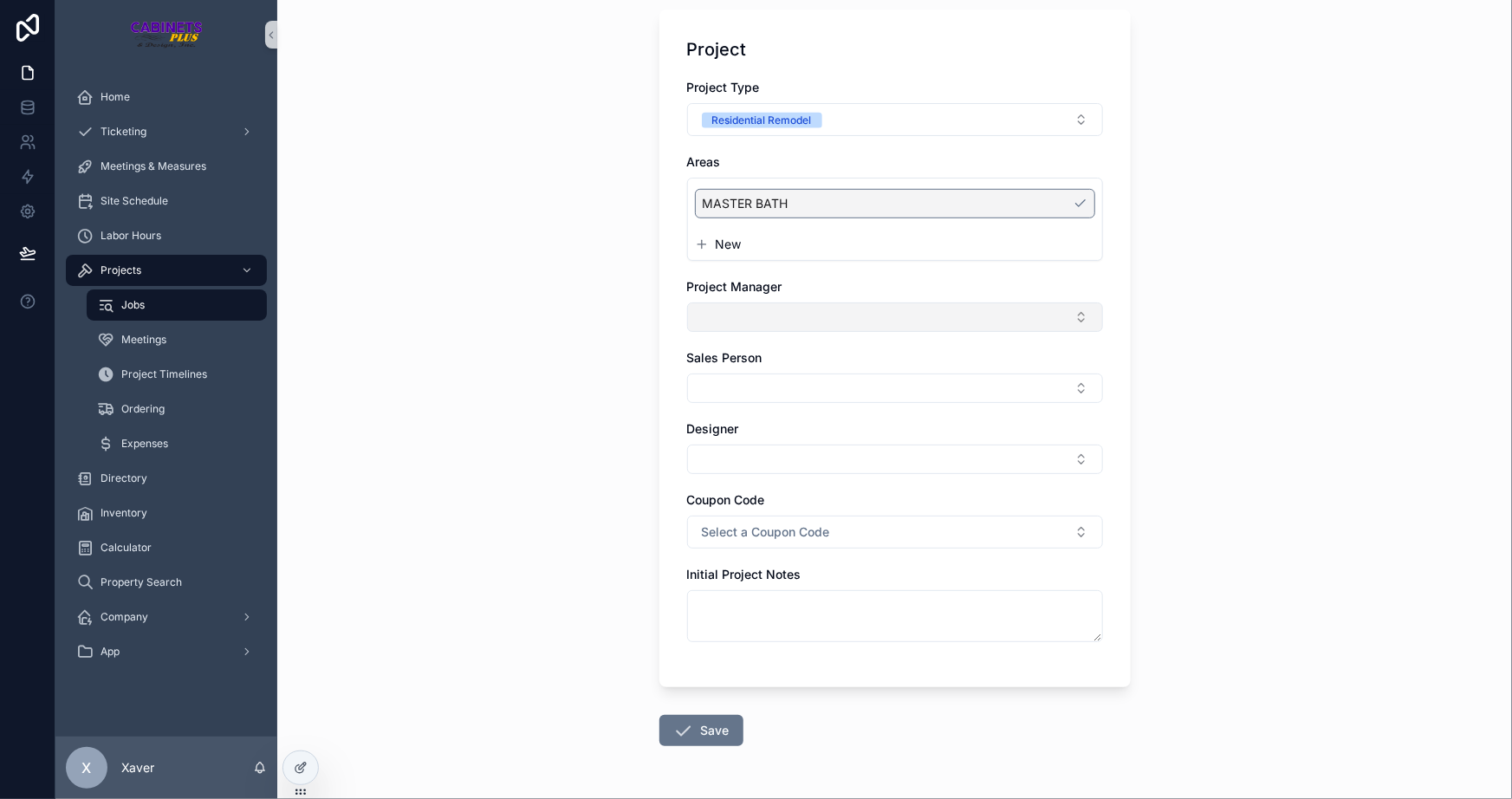
click at [721, 309] on button "Select Button" at bounding box center [895, 317] width 416 height 30
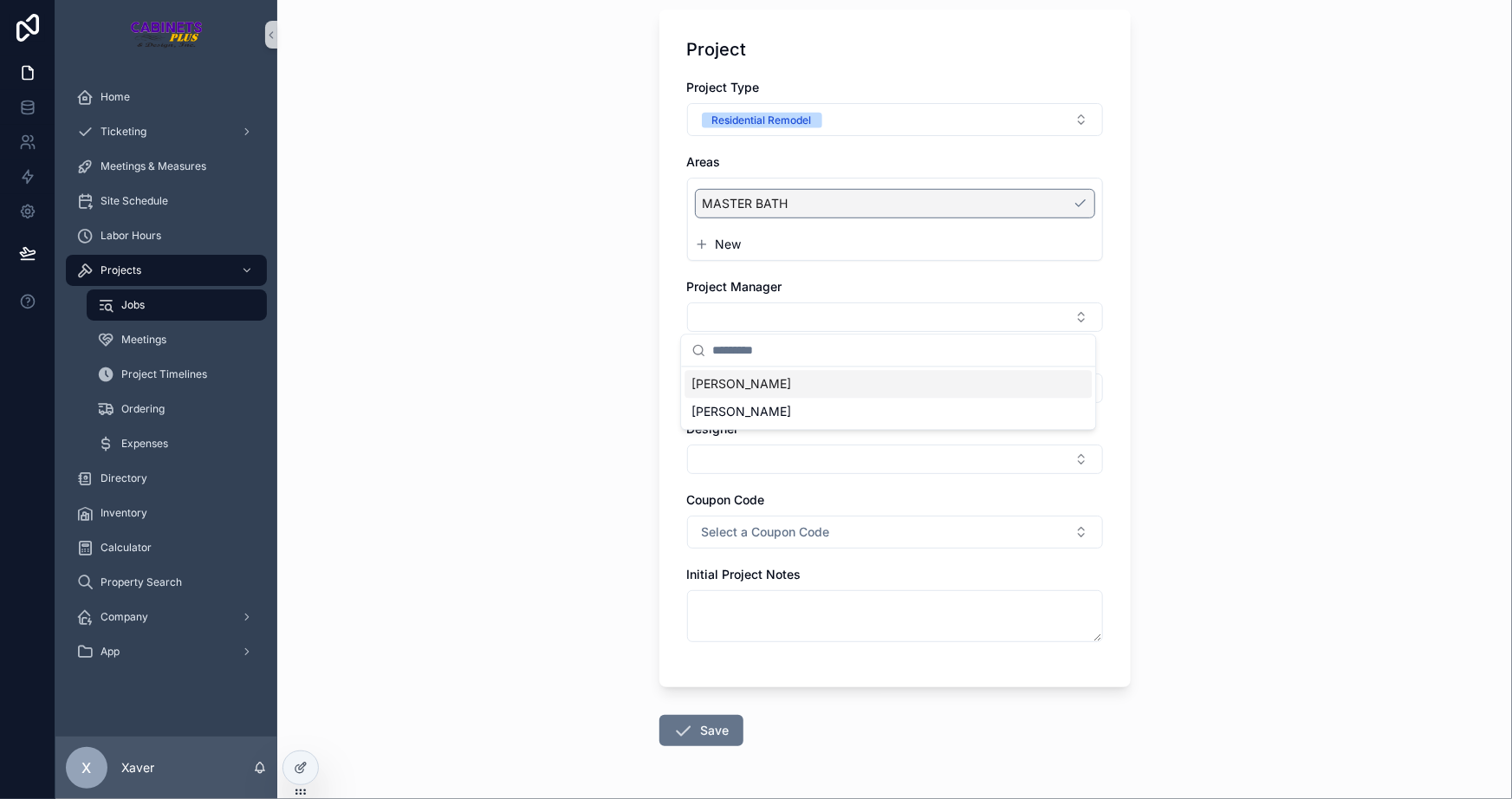
click at [716, 378] on span "[PERSON_NAME]" at bounding box center [742, 383] width 100 height 18
click at [665, 330] on div "Project Project Type Residential Remodel Areas MASTER BATH New Project Manager …" at bounding box center [895, 351] width 471 height 682
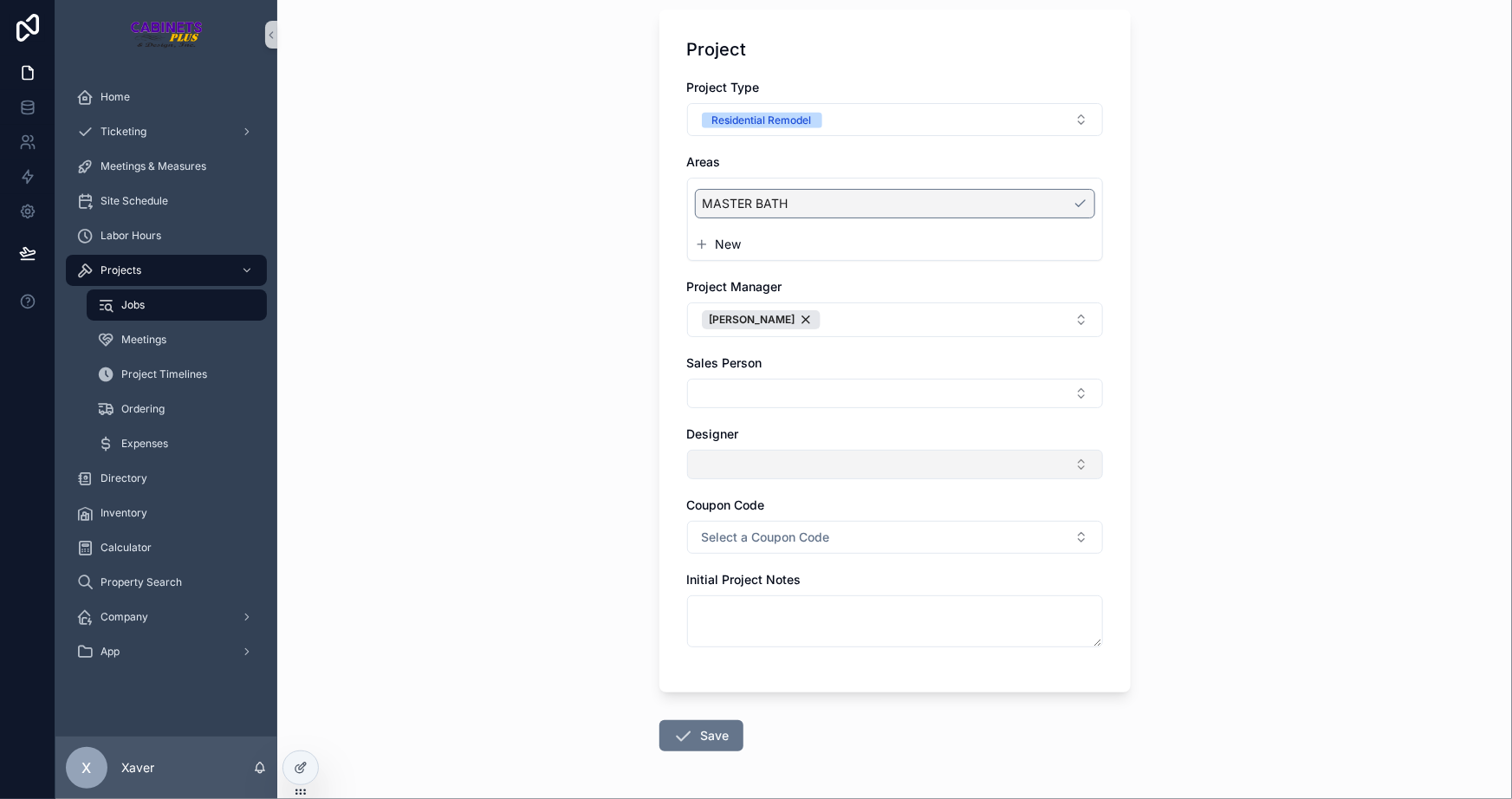
click at [806, 453] on button "Select Button" at bounding box center [895, 464] width 416 height 30
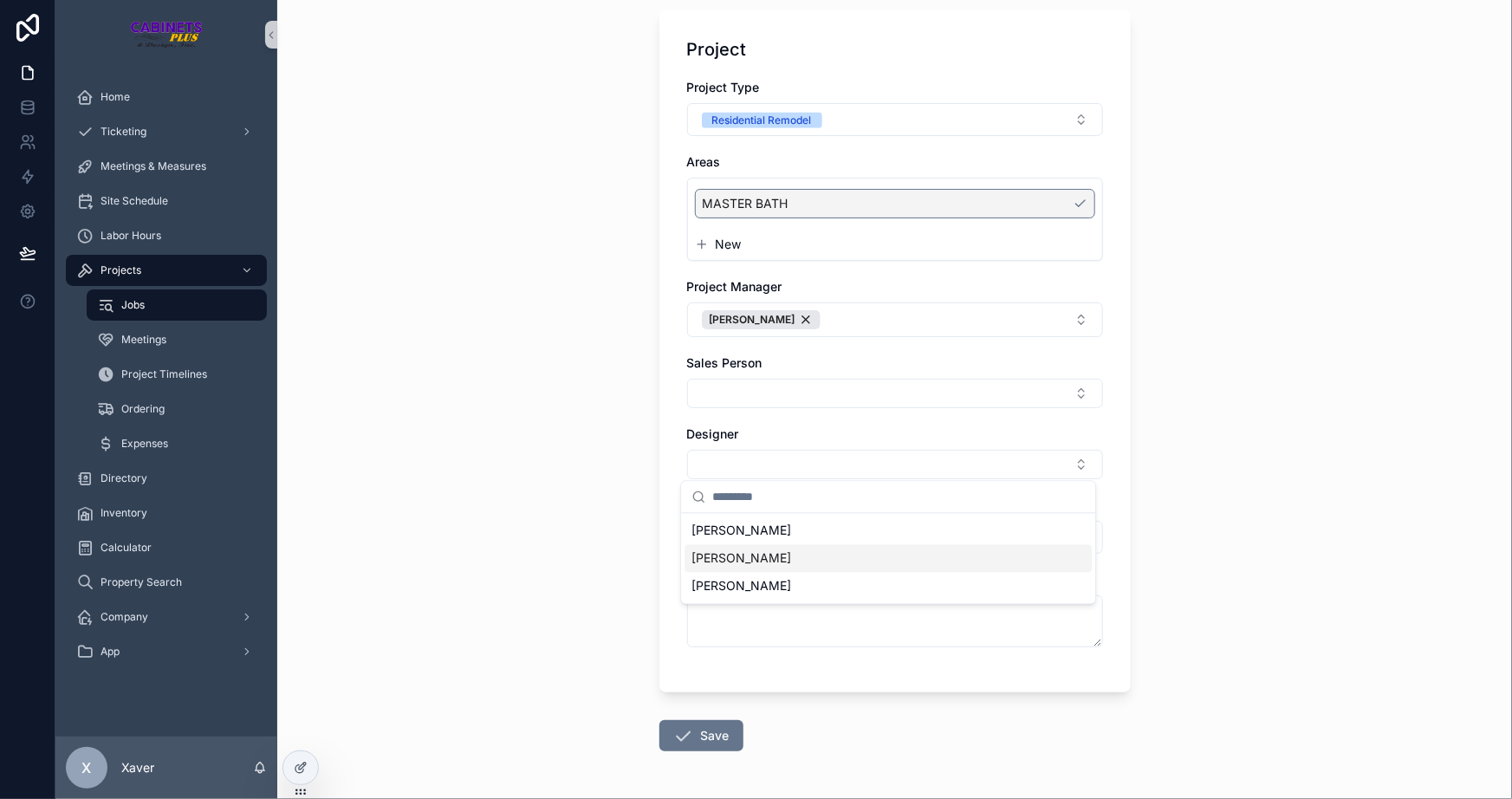
click at [710, 564] on span "[PERSON_NAME]" at bounding box center [742, 558] width 100 height 18
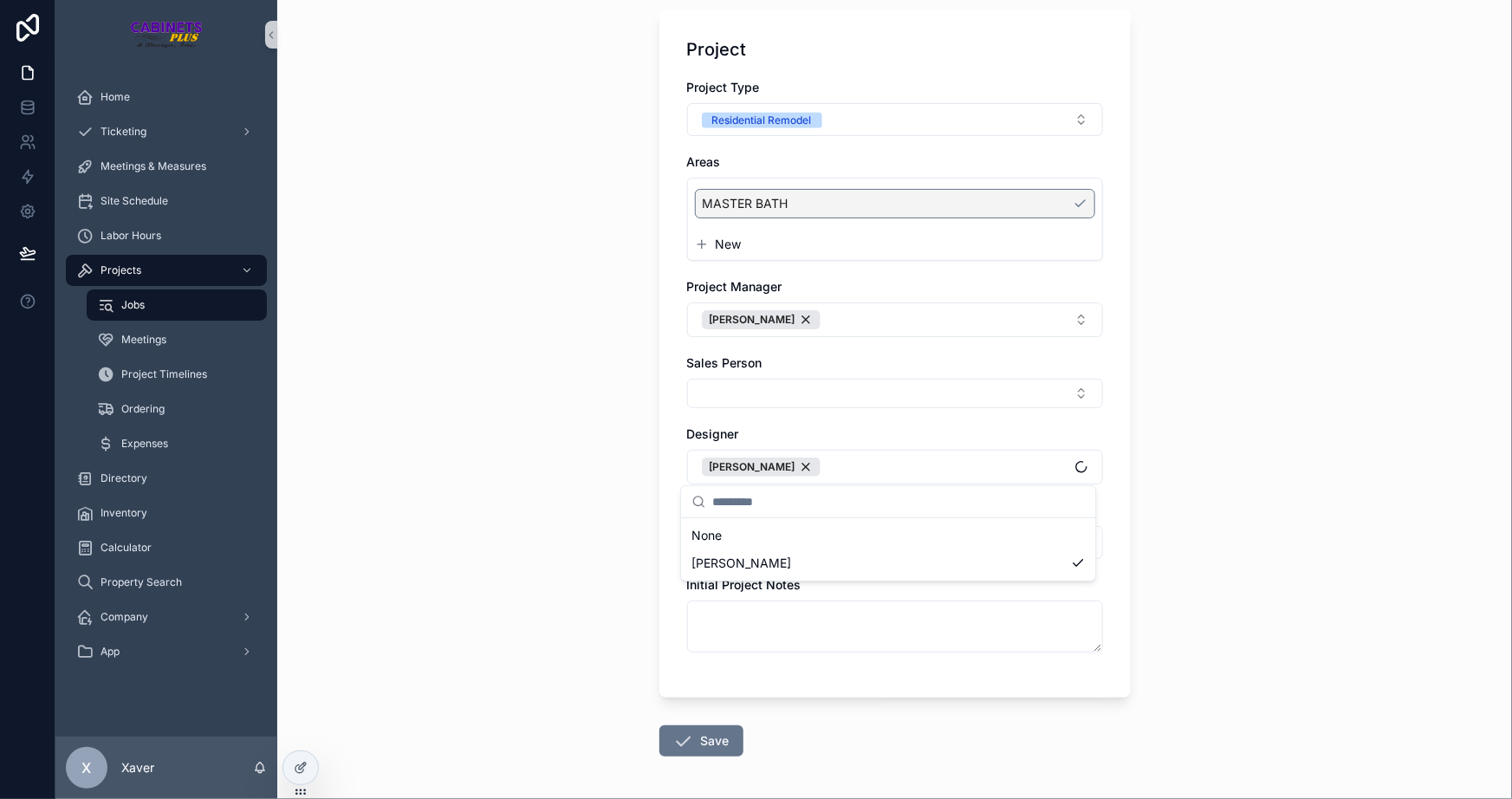
click at [565, 517] on div "Jobs New Project New Project Customer Customer [PERSON_NAME] Is there a Represe…" at bounding box center [895, 399] width 1235 height 799
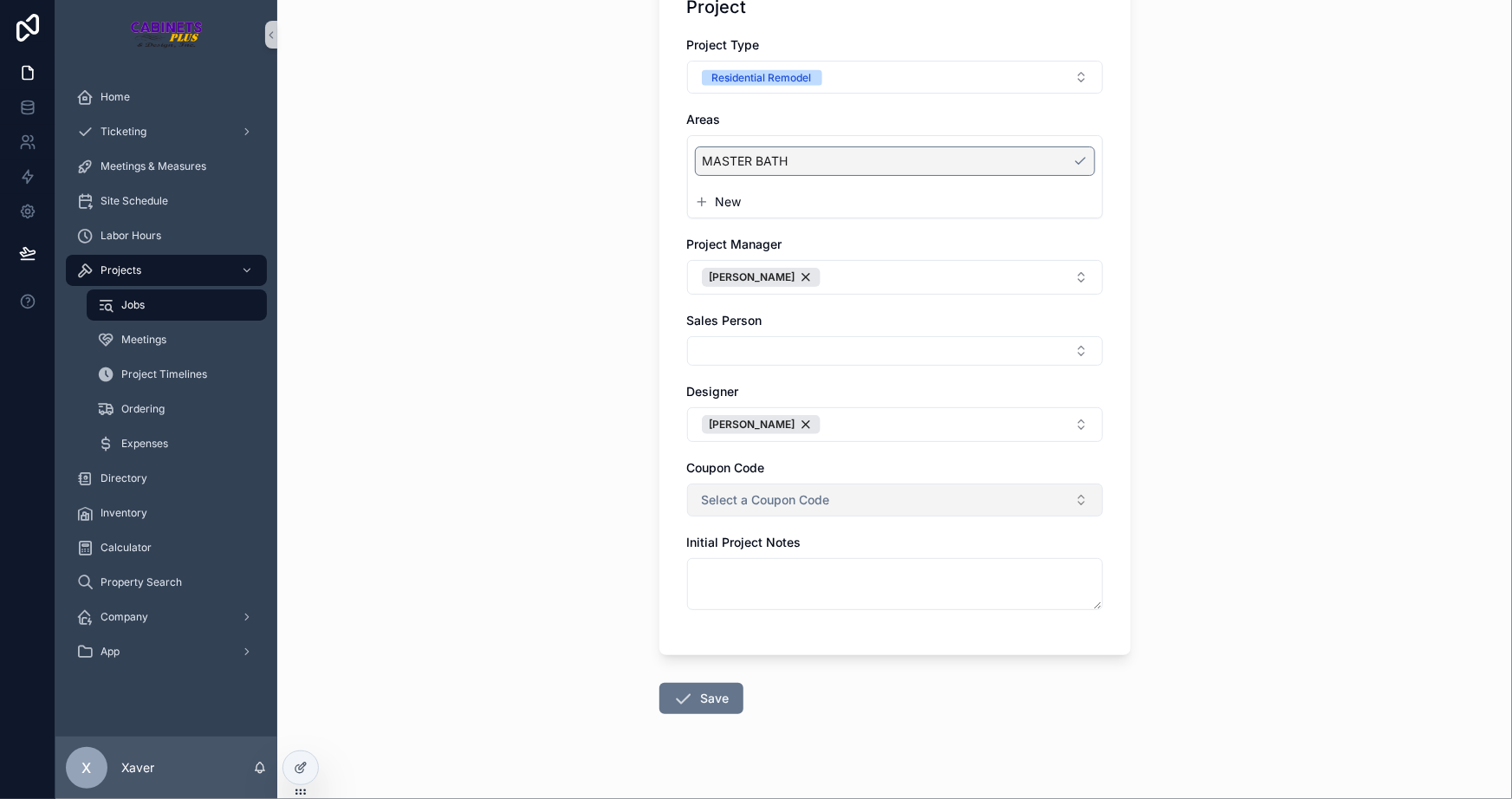
scroll to position [538, 0]
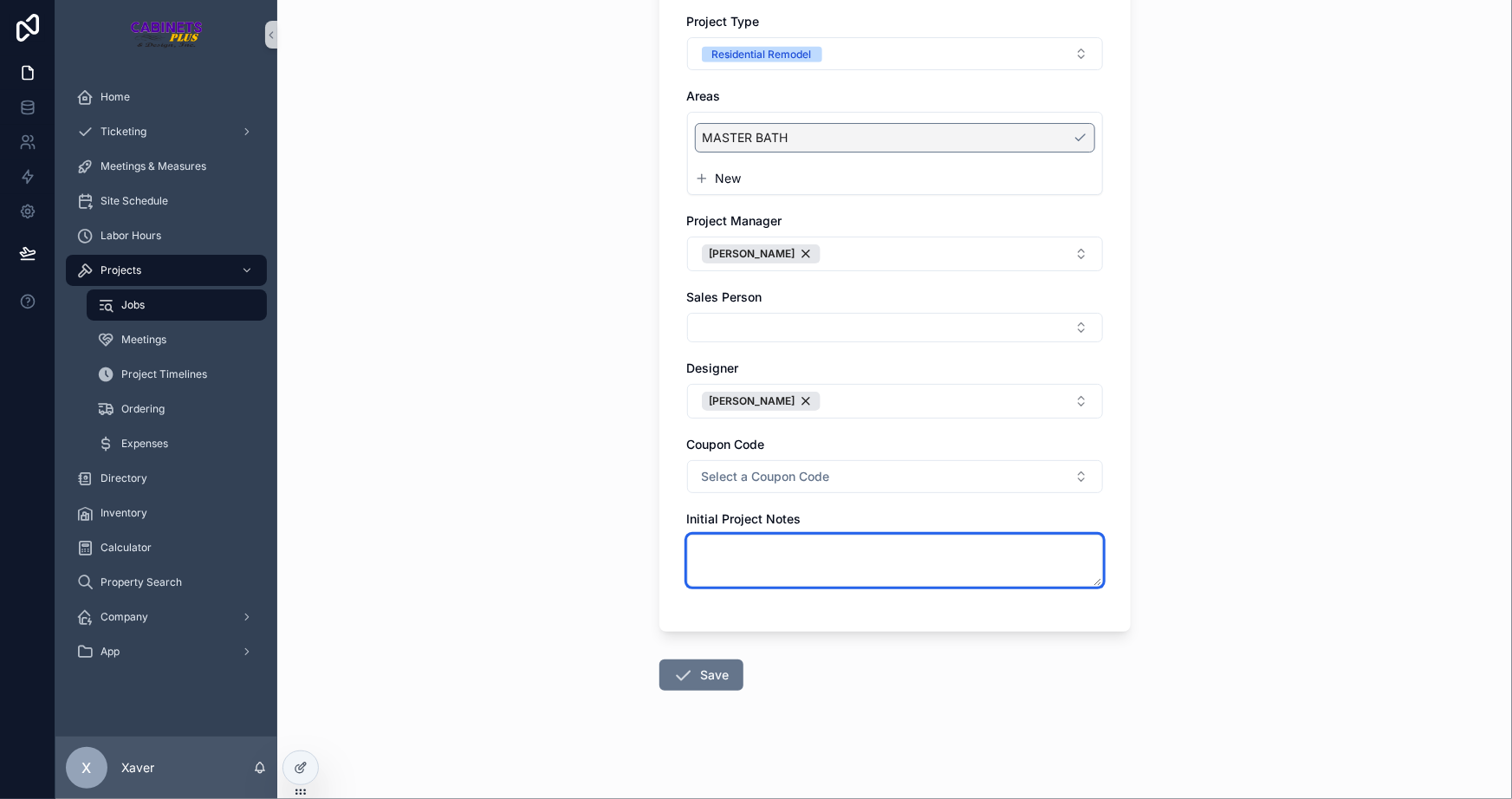
click at [802, 557] on textarea "scrollable content" at bounding box center [895, 560] width 416 height 52
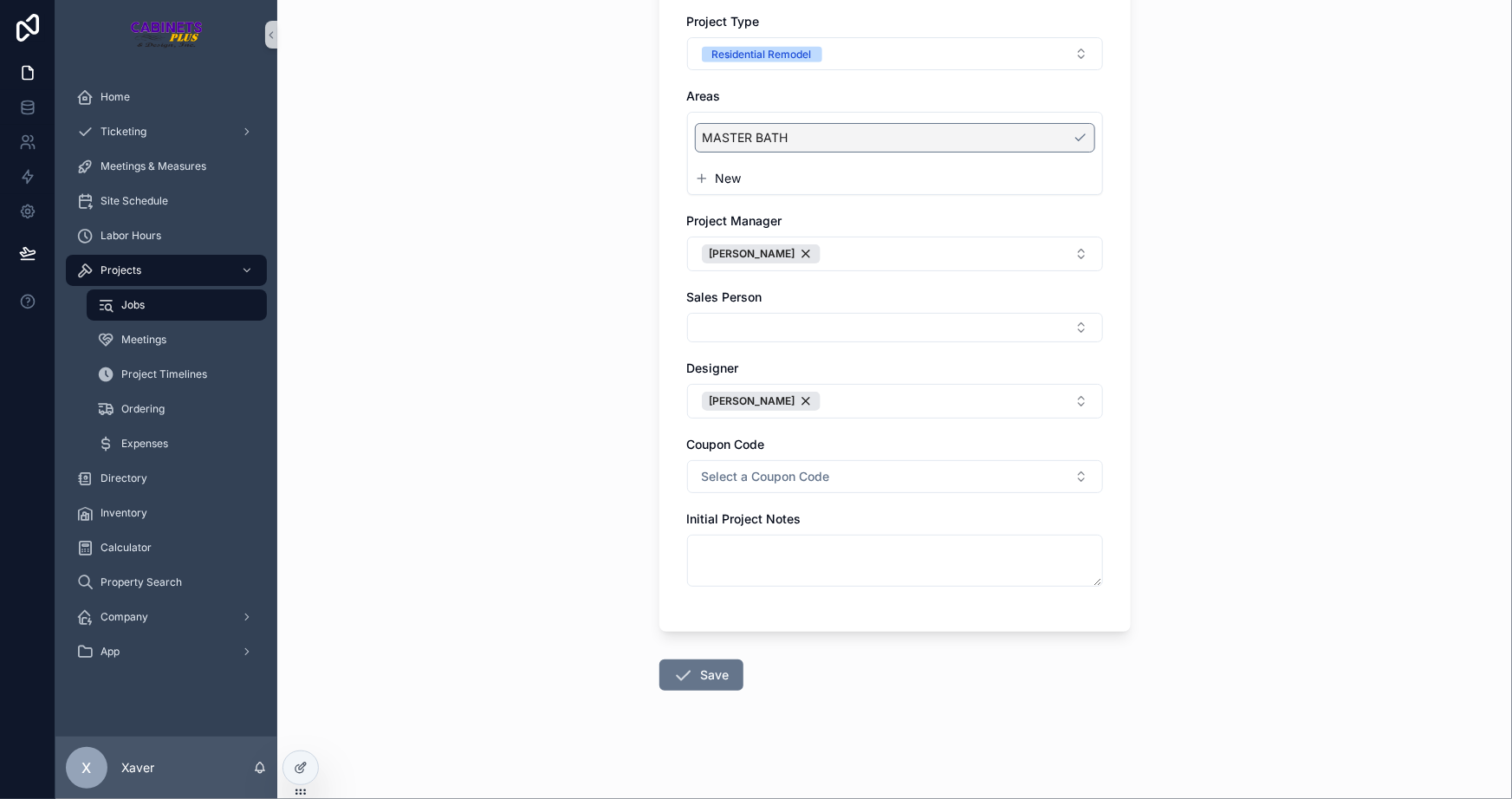
click at [409, 576] on div "Jobs New Project New Project Customer Customer [PERSON_NAME] Is there a Represe…" at bounding box center [895, 399] width 1235 height 799
click at [692, 668] on button "Save" at bounding box center [701, 674] width 84 height 31
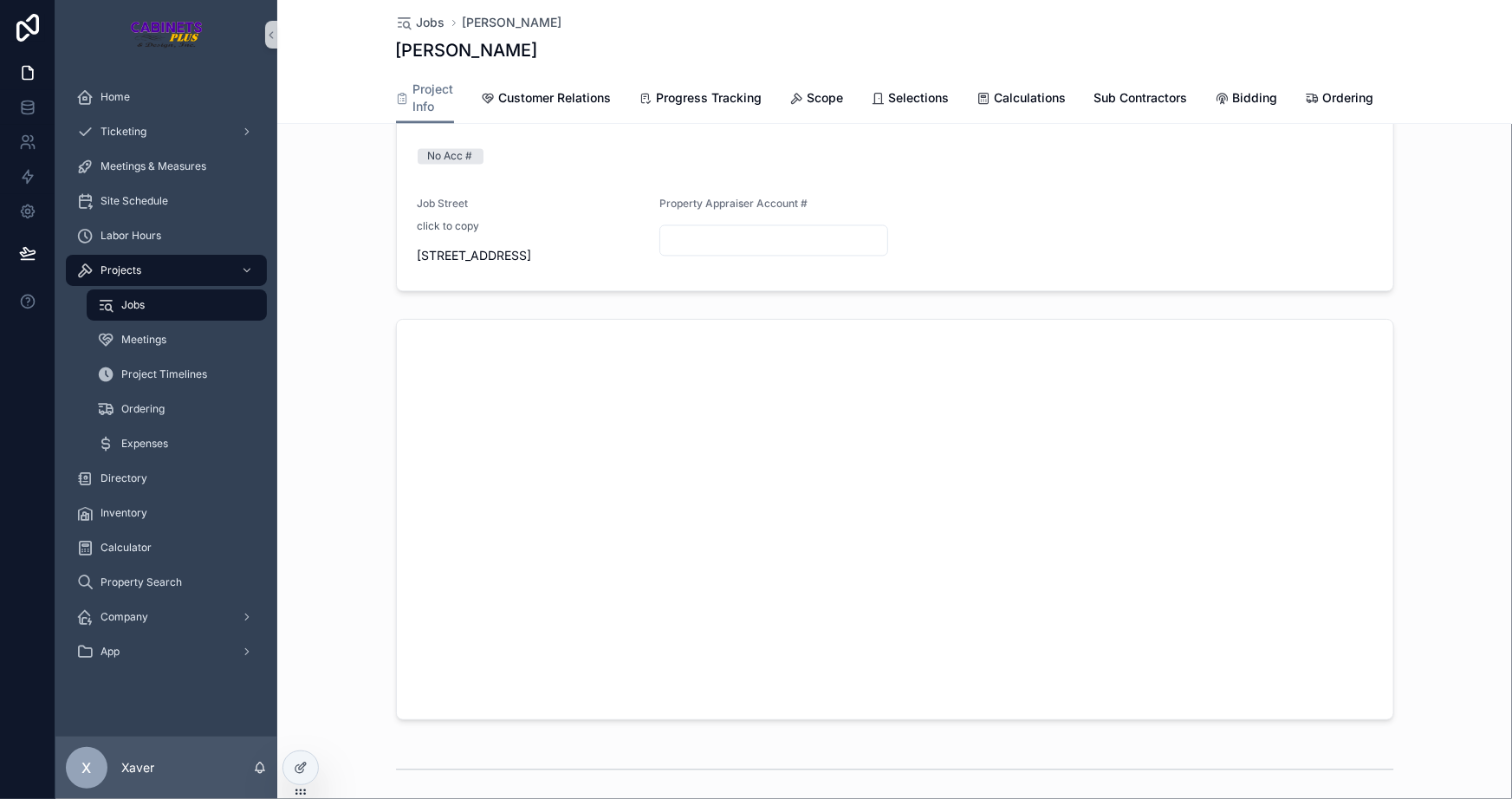
scroll to position [1654, 0]
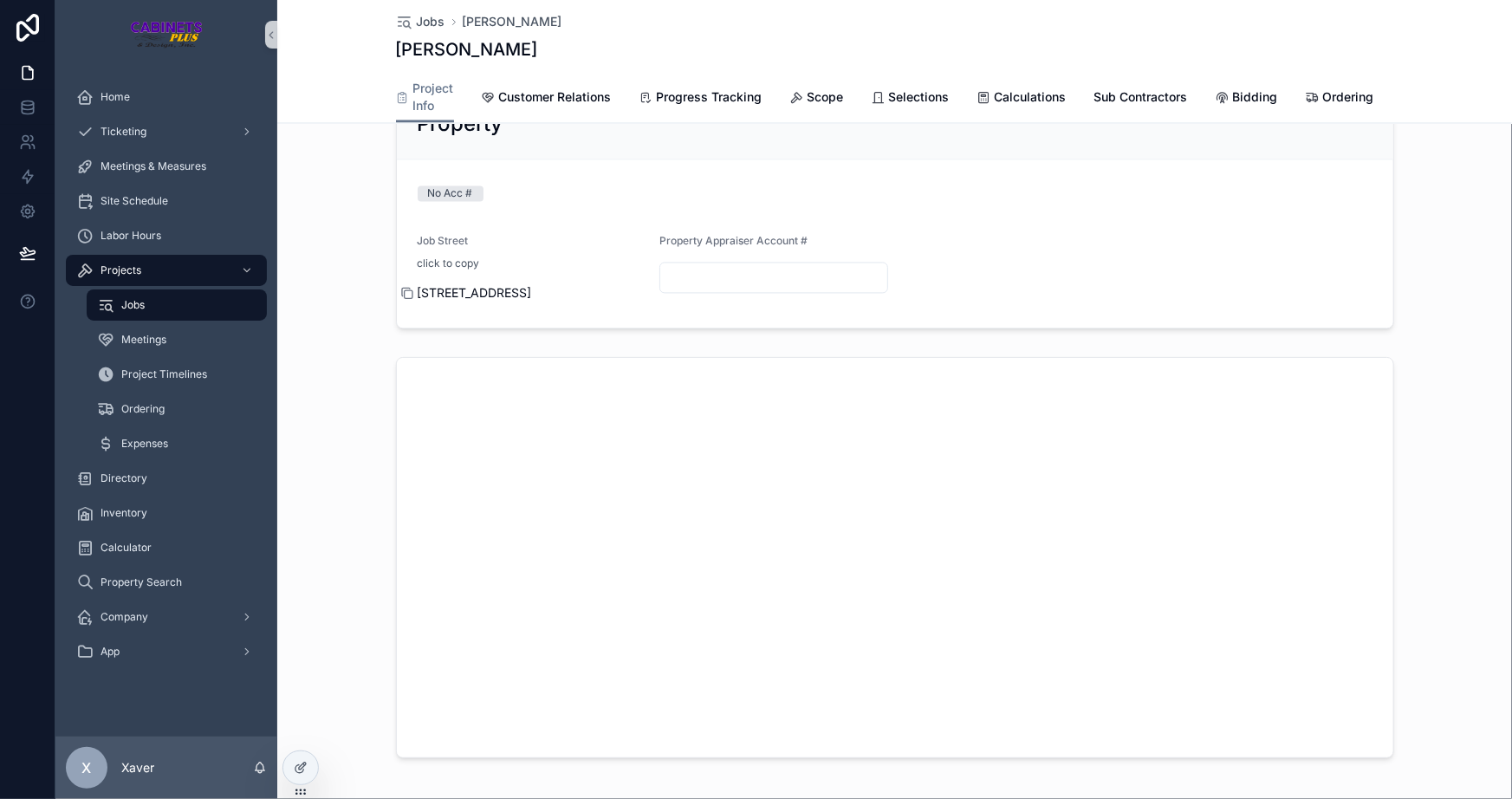
click at [400, 300] on icon "scrollable content" at bounding box center [407, 294] width 14 height 14
click at [711, 290] on input "scrollable content" at bounding box center [773, 278] width 227 height 24
paste input "*******"
type input "*******"
click at [967, 297] on form "No Acc # Job Street click to copy [STREET_ADDRESS] Property Appraiser Account #…" at bounding box center [895, 244] width 997 height 168
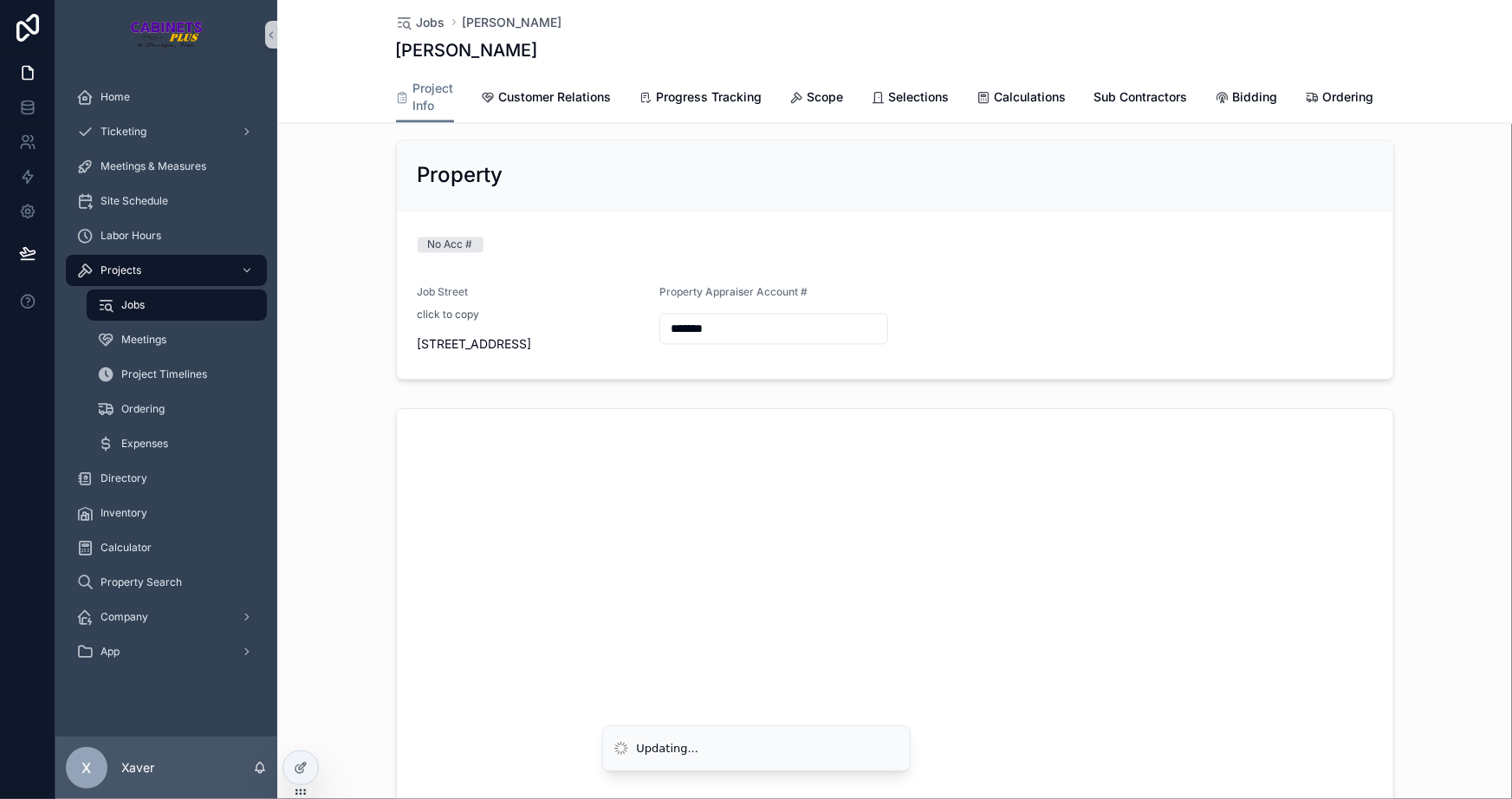
scroll to position [1575, 0]
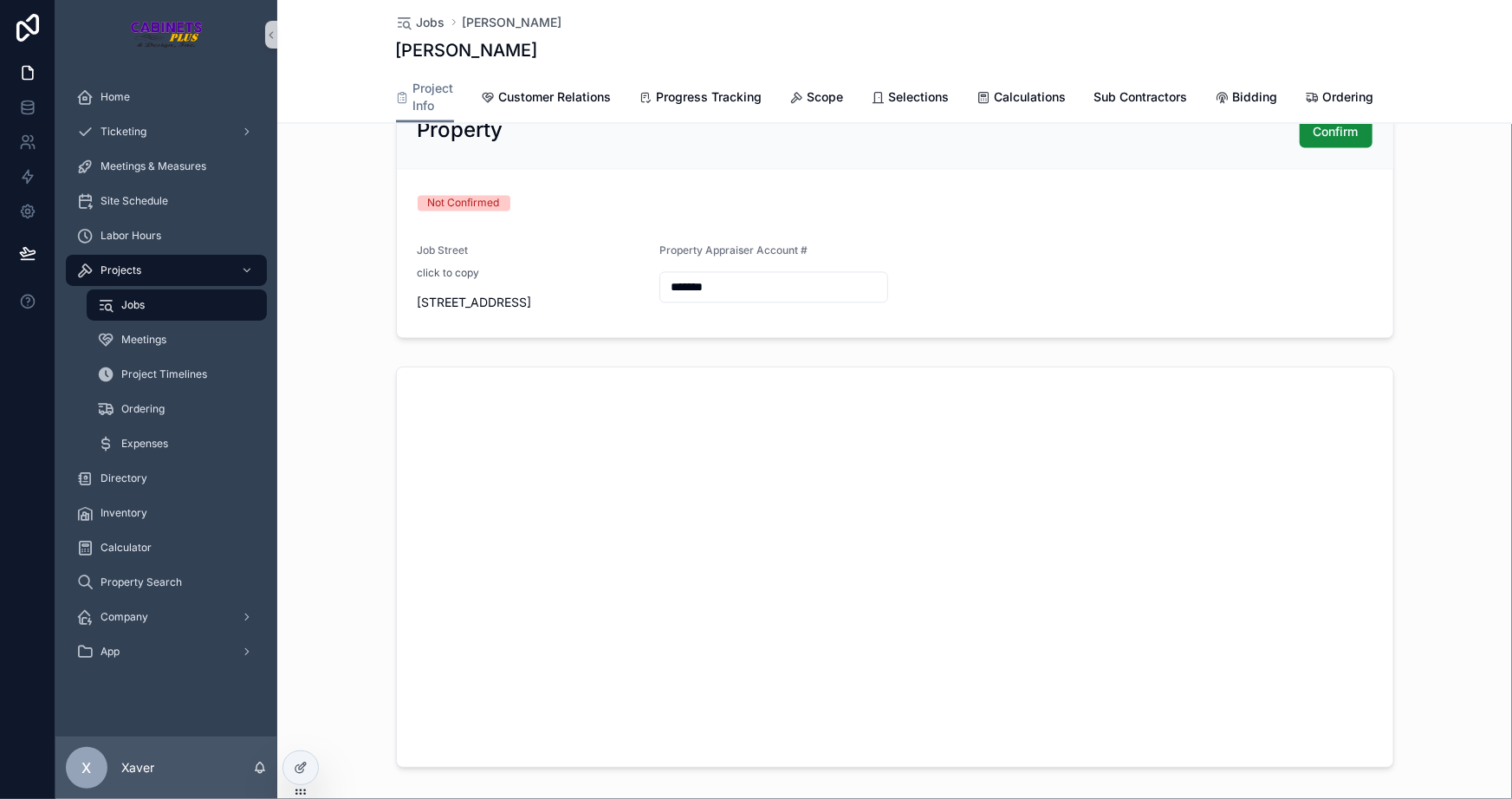
click at [1296, 216] on div "Not Confirmed" at bounding box center [895, 203] width 955 height 26
click at [1334, 141] on span "Confirm" at bounding box center [1337, 132] width 45 height 18
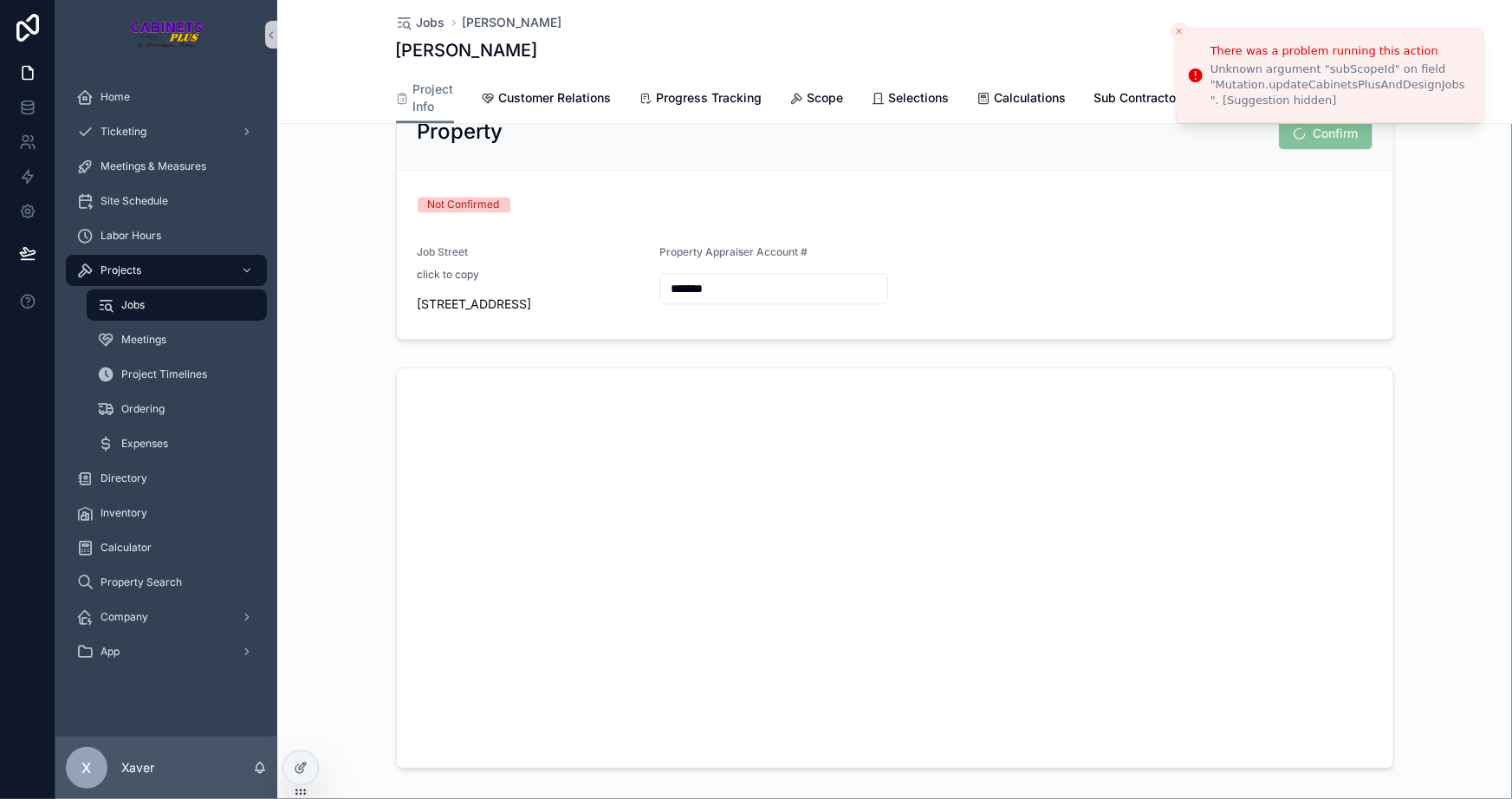
scroll to position [1791, 0]
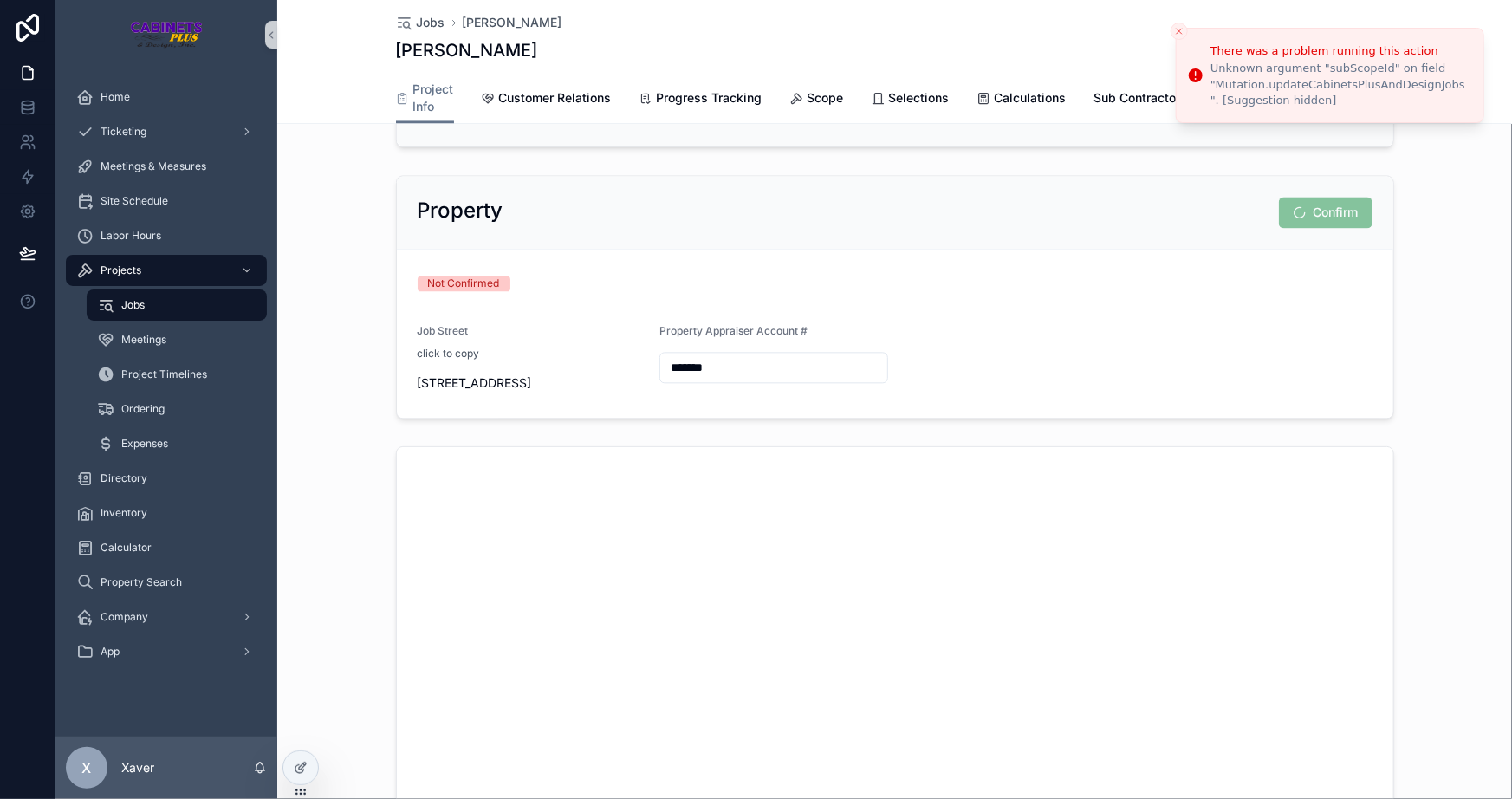
click at [1180, 26] on icon "Close toast" at bounding box center [1179, 31] width 10 height 10
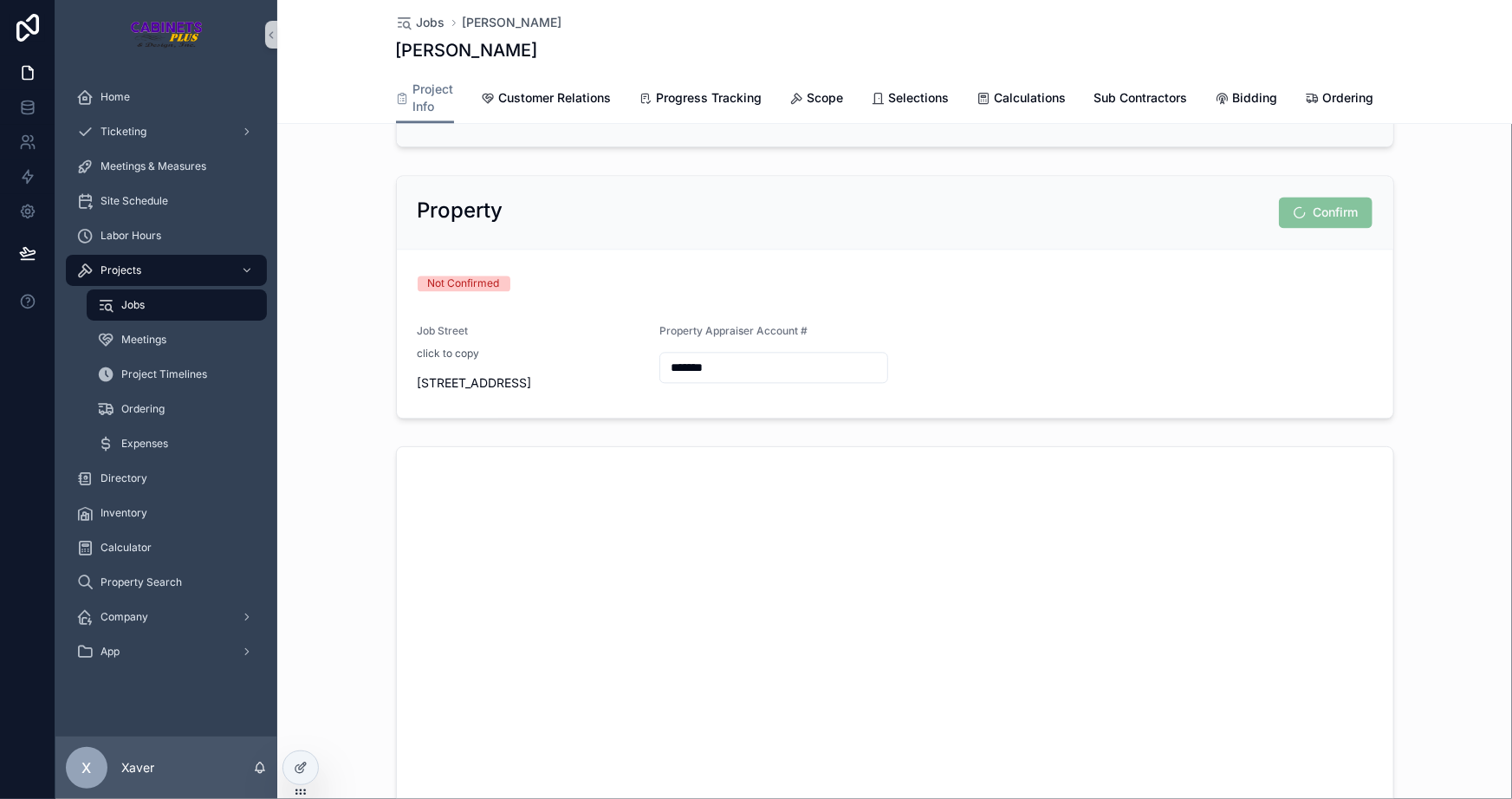
click at [1118, 277] on form "Not Confirmed Job Street click to copy [STREET_ADDRESS] Property Appraiser Acco…" at bounding box center [895, 334] width 997 height 168
click at [1399, 209] on div "Property Confirm Not Confirmed Job Street click to copy [STREET_ADDRESS] Proper…" at bounding box center [895, 296] width 1235 height 257
click at [807, 362] on div "*******" at bounding box center [773, 366] width 229 height 31
click at [1198, 291] on div "Not Confirmed" at bounding box center [895, 282] width 955 height 16
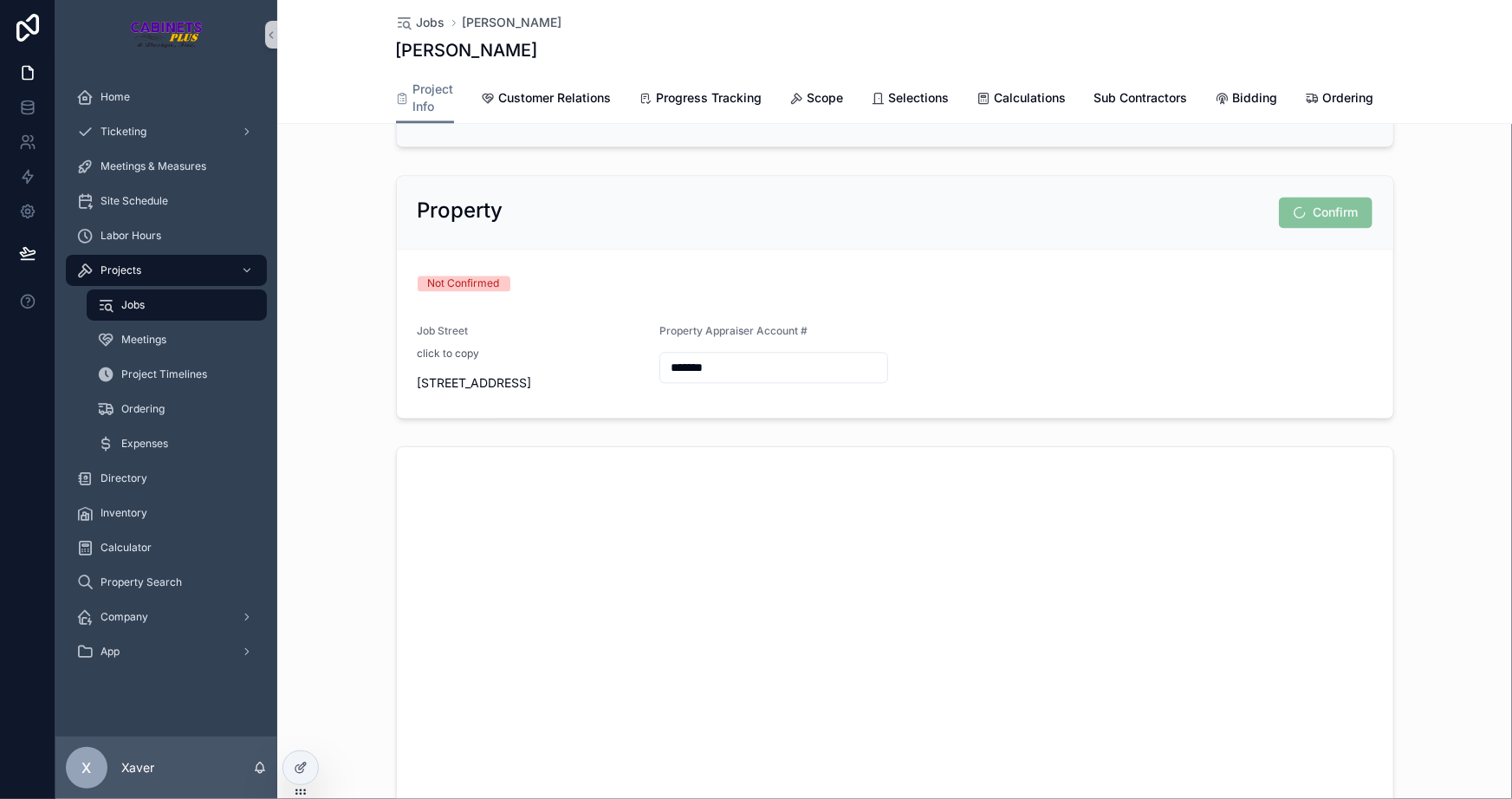
click at [1462, 309] on div "Property Confirm Not Confirmed Job Street click to copy [STREET_ADDRESS] Proper…" at bounding box center [895, 296] width 1235 height 257
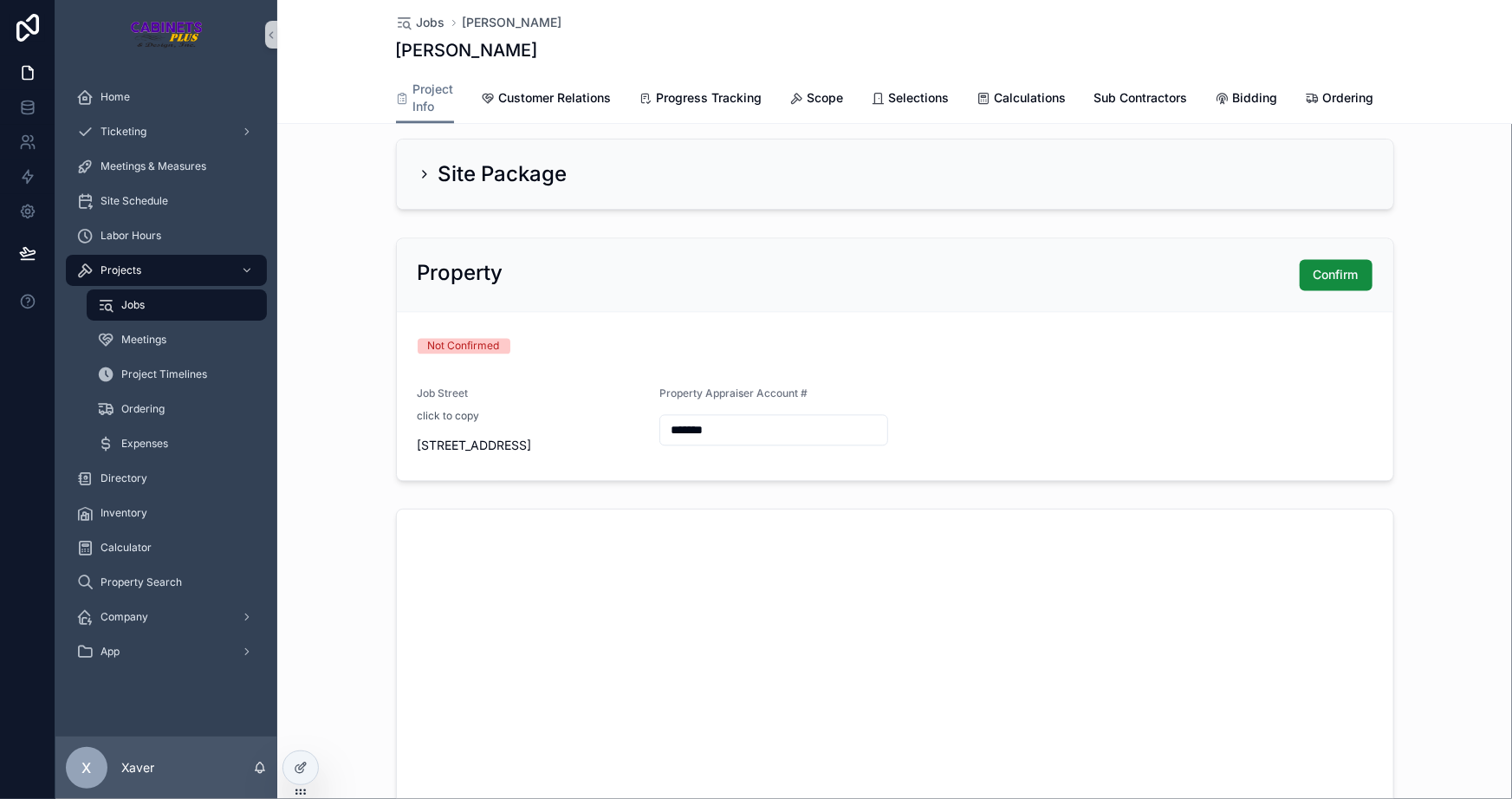
scroll to position [1732, 0]
click at [1330, 277] on span "Confirm" at bounding box center [1337, 270] width 45 height 18
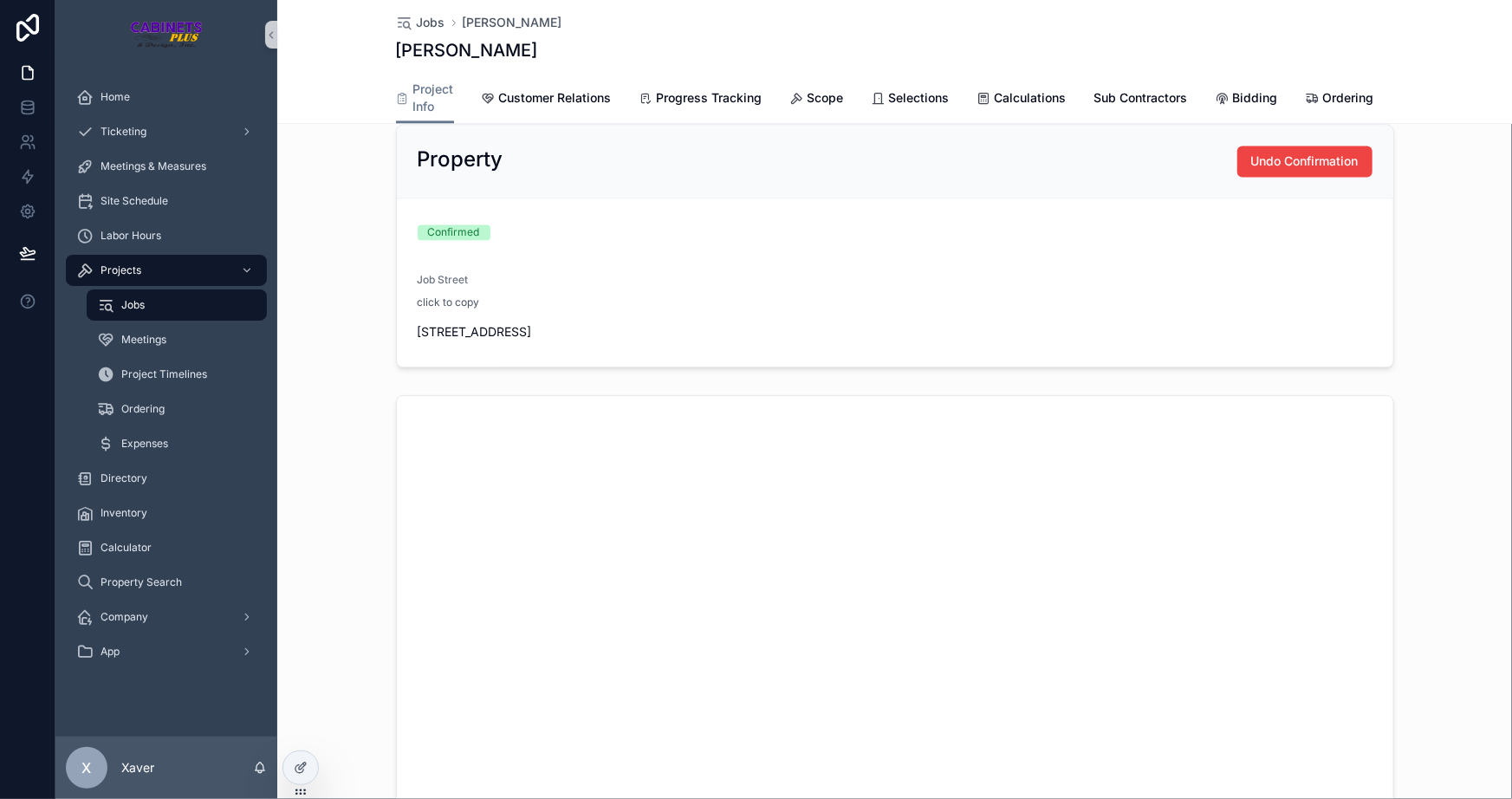
scroll to position [1968, 0]
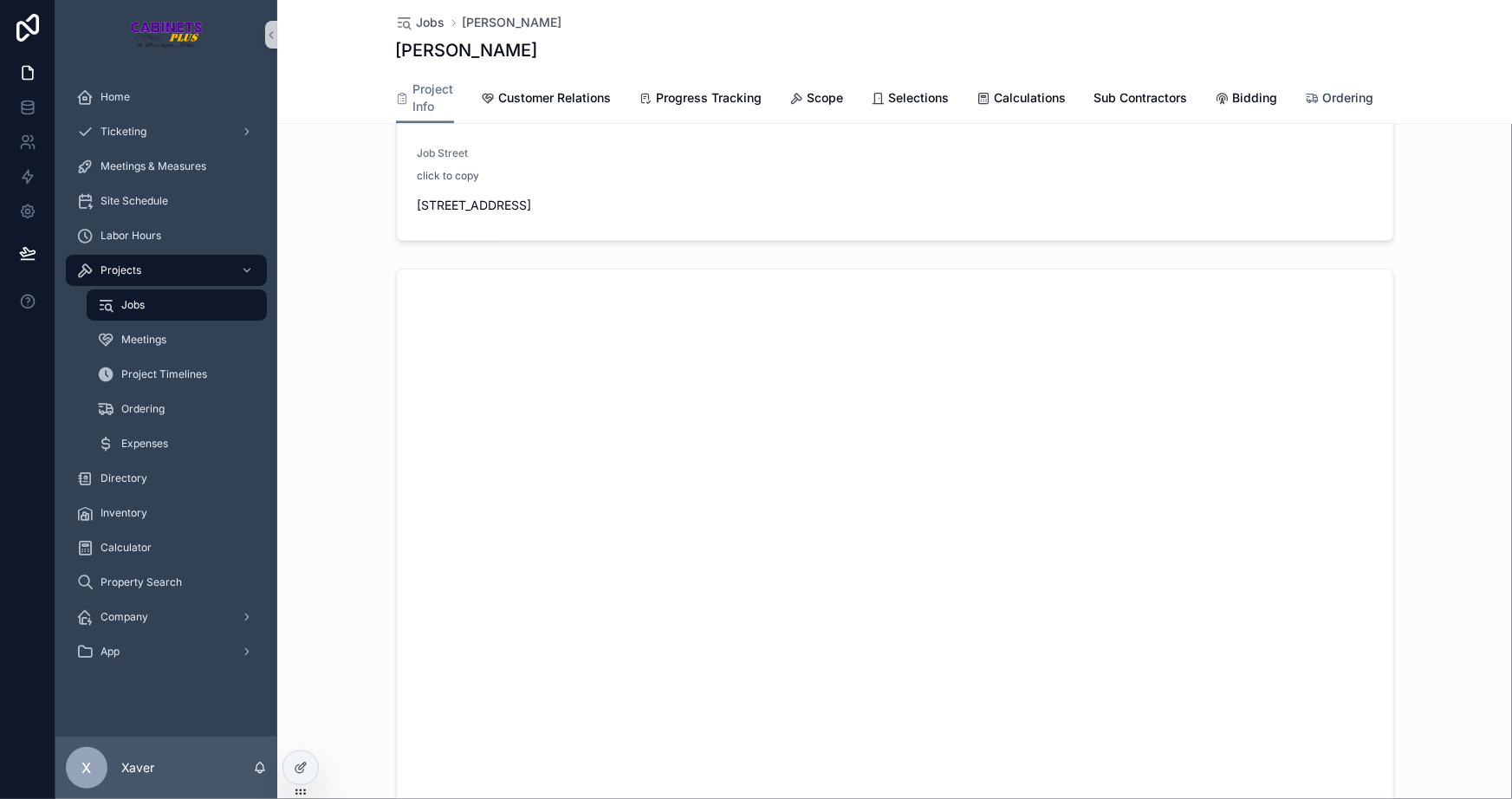
click at [1339, 103] on span "Ordering" at bounding box center [1349, 98] width 51 height 18
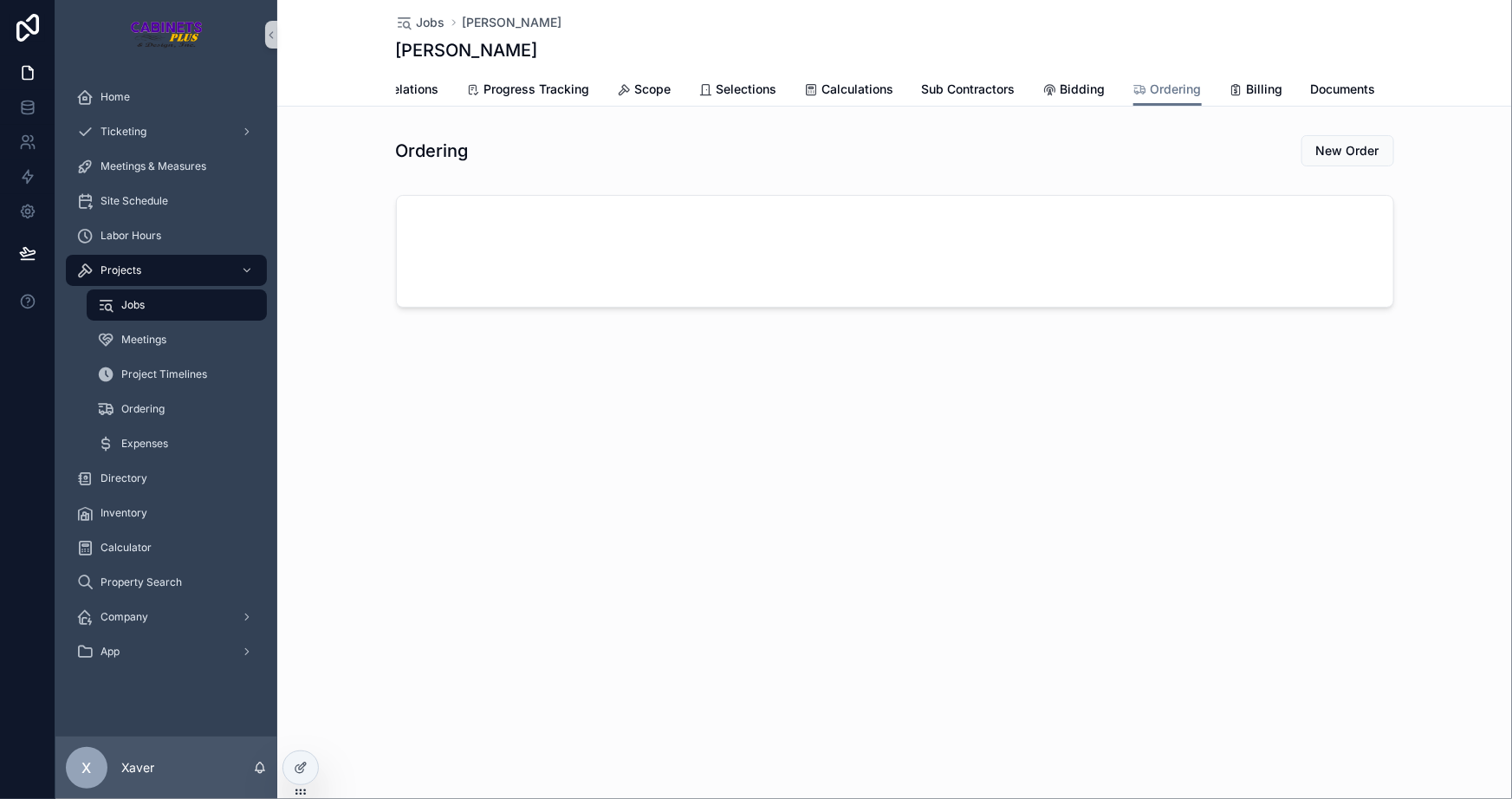
scroll to position [0, 220]
click at [1332, 85] on span "Documents" at bounding box center [1322, 89] width 65 height 18
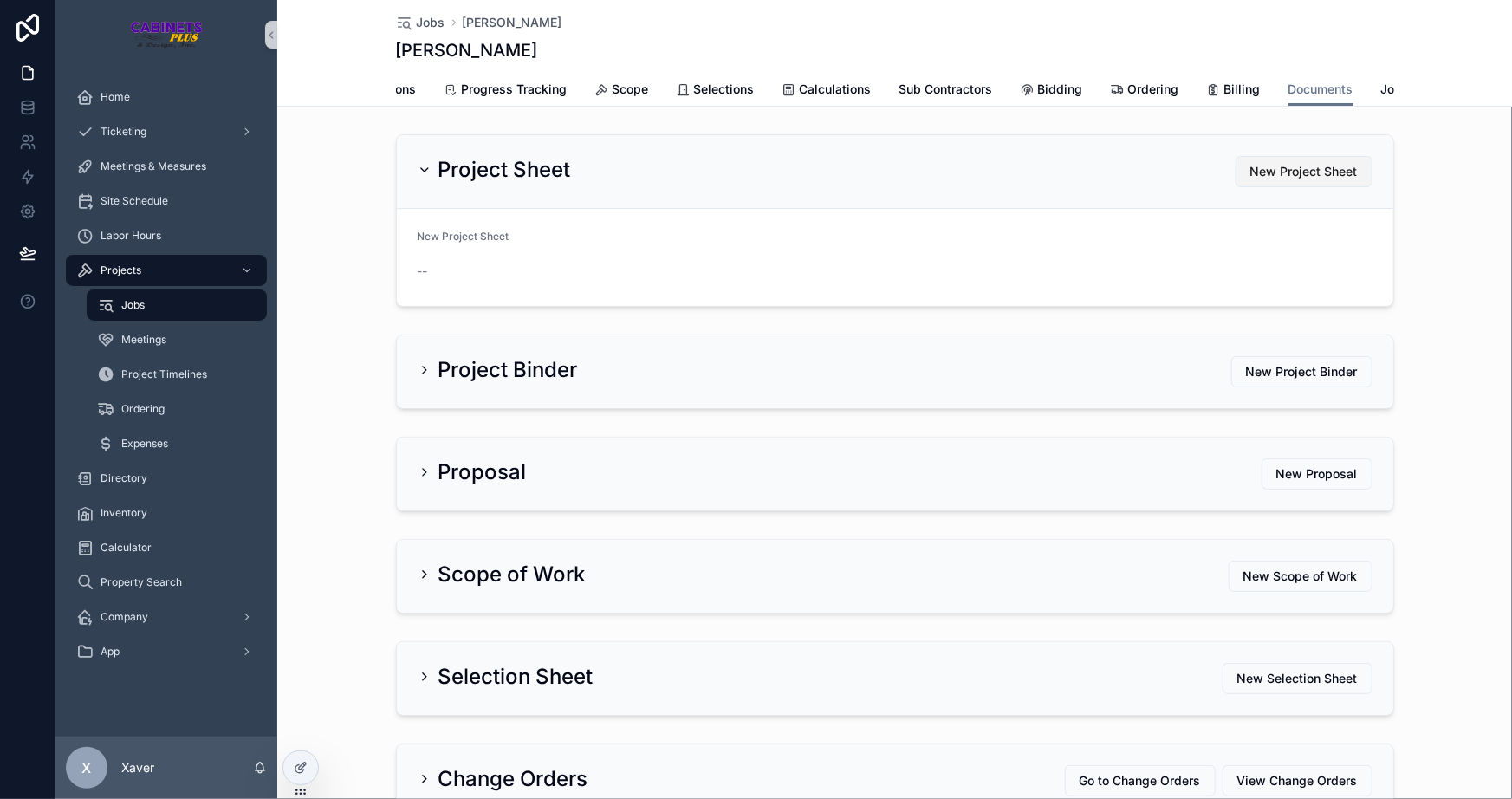
click at [1279, 179] on span "New Project Sheet" at bounding box center [1304, 172] width 107 height 18
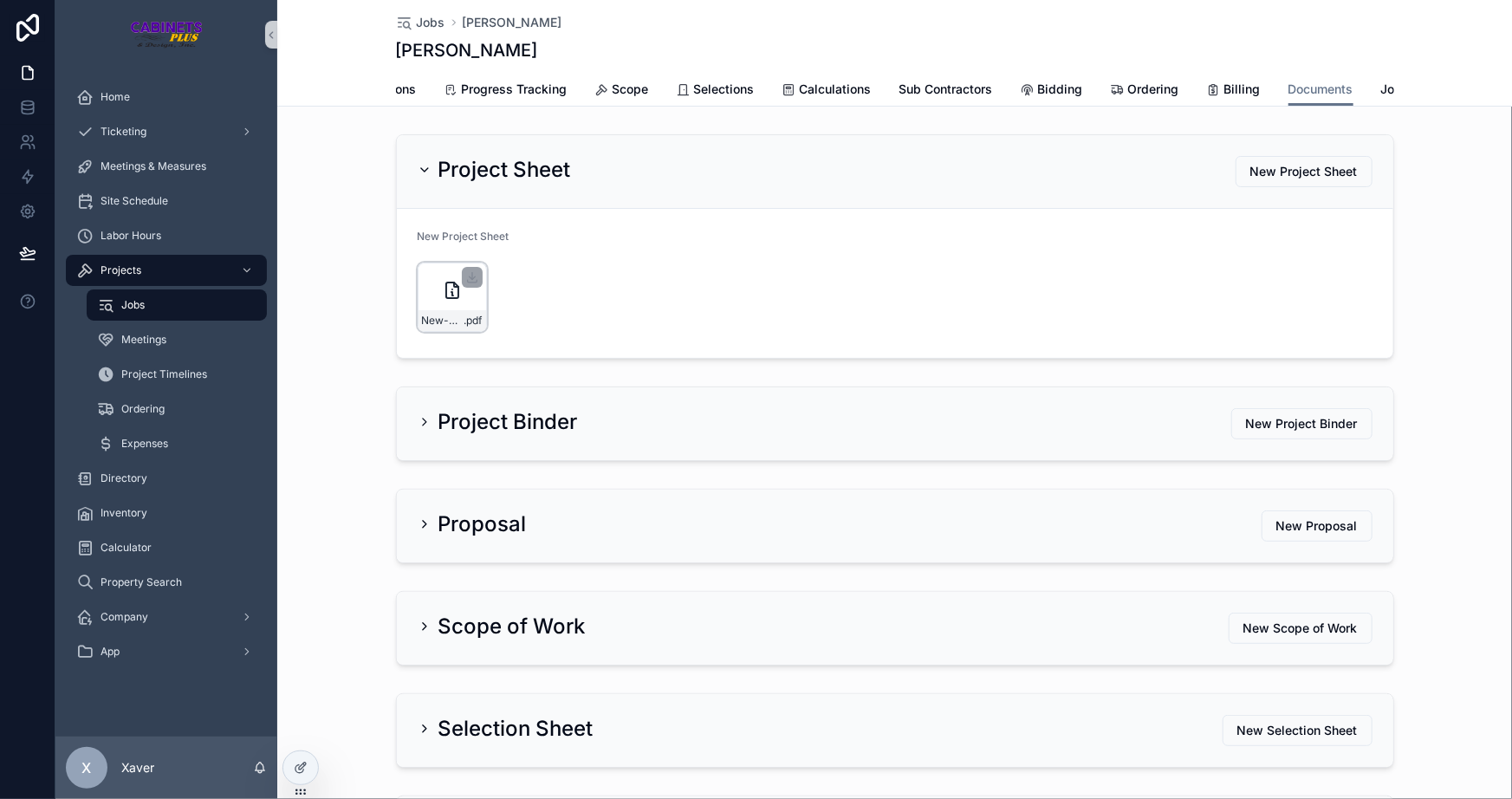
click at [425, 298] on div "New-Customer-Sheet---Roland-Swanson .pdf" at bounding box center [452, 297] width 69 height 69
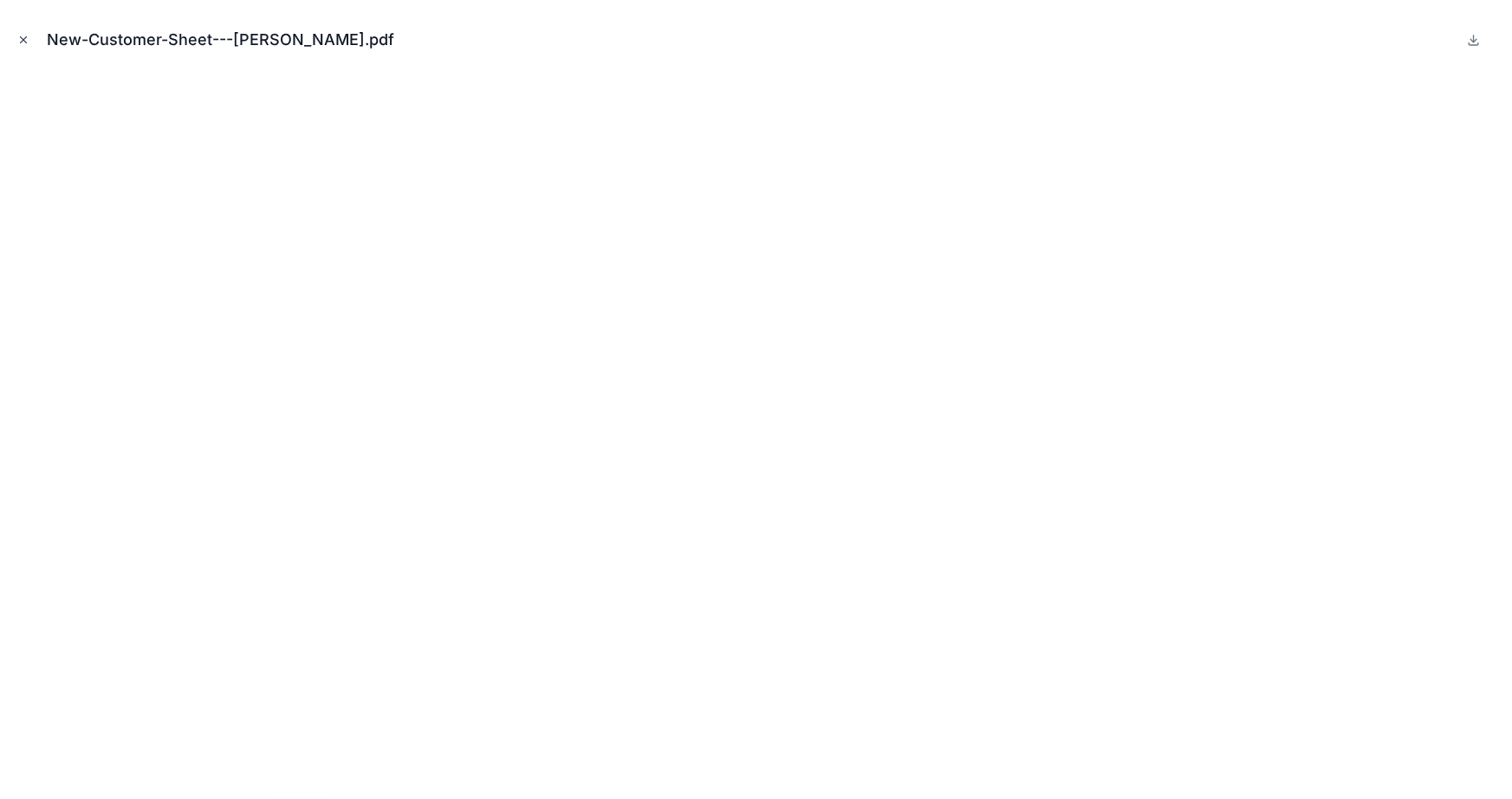
click at [23, 34] on icon "Close modal" at bounding box center [23, 39] width 12 height 12
